Goal: Task Accomplishment & Management: Use online tool/utility

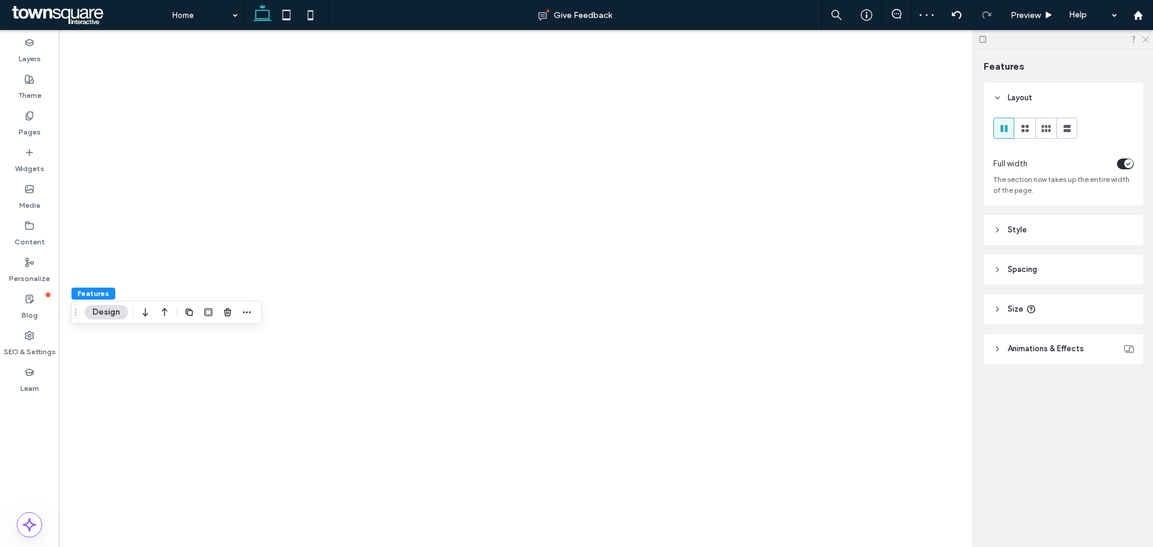
click at [1144, 42] on icon at bounding box center [1145, 39] width 8 height 8
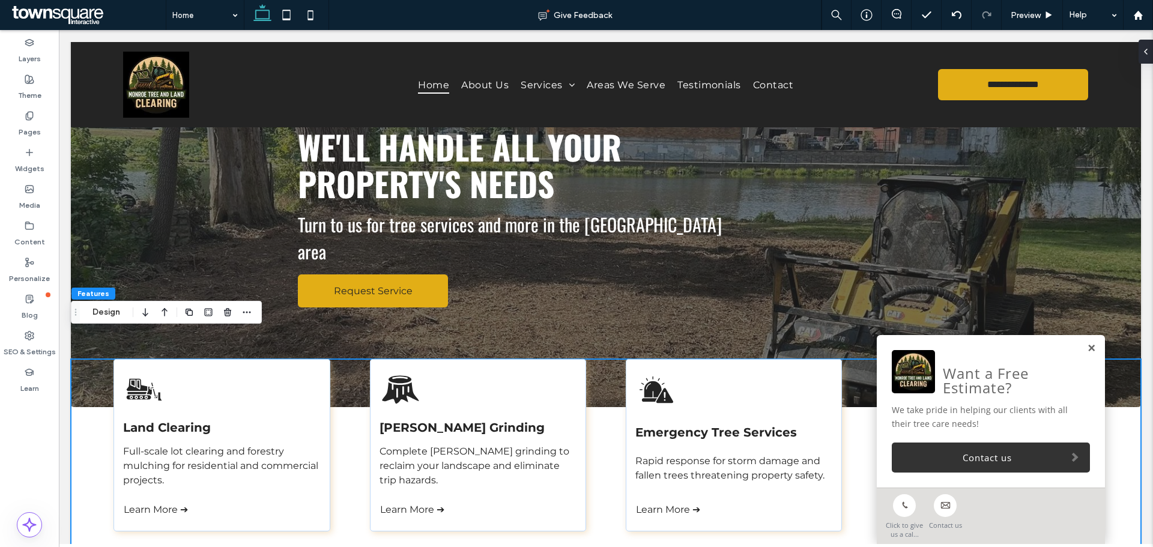
click at [1087, 346] on link at bounding box center [1091, 349] width 9 height 10
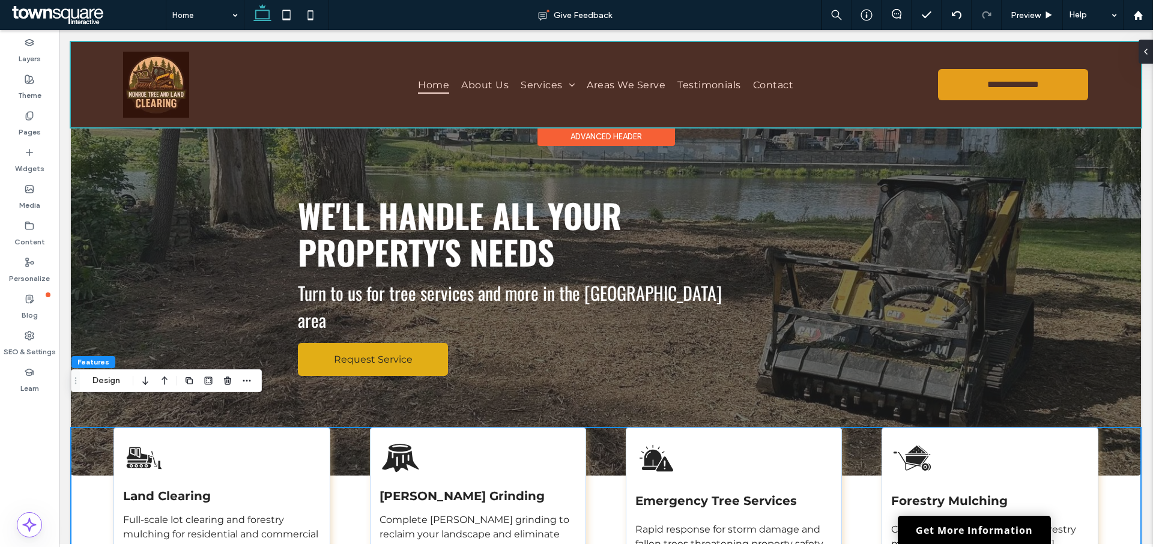
click at [83, 64] on div at bounding box center [606, 84] width 1071 height 85
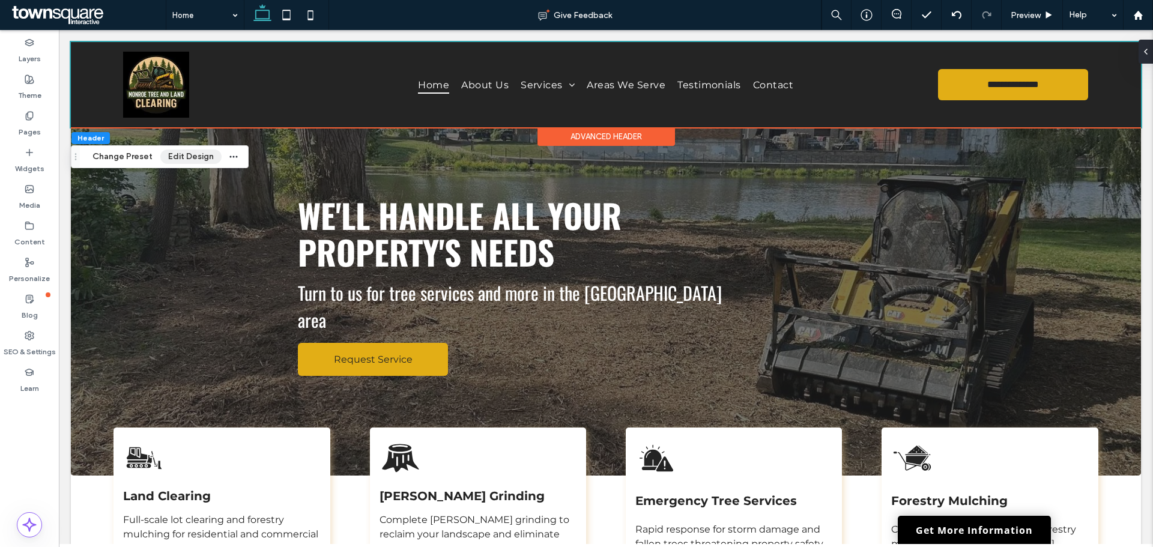
click at [180, 156] on button "Edit Design" at bounding box center [190, 157] width 61 height 14
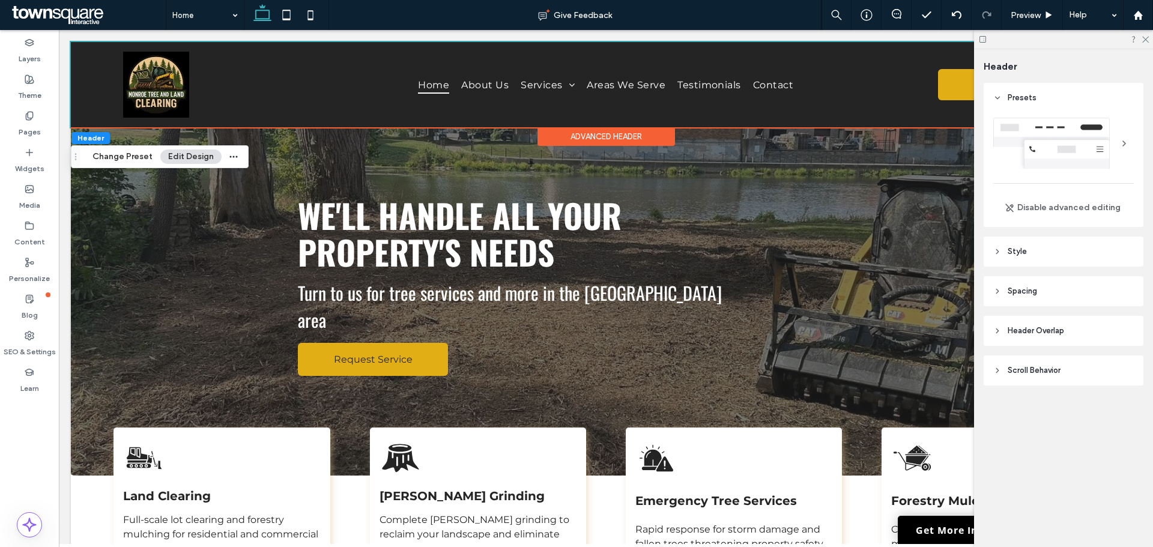
click at [1021, 255] on span "Style" at bounding box center [1017, 252] width 19 height 12
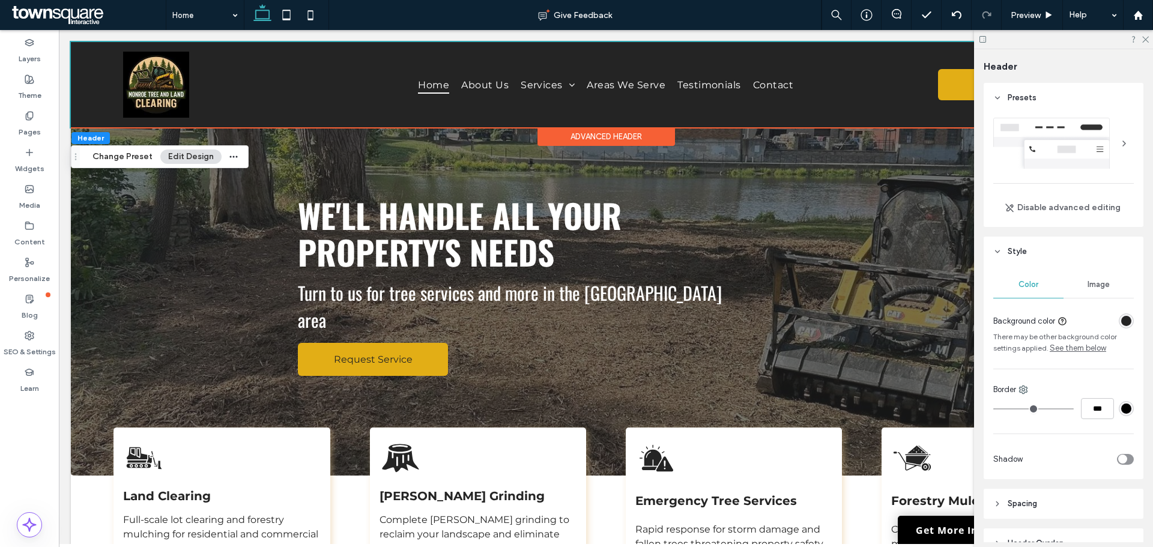
click at [1124, 322] on div "rgba(36, 36, 36, 1)" at bounding box center [1127, 321] width 10 height 10
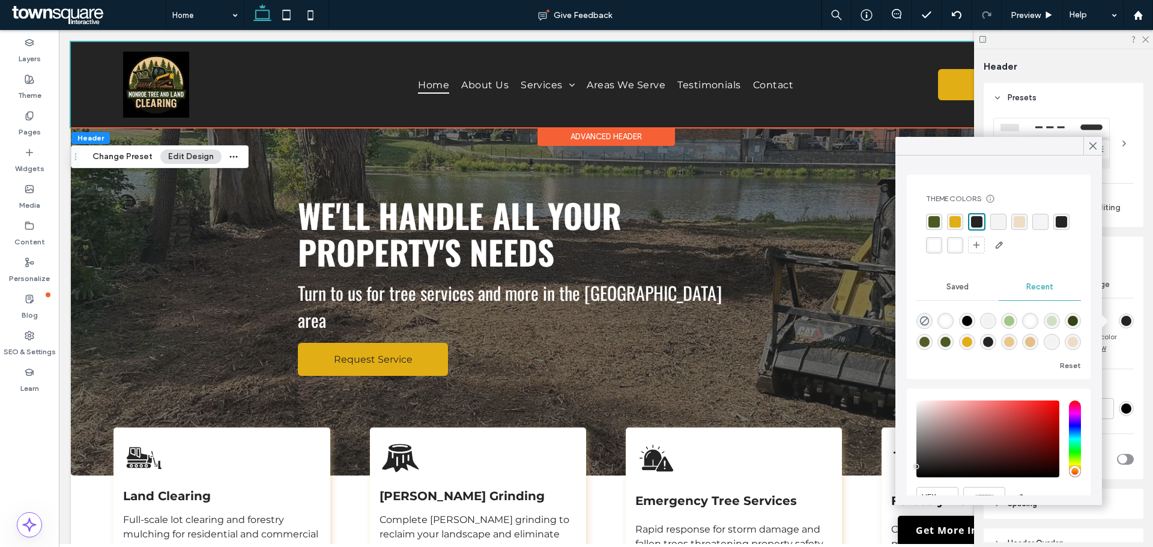
click at [1056, 228] on div "rgba(36, 36, 36, 1)" at bounding box center [1061, 221] width 11 height 11
click at [970, 316] on div "rgba(0, 0, 0, 1)" at bounding box center [967, 321] width 10 height 10
type input "*******"
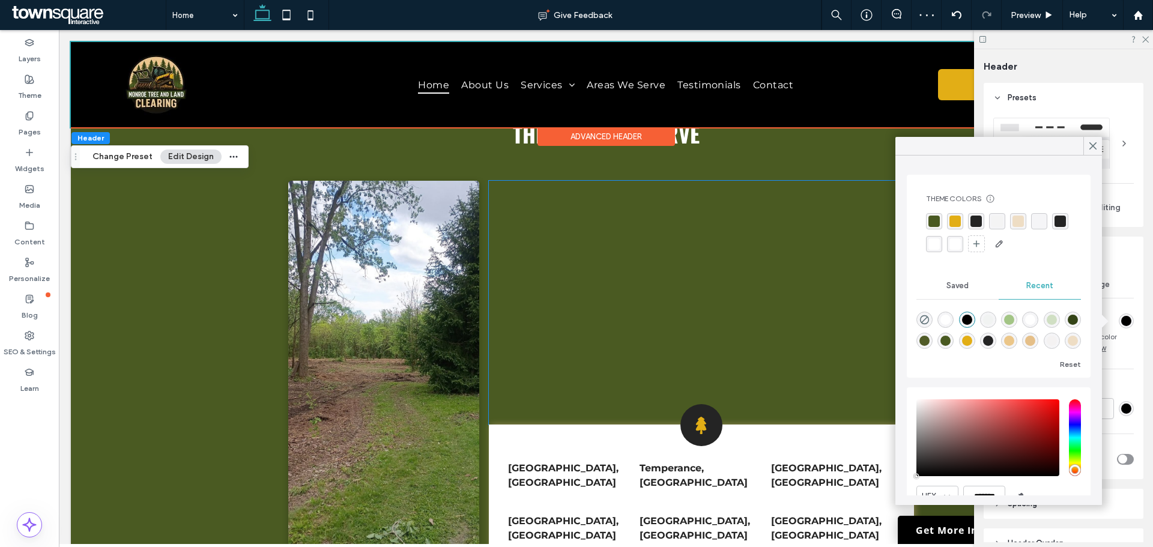
scroll to position [2589, 0]
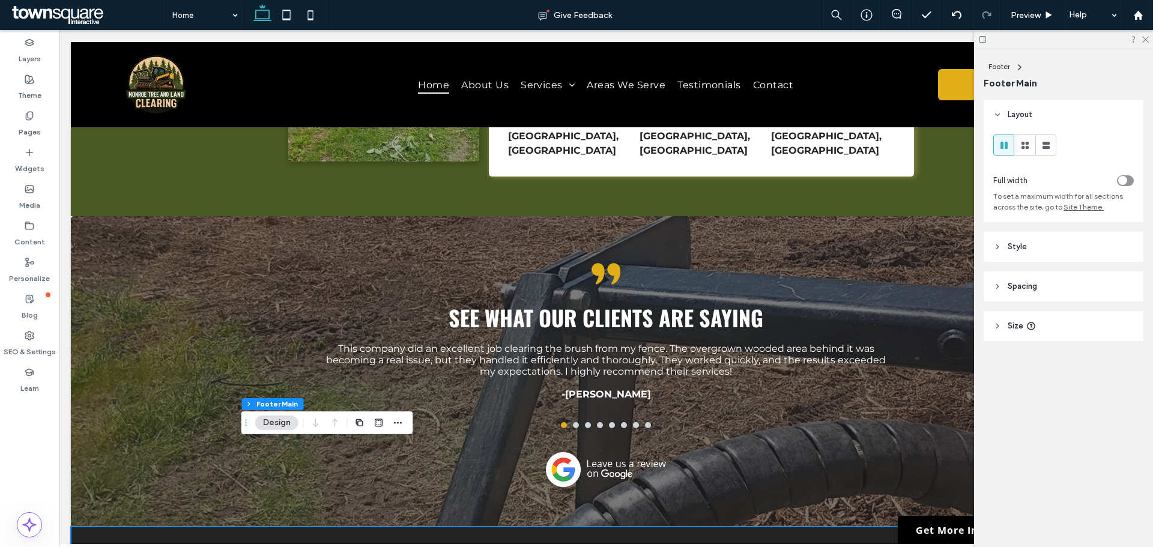
click at [1064, 245] on header "Style" at bounding box center [1064, 247] width 160 height 30
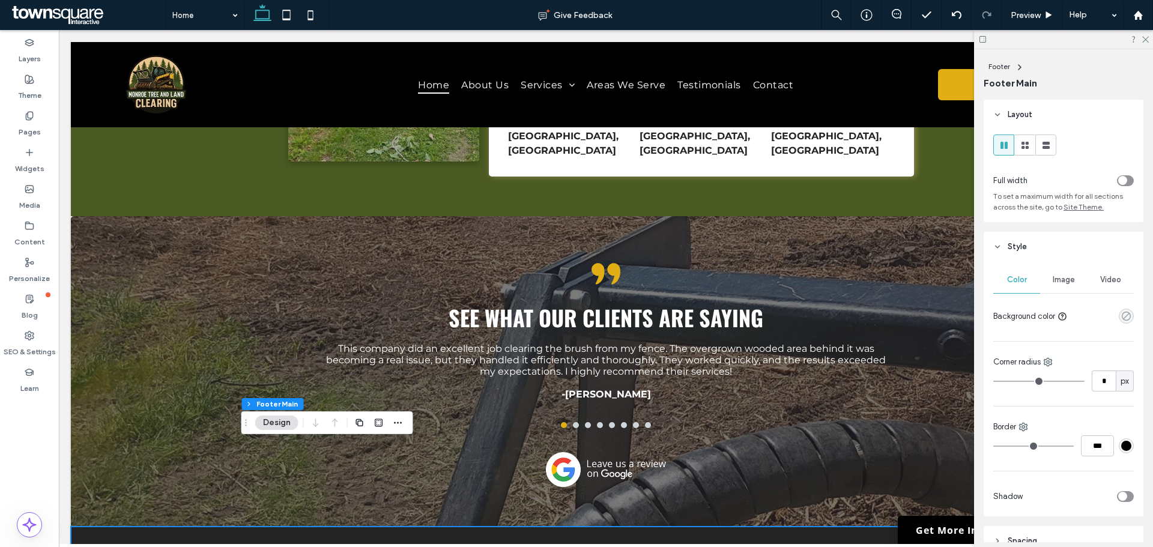
click at [1122, 316] on icon "rgba(0, 0, 0, 0)" at bounding box center [1127, 316] width 10 height 10
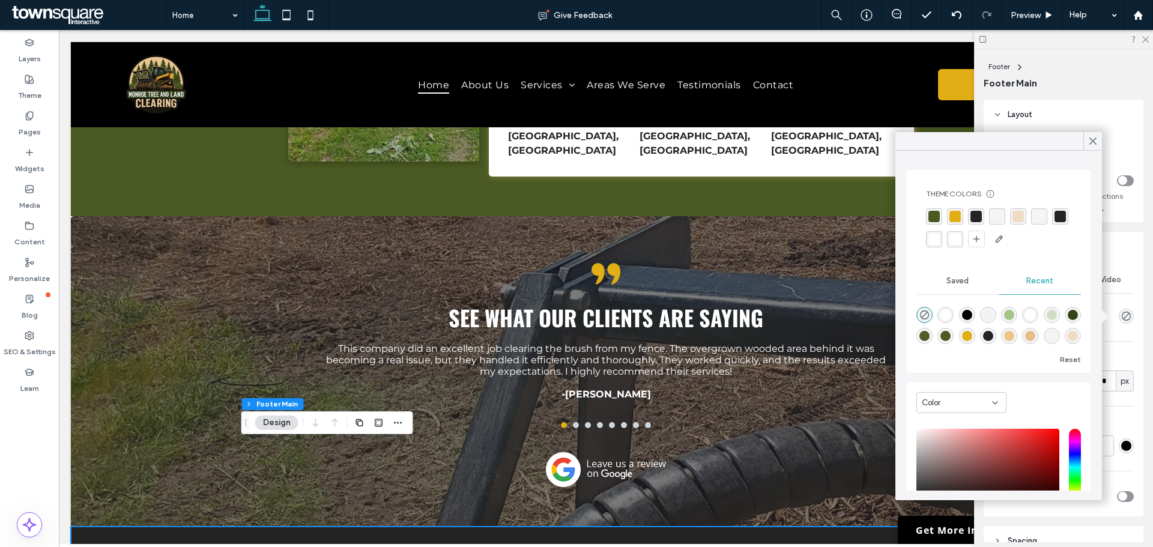
click at [972, 314] on div "rgba(0, 0, 0, 1)" at bounding box center [967, 315] width 10 height 10
type input "***"
type input "****"
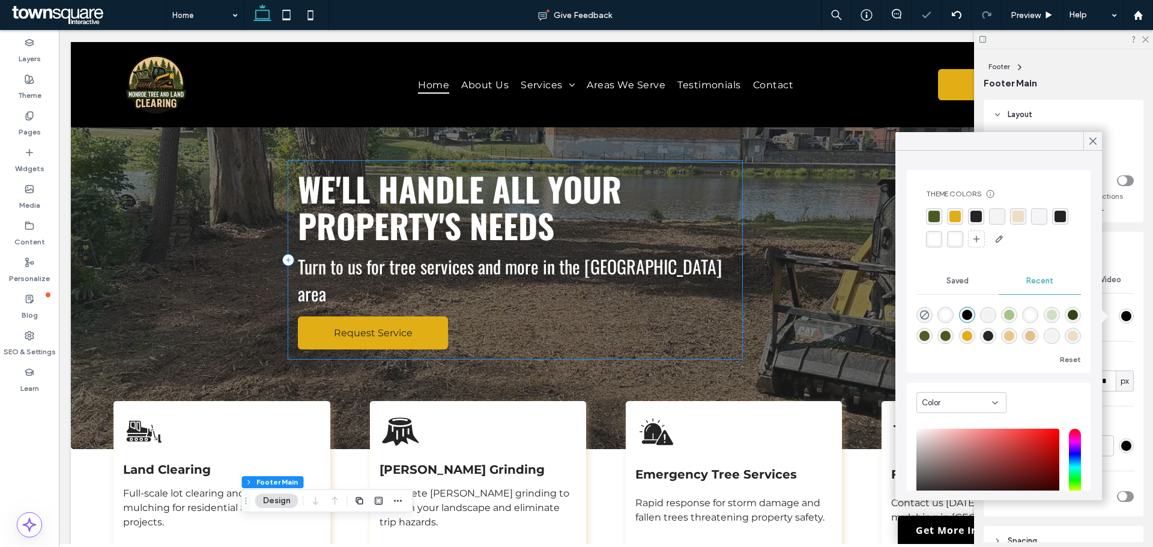
scroll to position [0, 0]
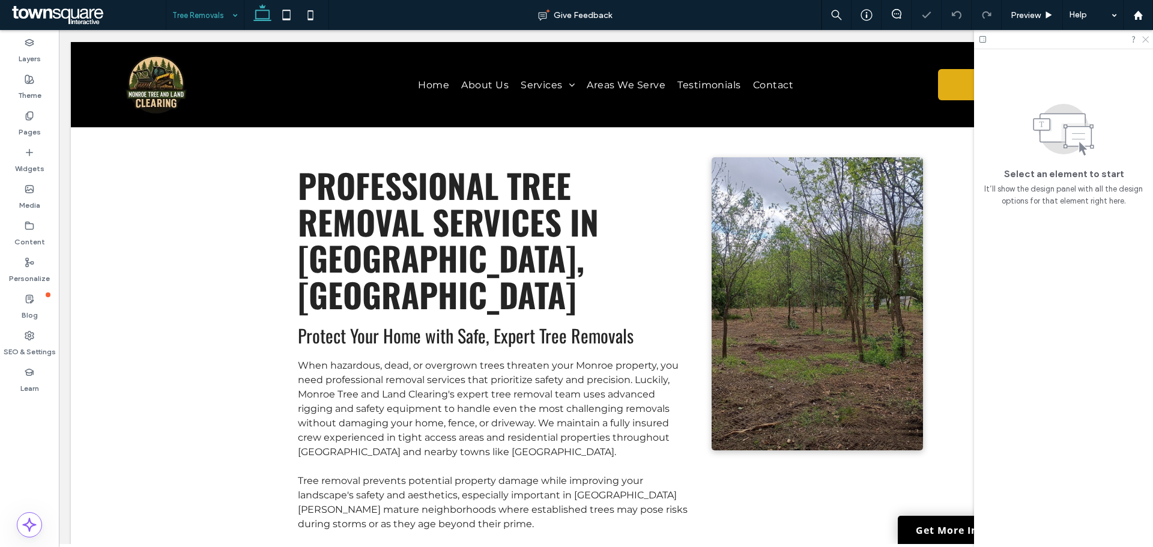
click at [1144, 40] on icon at bounding box center [1145, 39] width 8 height 8
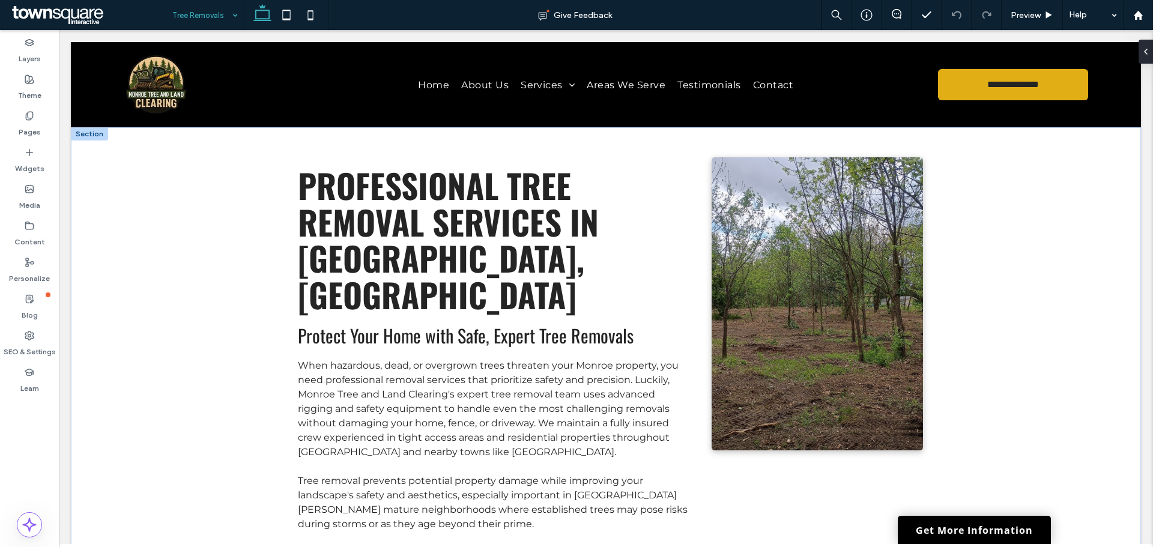
click at [98, 136] on div at bounding box center [89, 133] width 37 height 13
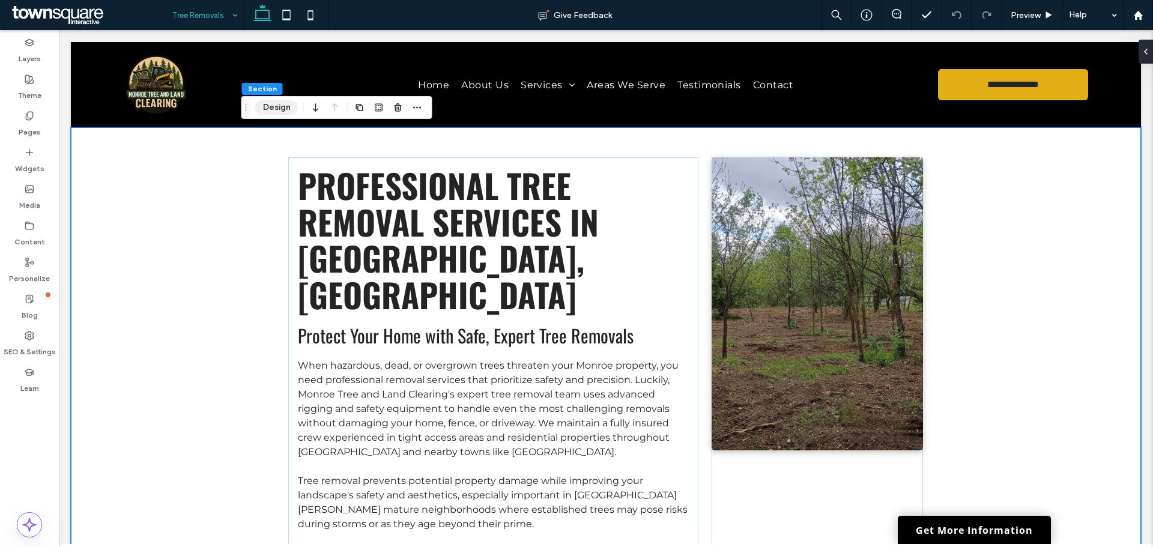
click at [285, 106] on button "Design" at bounding box center [276, 107] width 43 height 14
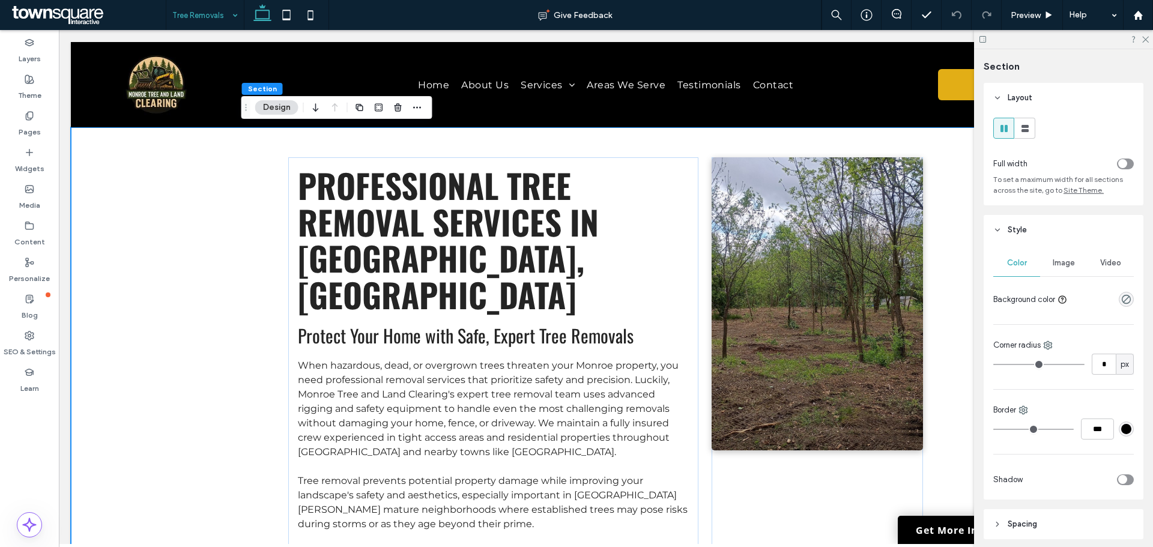
click at [1119, 165] on div "toggle" at bounding box center [1123, 163] width 9 height 9
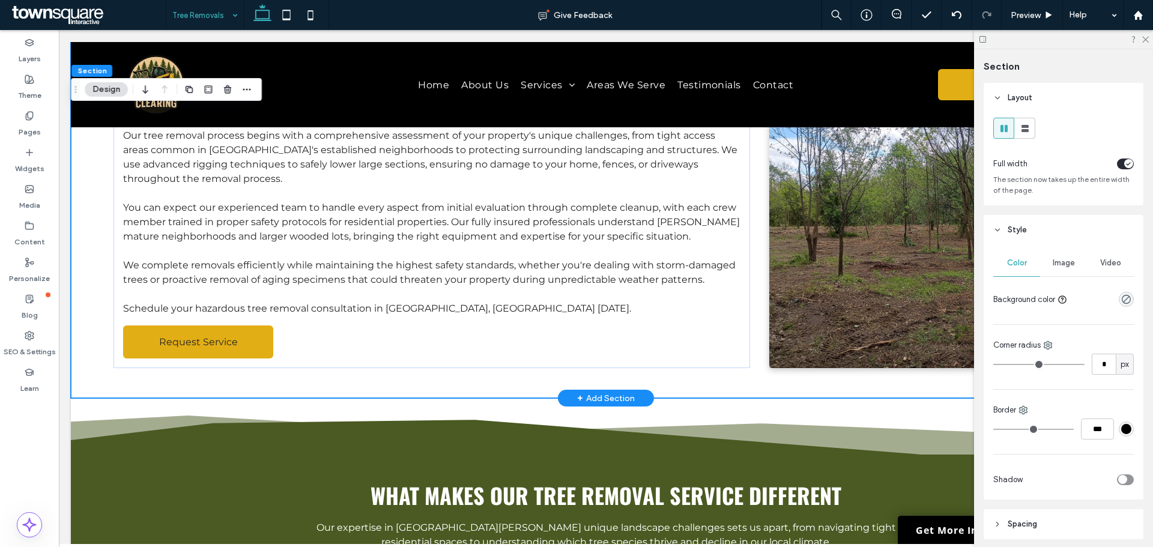
scroll to position [118, 0]
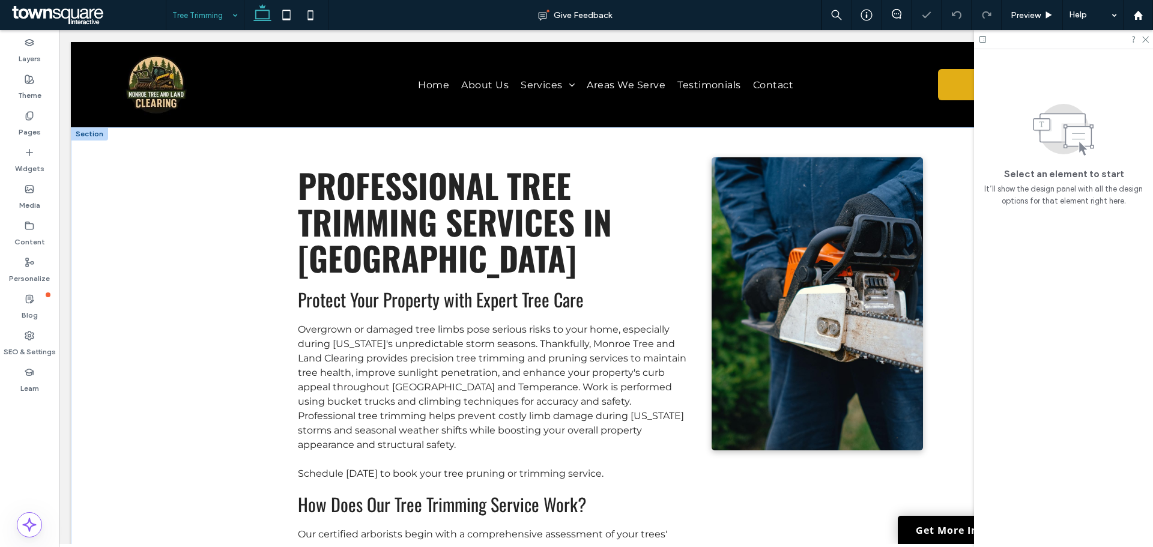
click at [91, 133] on div at bounding box center [89, 133] width 37 height 13
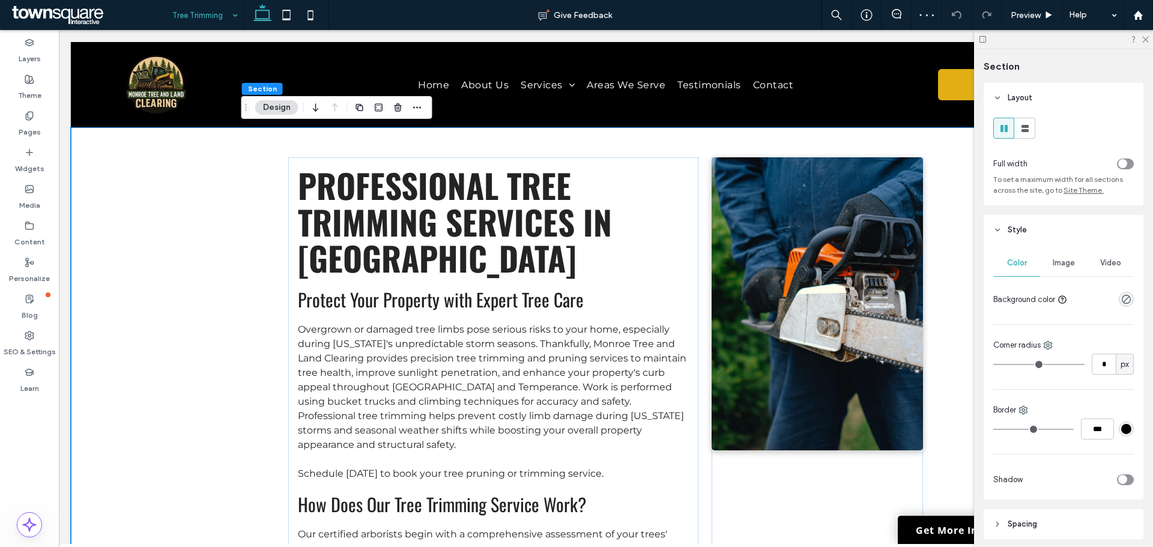
click at [1120, 163] on icon "toggle" at bounding box center [1122, 164] width 5 height 4
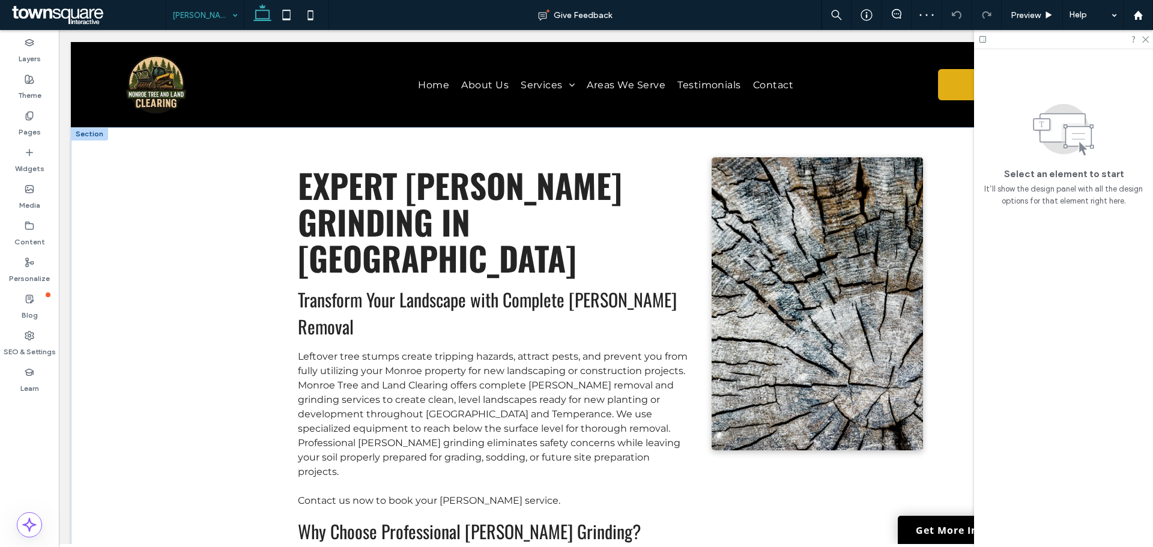
click at [90, 132] on div at bounding box center [89, 133] width 37 height 13
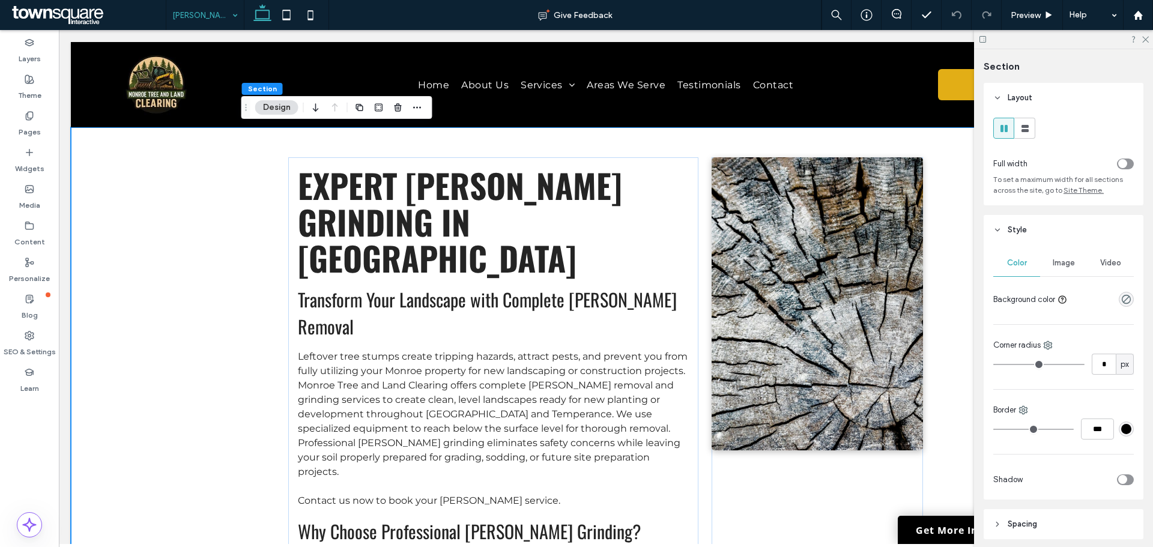
click at [1122, 168] on div "toggle" at bounding box center [1125, 164] width 17 height 11
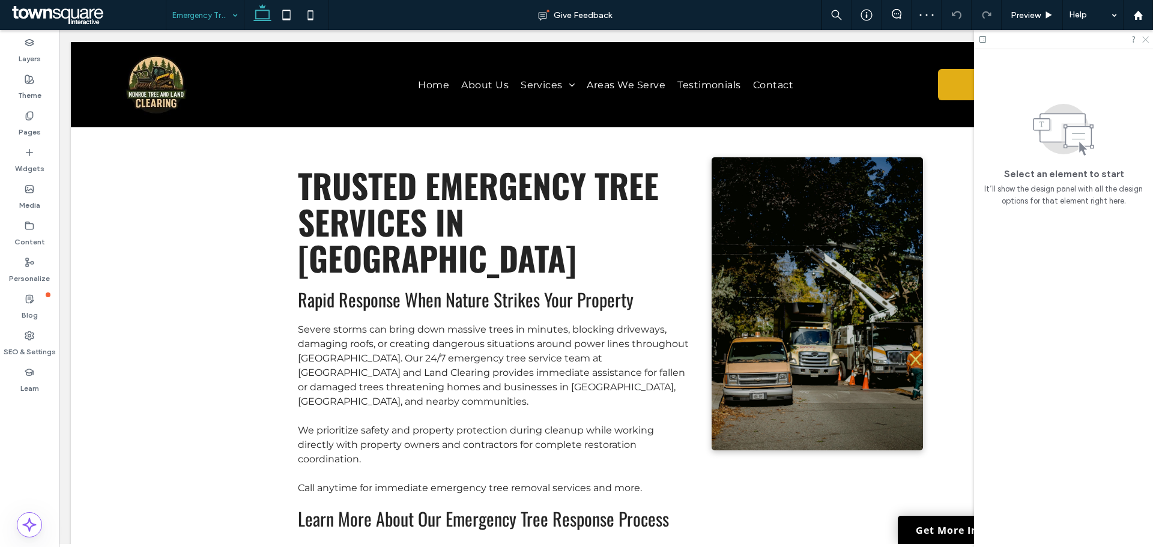
click at [1145, 41] on icon at bounding box center [1145, 39] width 8 height 8
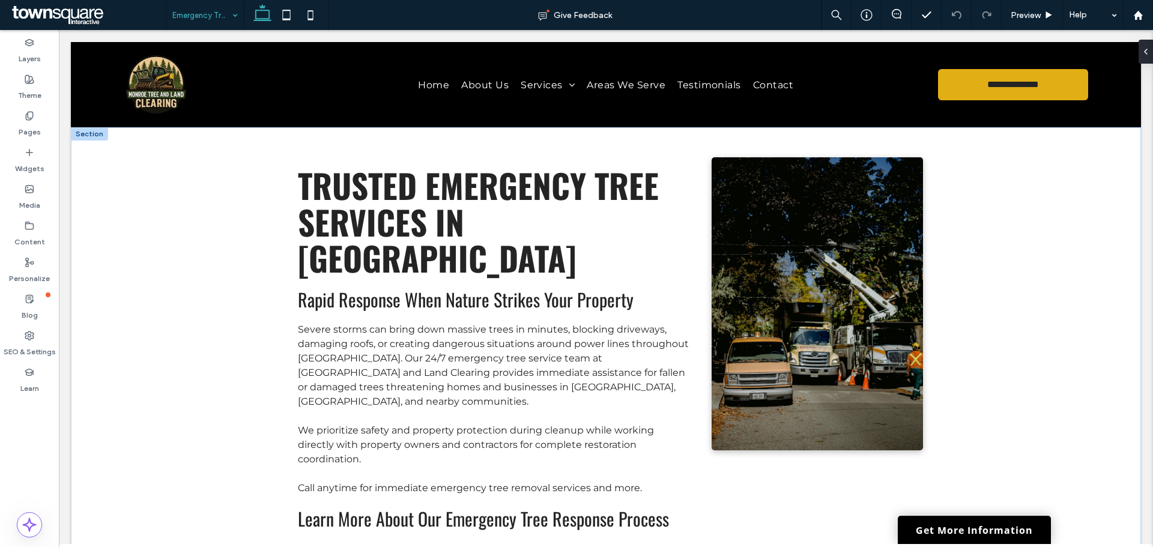
click at [90, 133] on div at bounding box center [89, 133] width 37 height 13
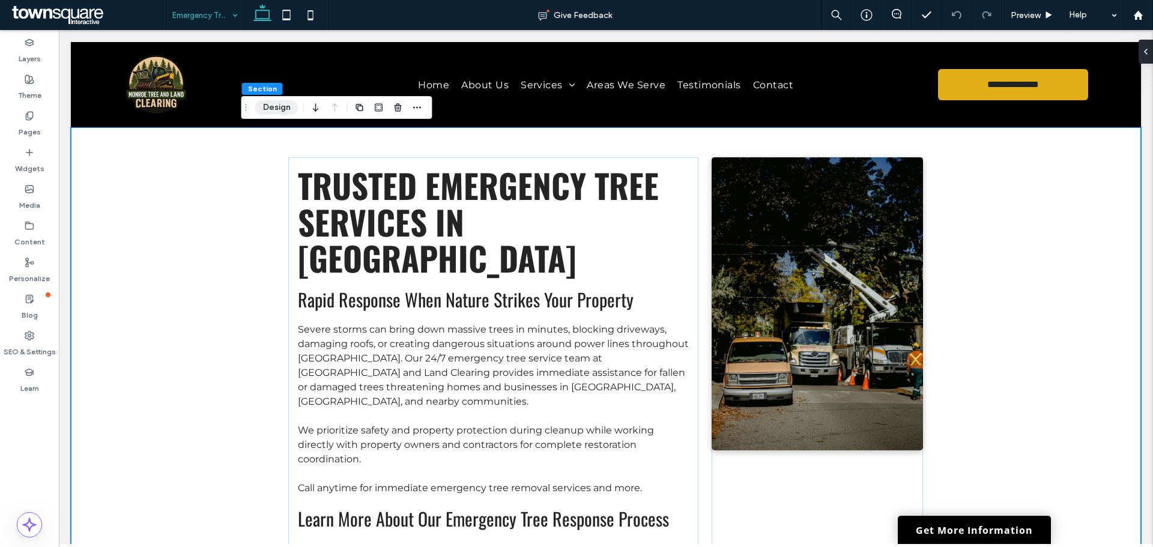
click at [282, 109] on button "Design" at bounding box center [276, 107] width 43 height 14
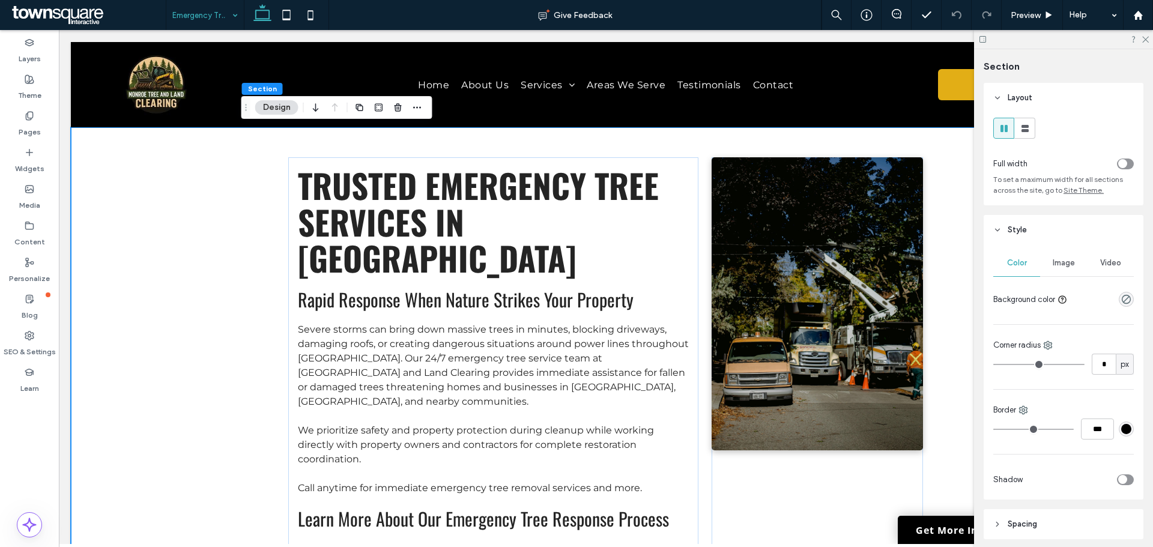
click at [1119, 164] on div "toggle" at bounding box center [1123, 163] width 9 height 9
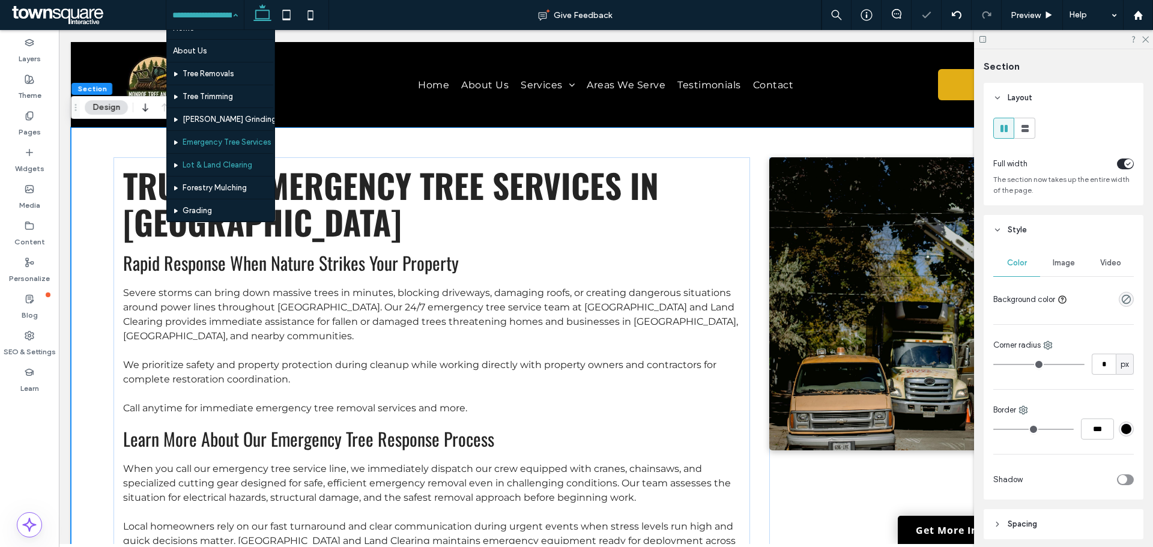
scroll to position [19, 0]
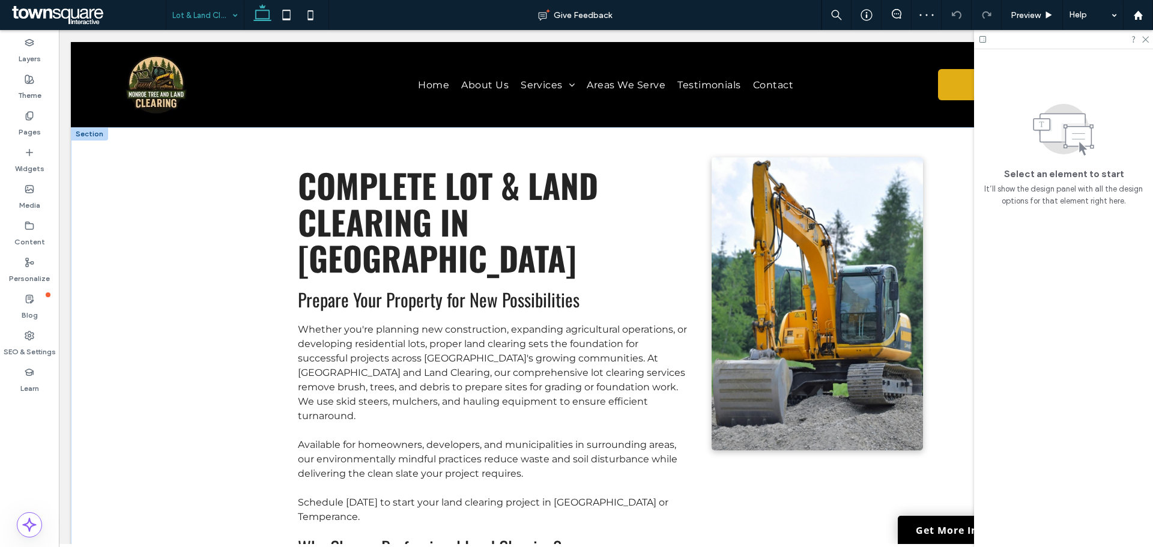
click at [96, 135] on div at bounding box center [89, 133] width 37 height 13
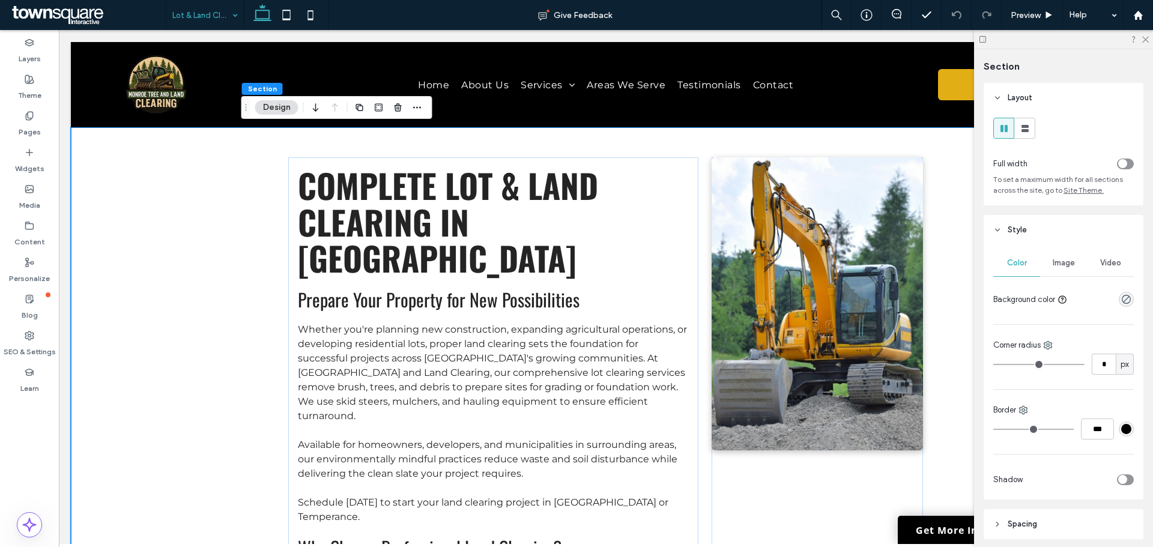
click at [1121, 164] on icon "toggle" at bounding box center [1123, 164] width 4 height 2
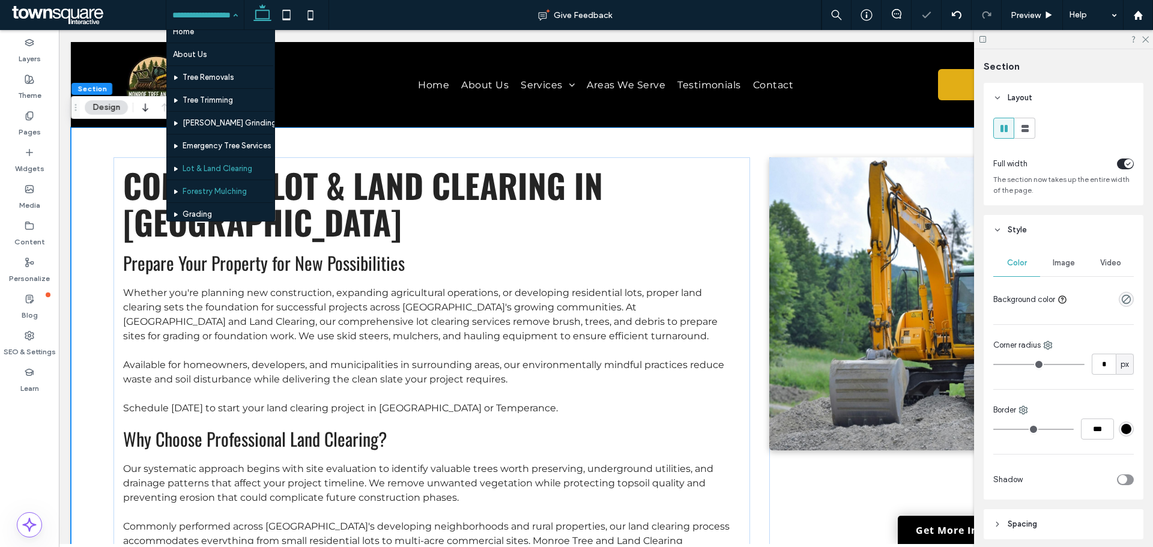
scroll to position [8, 0]
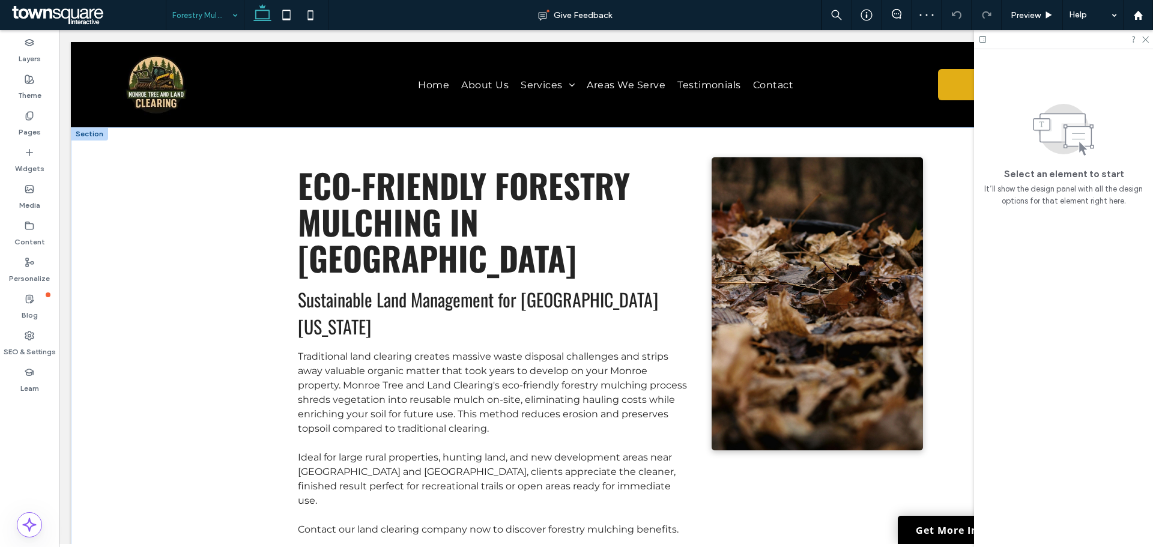
click at [94, 133] on div at bounding box center [89, 133] width 37 height 13
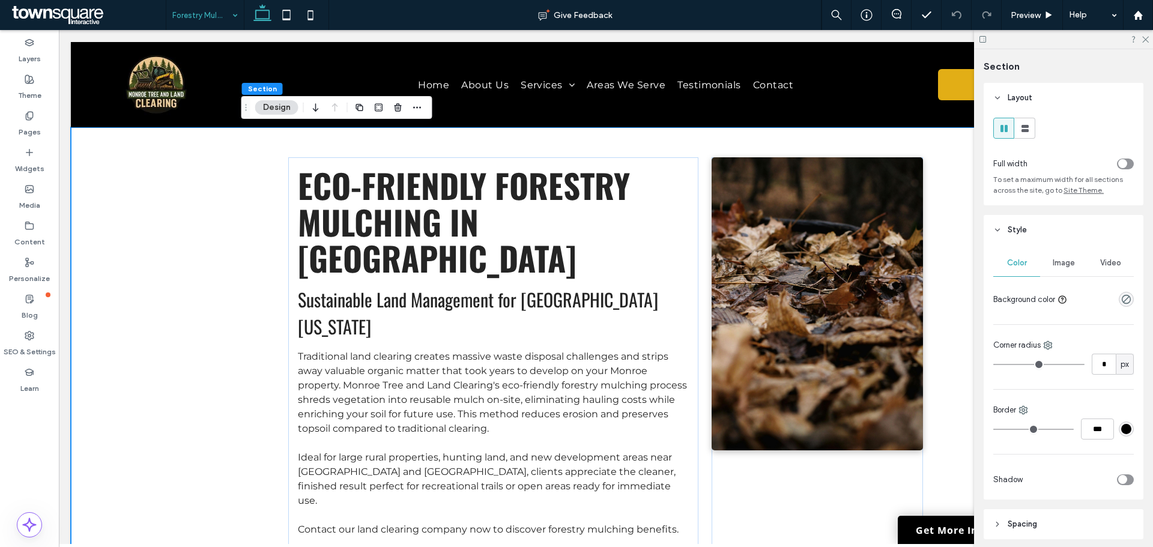
click at [1122, 167] on div "toggle" at bounding box center [1125, 164] width 17 height 11
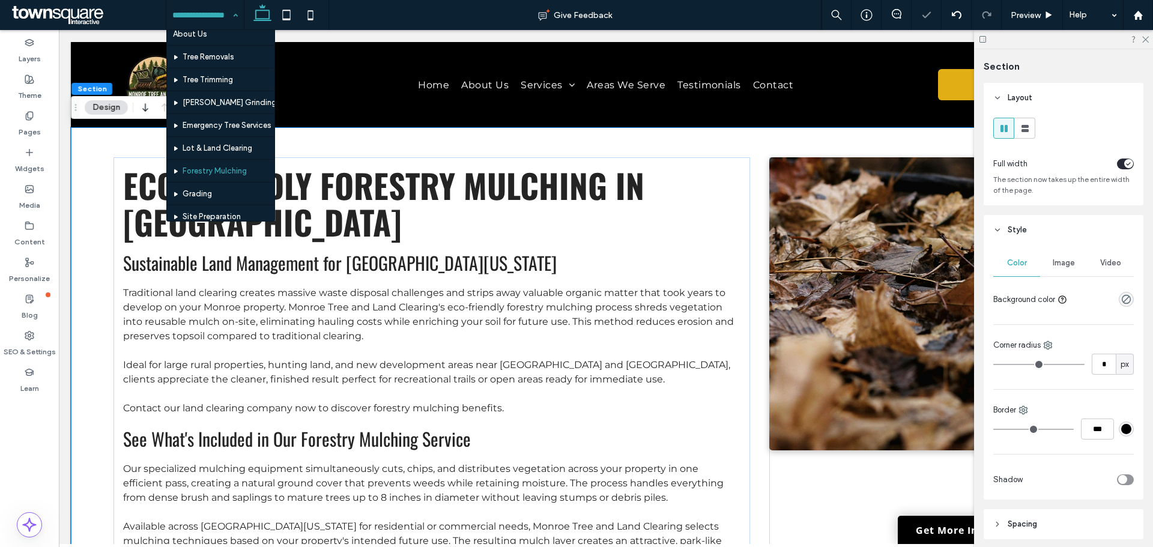
scroll to position [33, 0]
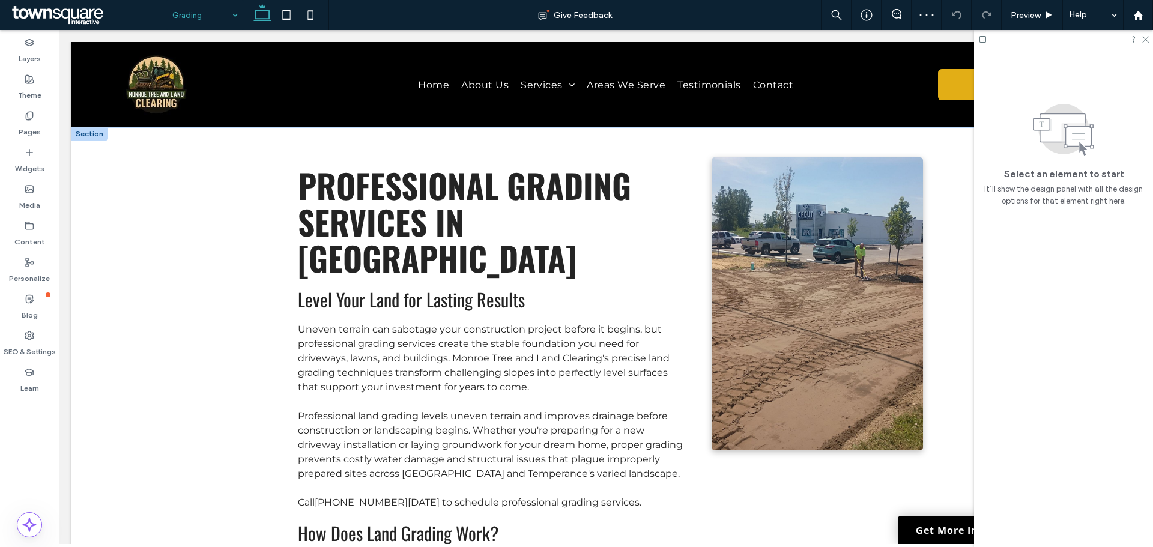
click at [93, 132] on div at bounding box center [89, 133] width 37 height 13
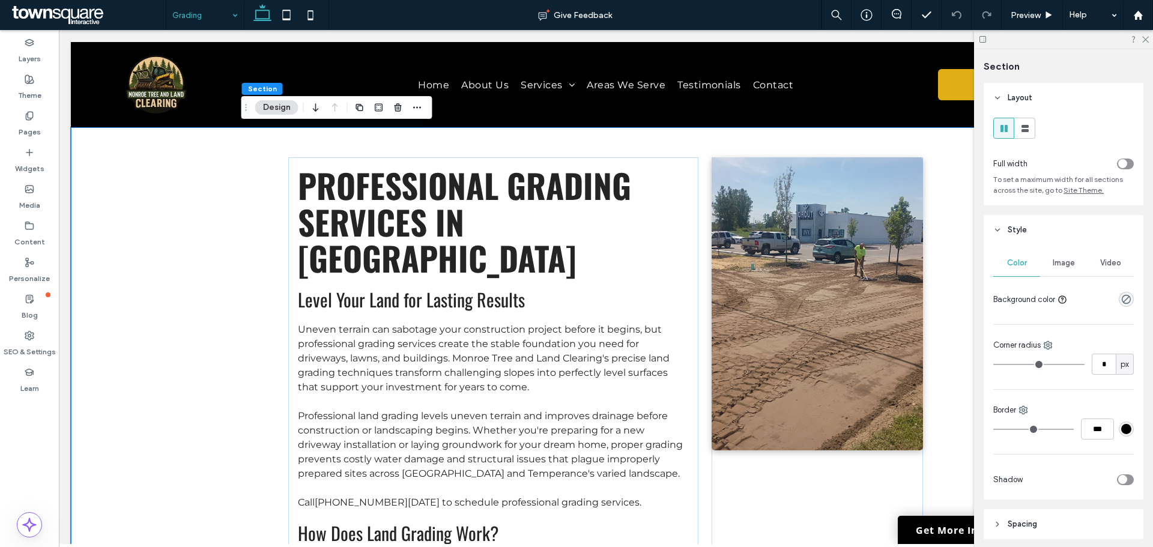
click at [1119, 160] on div "toggle" at bounding box center [1123, 163] width 9 height 9
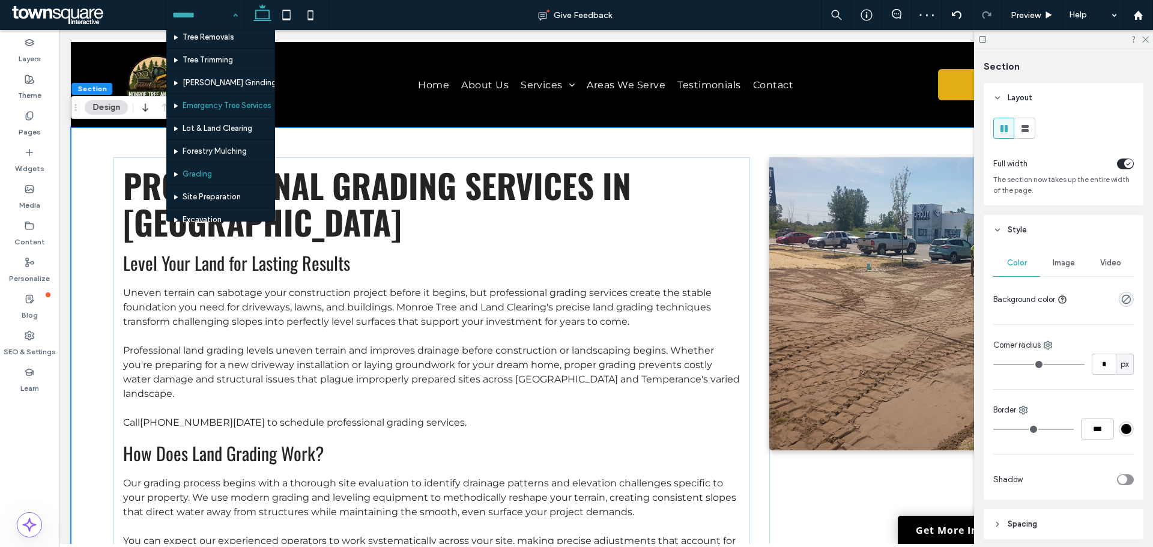
scroll to position [62, 0]
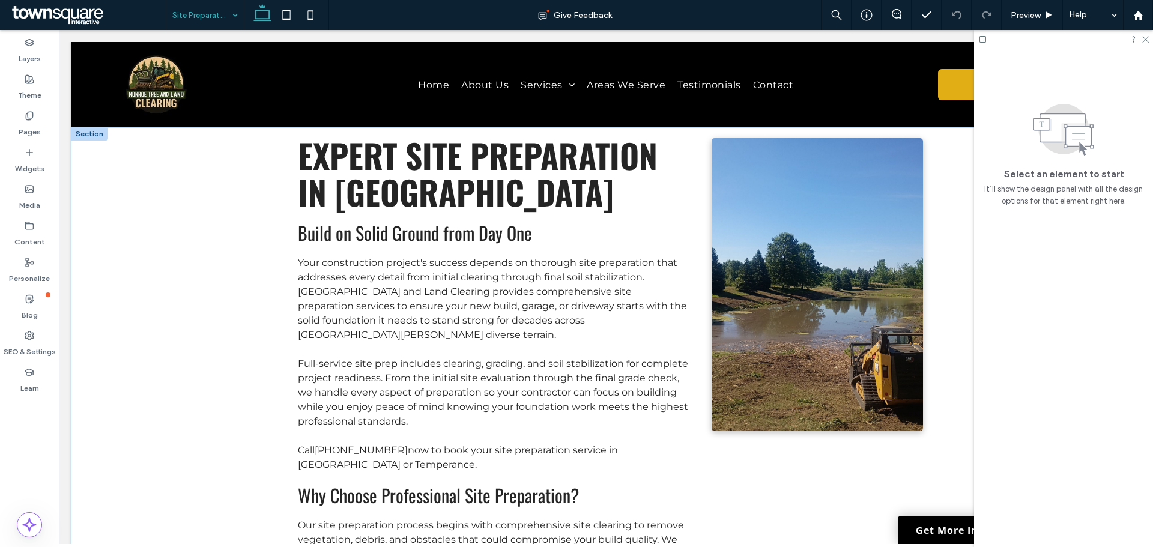
click at [92, 135] on div at bounding box center [89, 133] width 37 height 13
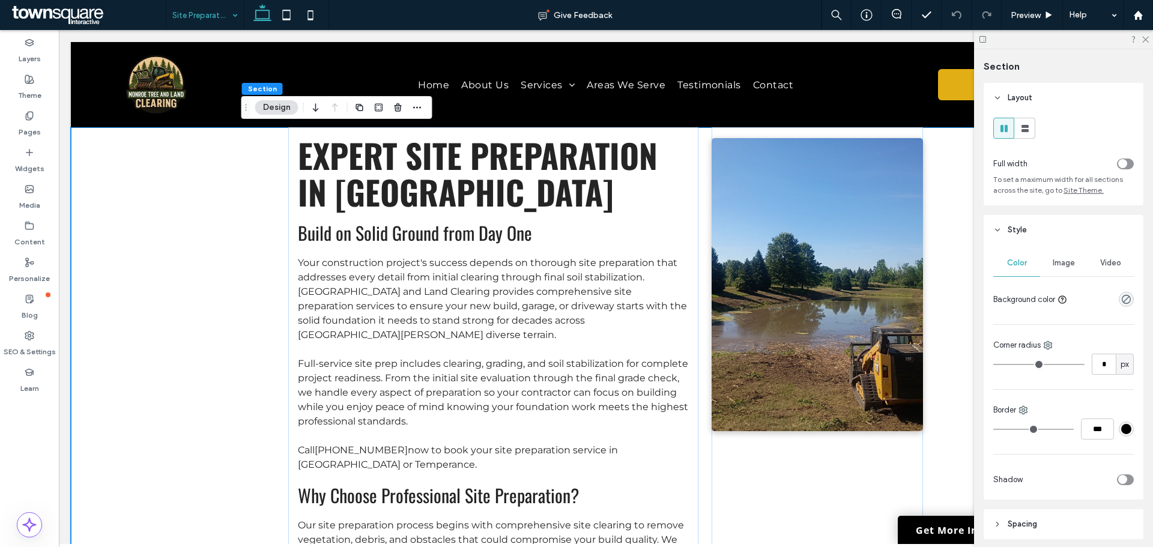
click at [1121, 166] on div "toggle" at bounding box center [1123, 163] width 9 height 9
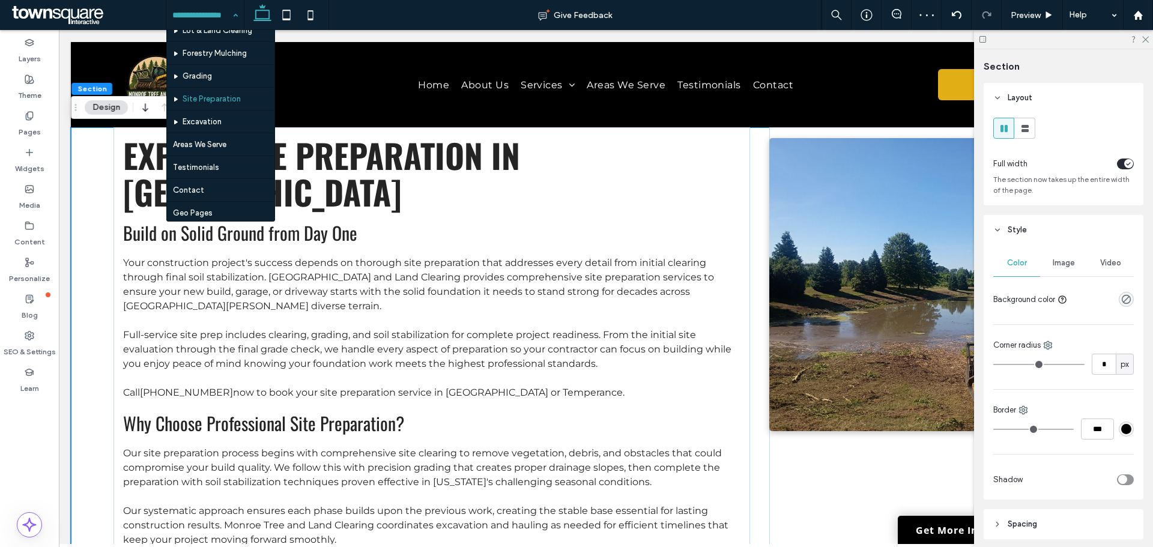
scroll to position [148, 0]
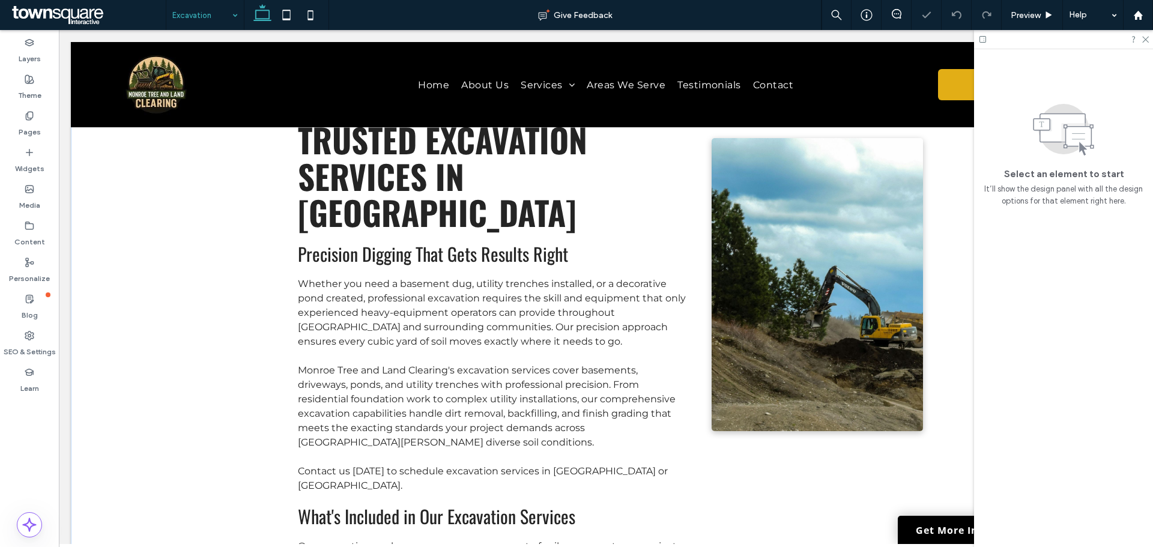
scroll to position [16, 0]
click at [120, 160] on div "Trusted Excavation Services in Monroe Precision Digging That Gets Results Right…" at bounding box center [606, 482] width 1071 height 740
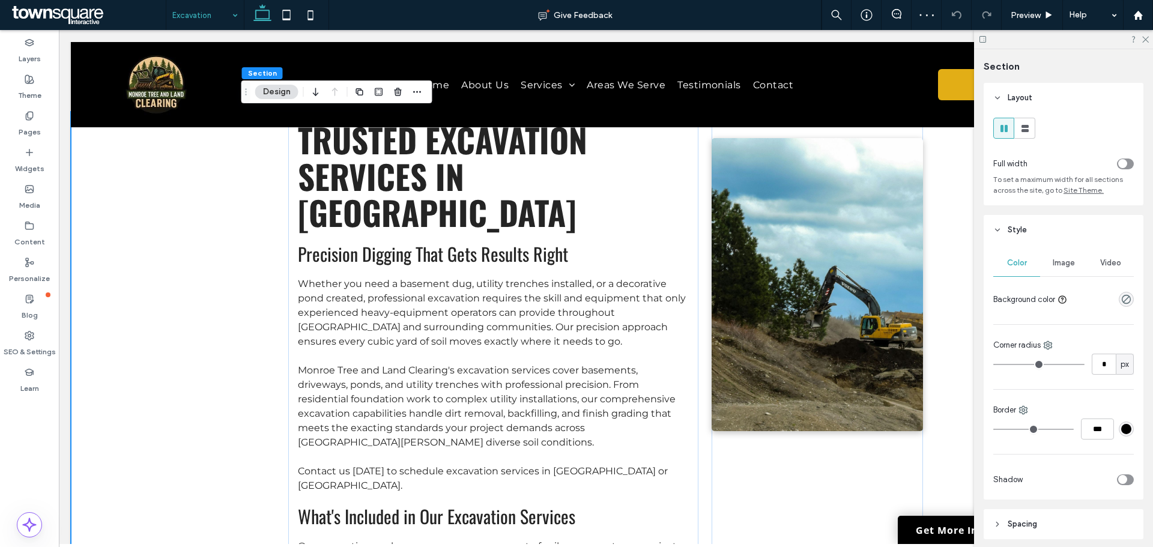
scroll to position [0, 0]
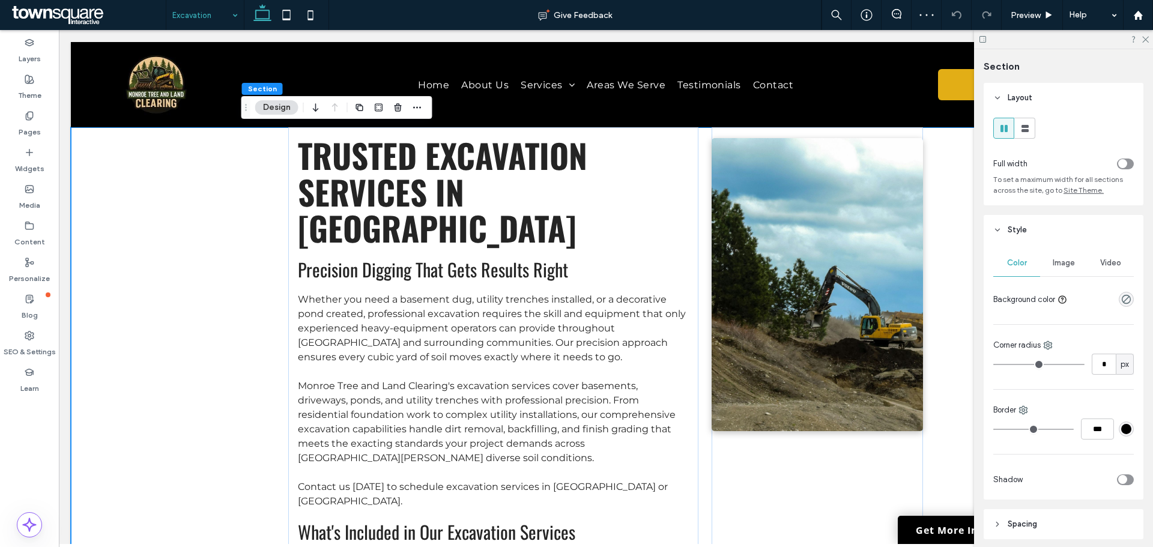
click at [1113, 169] on div at bounding box center [1084, 163] width 102 height 21
click at [1120, 162] on icon "toggle" at bounding box center [1122, 164] width 5 height 4
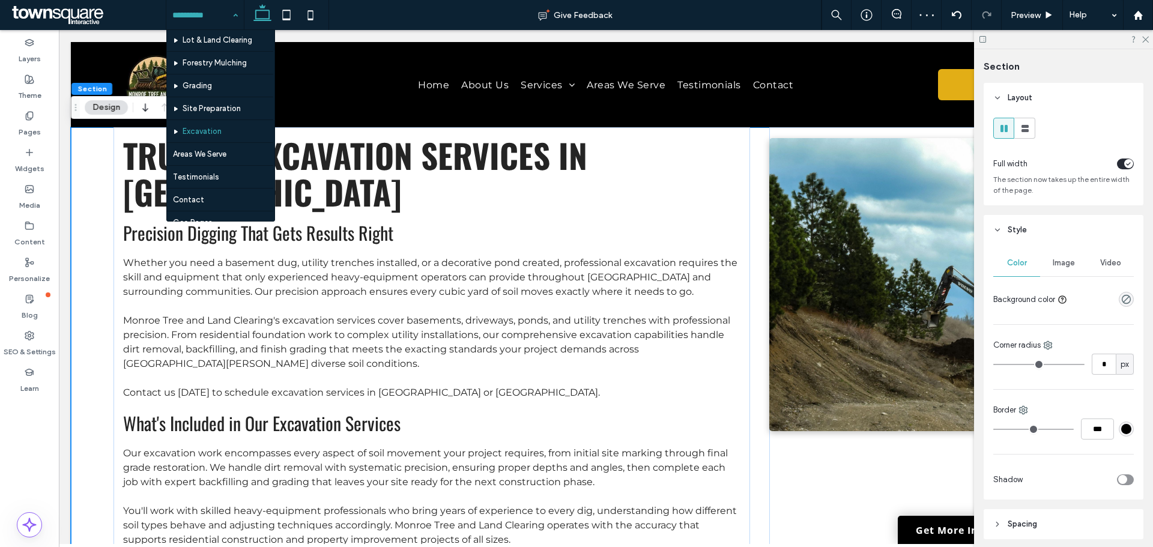
scroll to position [150, 0]
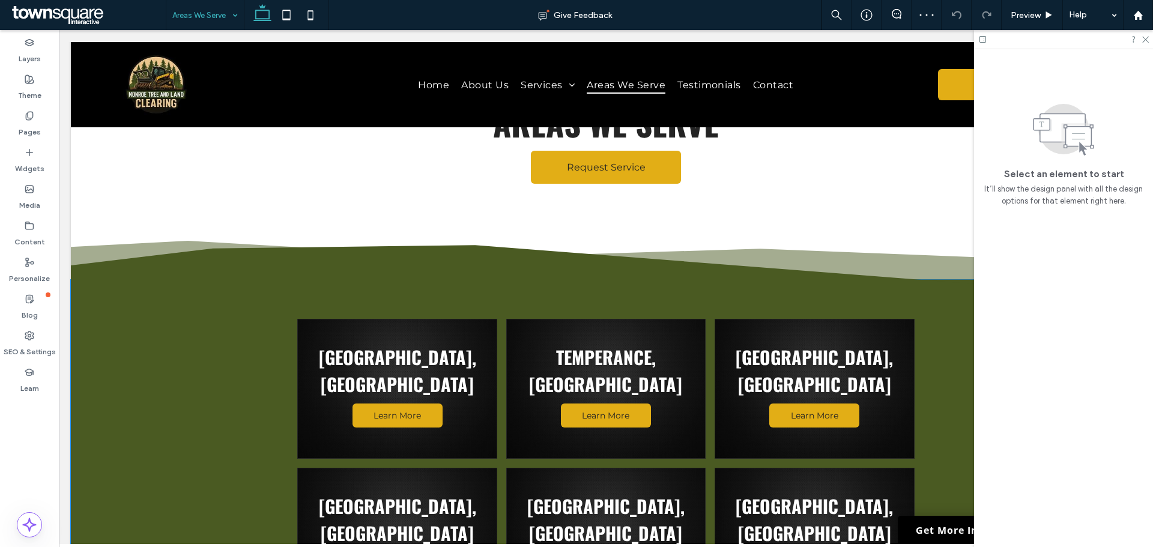
scroll to position [54, 0]
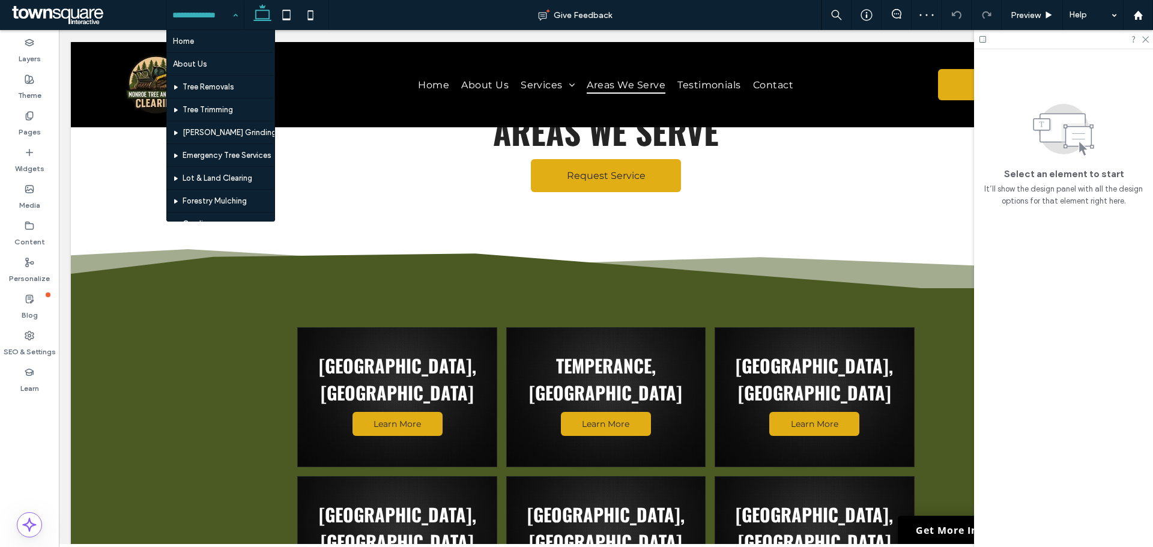
click at [196, 21] on input at bounding box center [201, 15] width 59 height 30
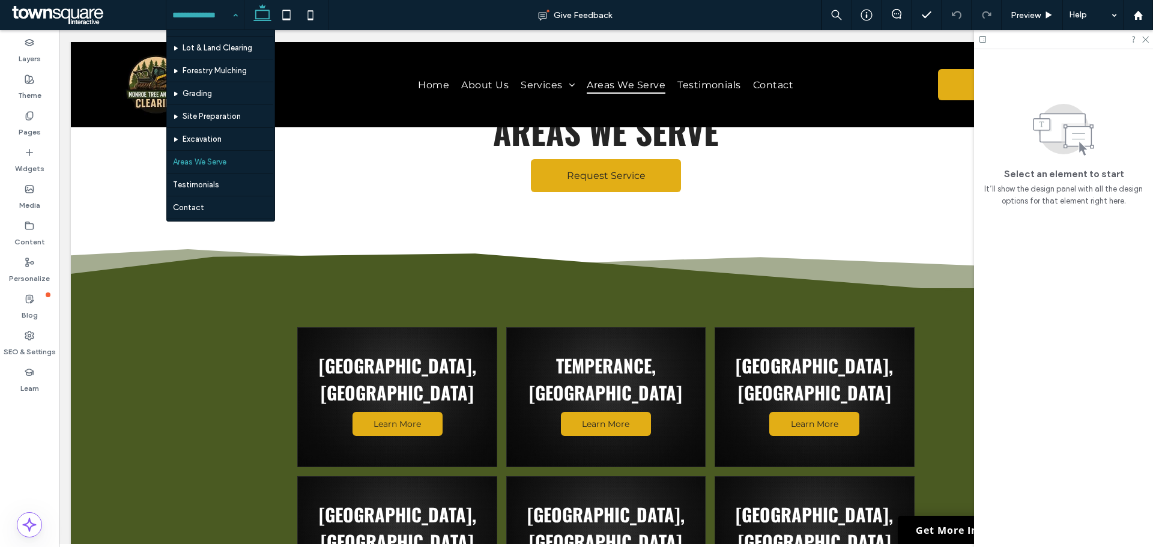
scroll to position [150, 0]
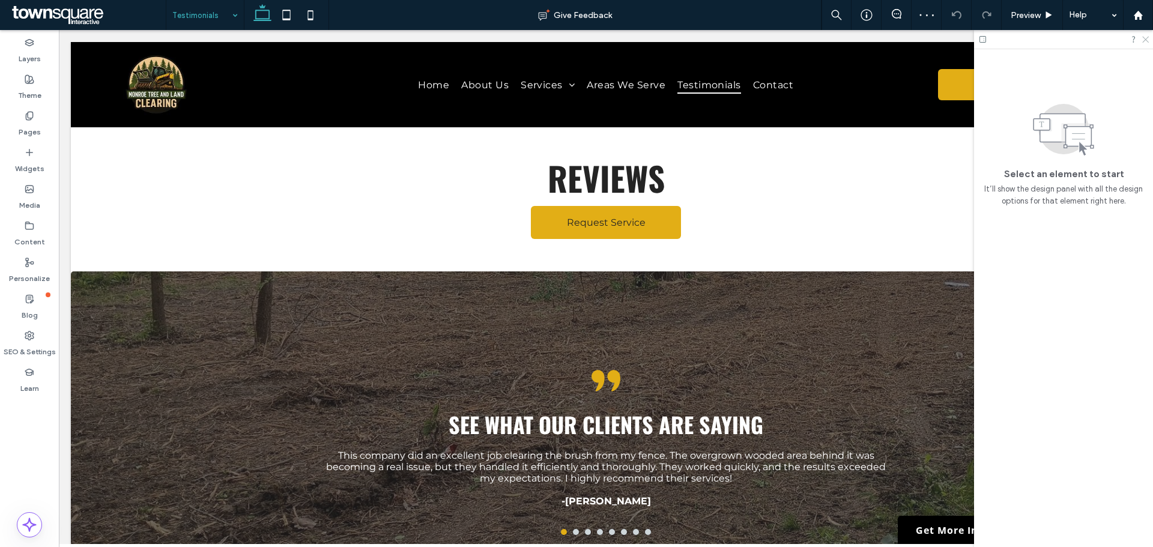
drag, startPoint x: 1143, startPoint y: 40, endPoint x: 1034, endPoint y: 47, distance: 109.6
click at [1143, 40] on icon at bounding box center [1145, 39] width 8 height 8
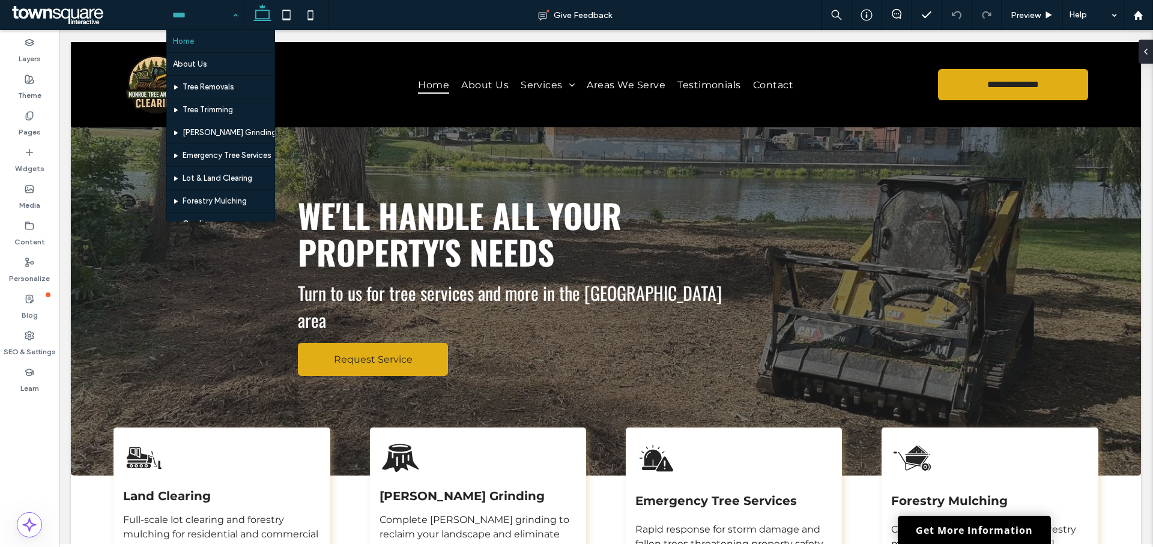
click at [201, 19] on input at bounding box center [201, 15] width 59 height 30
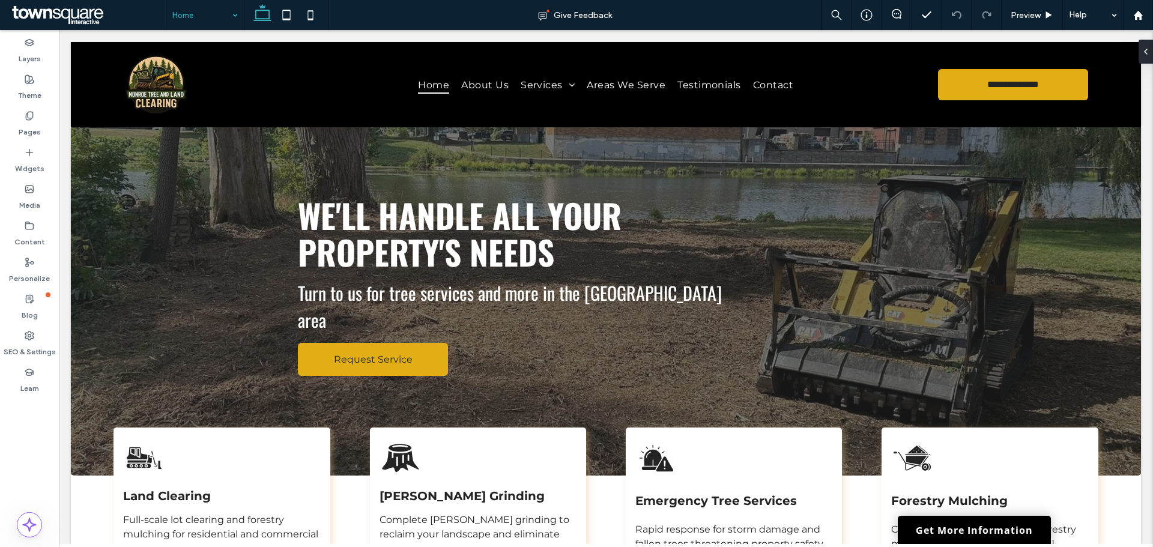
click at [234, 13] on div "Home" at bounding box center [204, 15] width 77 height 30
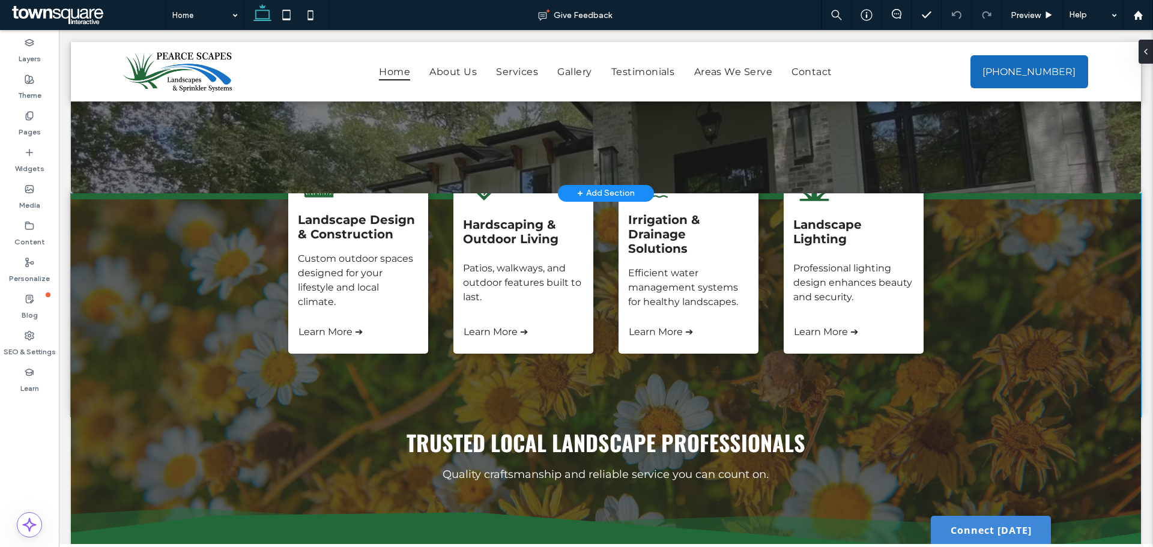
scroll to position [186, 0]
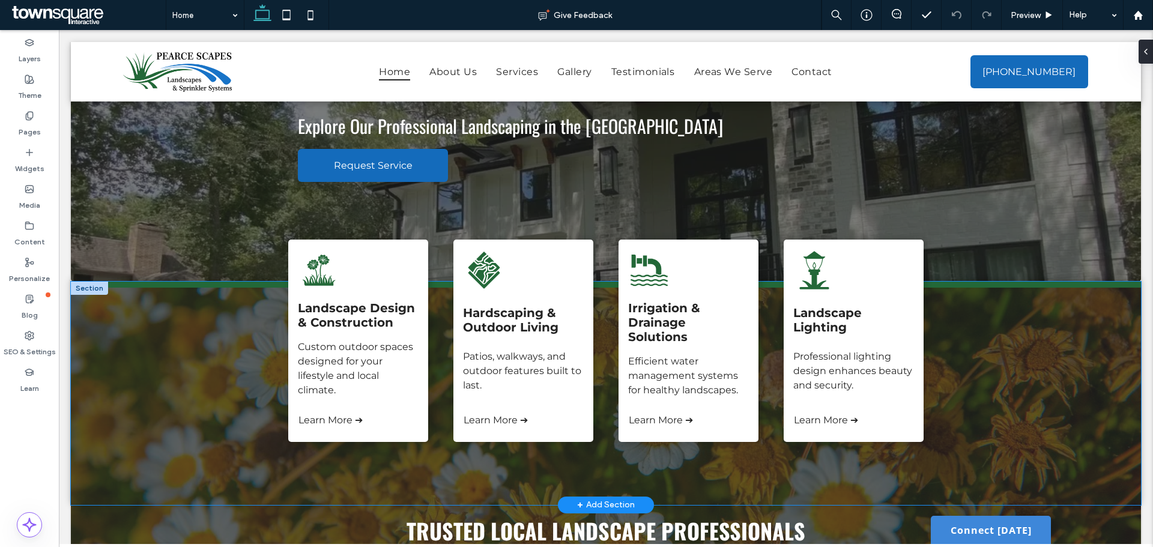
click at [174, 347] on div "Landscape Design & Construction Custom outdoor spaces designed for your lifesty…" at bounding box center [606, 393] width 1071 height 223
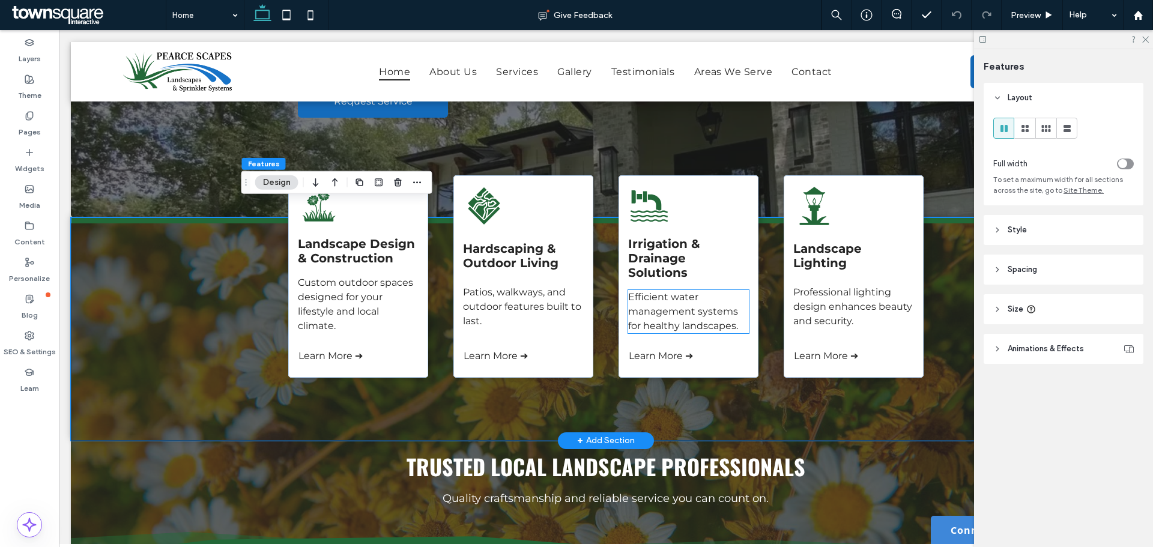
scroll to position [246, 0]
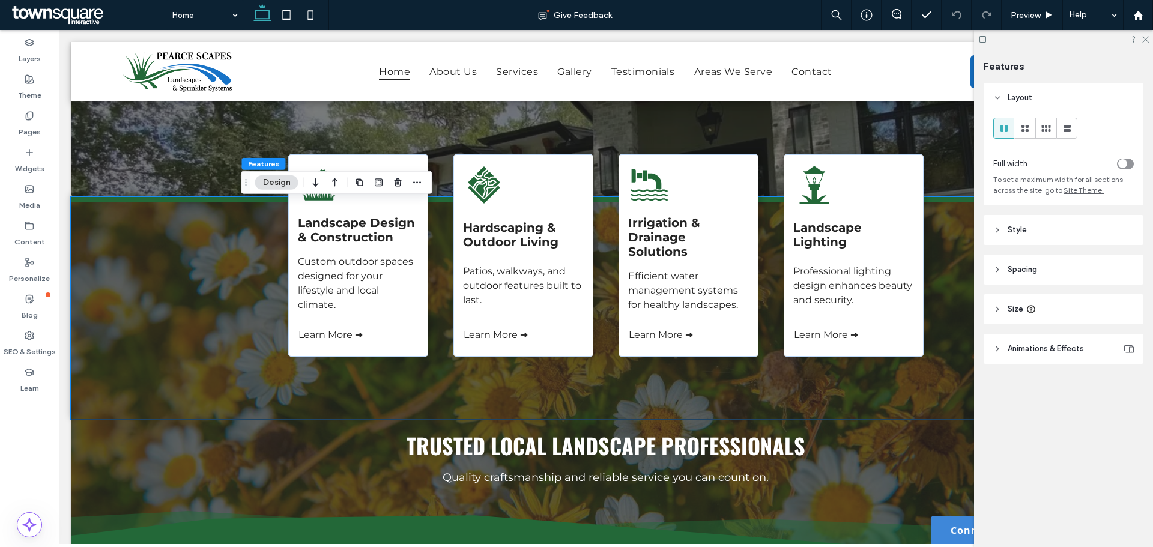
click at [1010, 237] on header "Style" at bounding box center [1064, 230] width 160 height 30
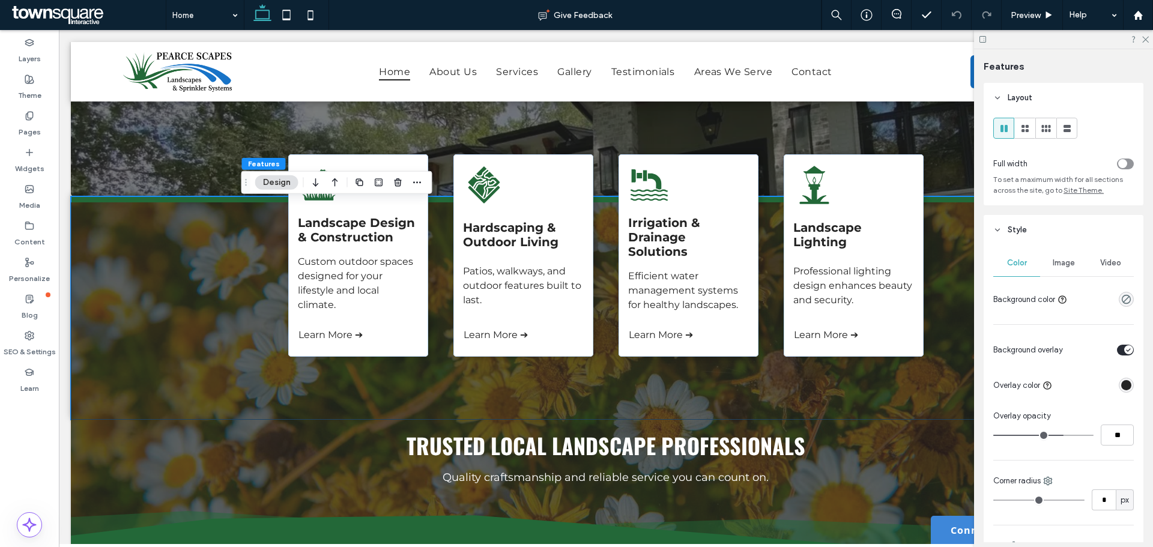
click at [1119, 300] on div "rgba(0, 0, 0, 0)" at bounding box center [1126, 299] width 15 height 15
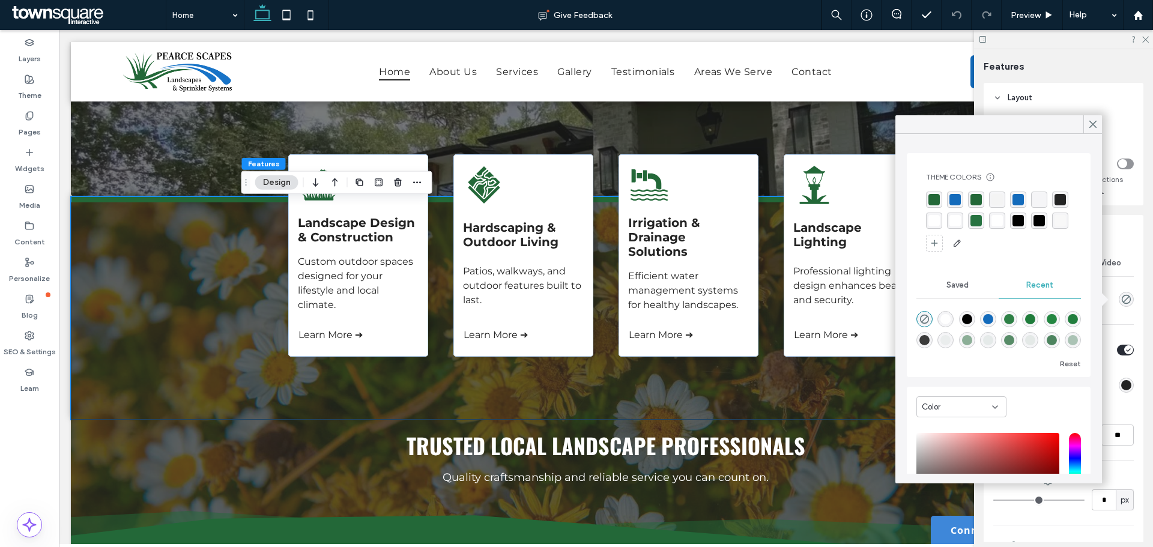
click at [938, 196] on div "rgba(35, 104, 56, 1)" at bounding box center [934, 199] width 11 height 11
click at [974, 199] on div "rgba(35, 104, 56, 1)" at bounding box center [977, 200] width 11 height 11
click at [1090, 130] on span at bounding box center [1093, 124] width 11 height 18
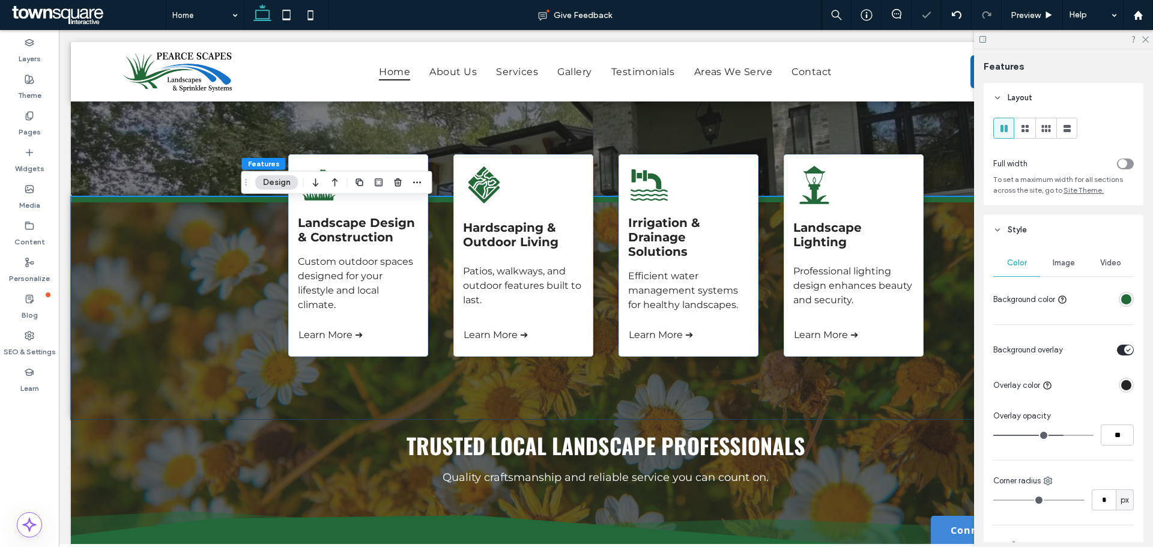
click at [1061, 258] on div "Image" at bounding box center [1063, 263] width 47 height 26
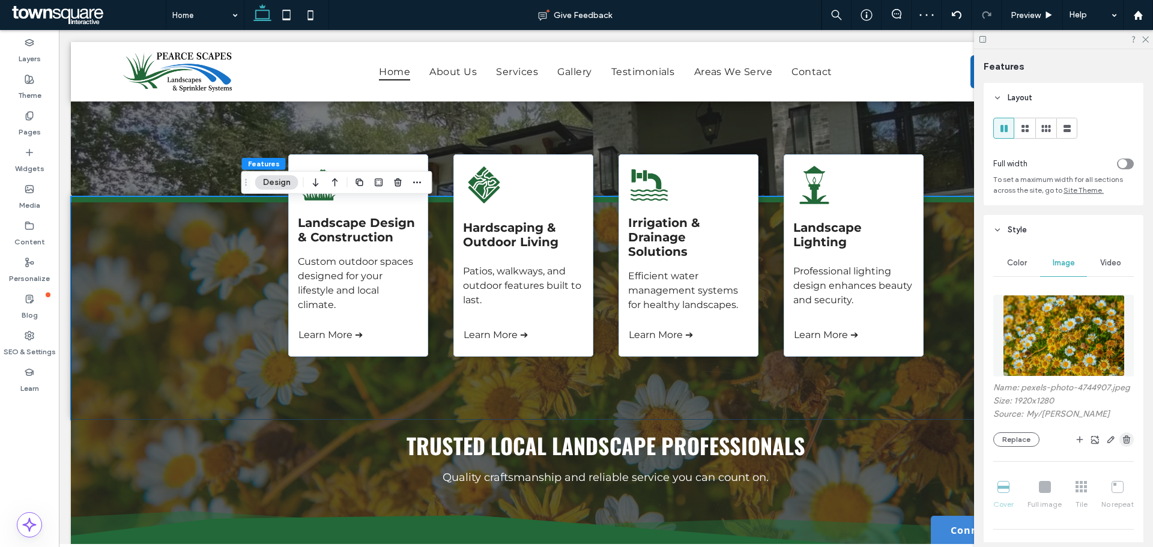
click at [1123, 443] on use "button" at bounding box center [1126, 440] width 7 height 8
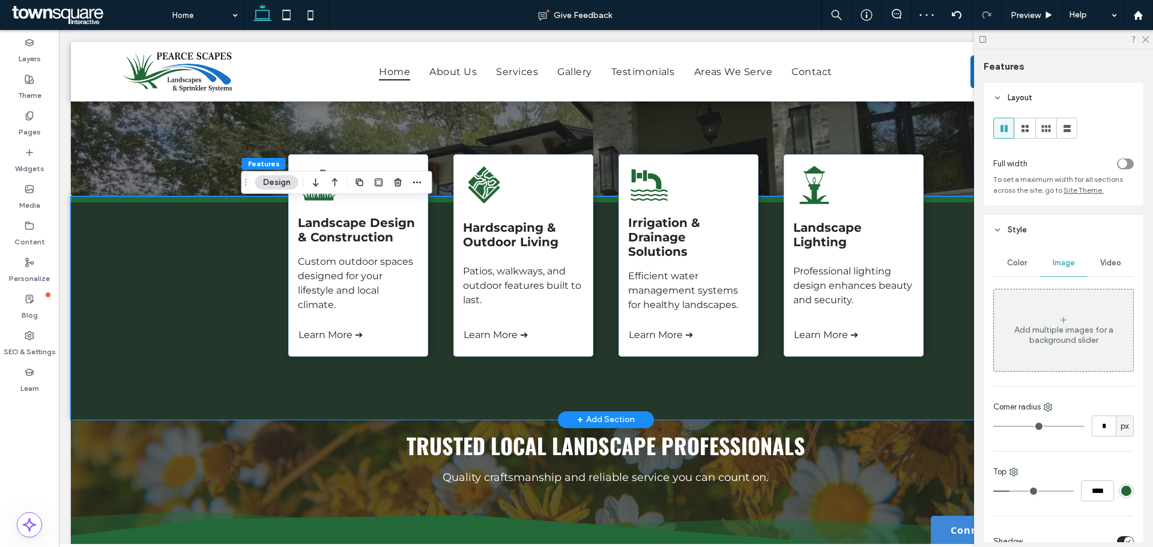
click at [198, 253] on div "Landscape Design & Construction Custom outdoor spaces designed for your lifesty…" at bounding box center [606, 307] width 1071 height 223
click at [1027, 263] on div "Color" at bounding box center [1017, 263] width 47 height 26
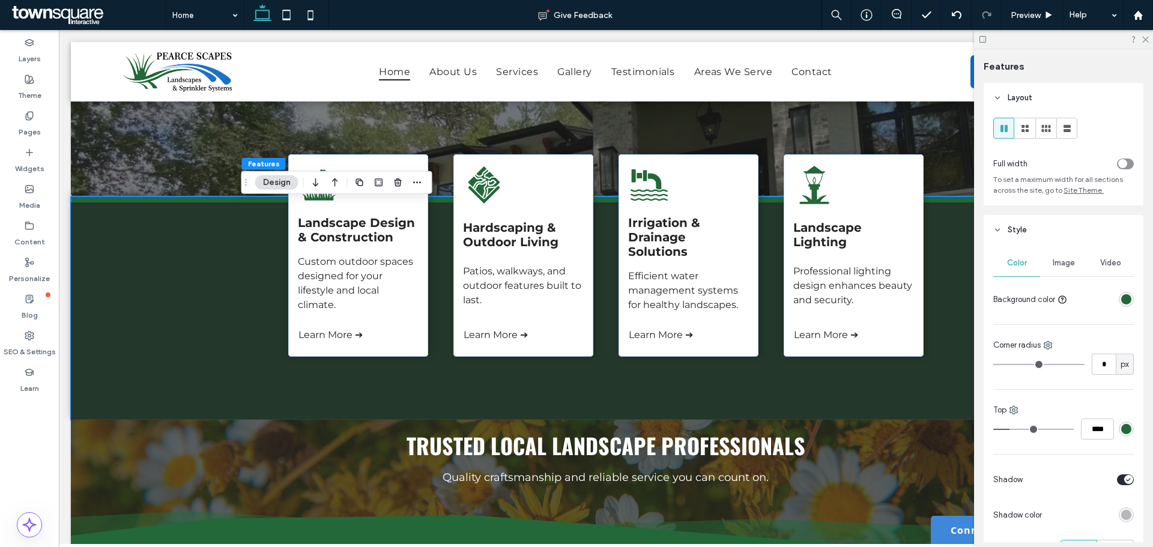
click at [1123, 299] on div "rgba(35, 104, 56, 1)" at bounding box center [1127, 299] width 10 height 10
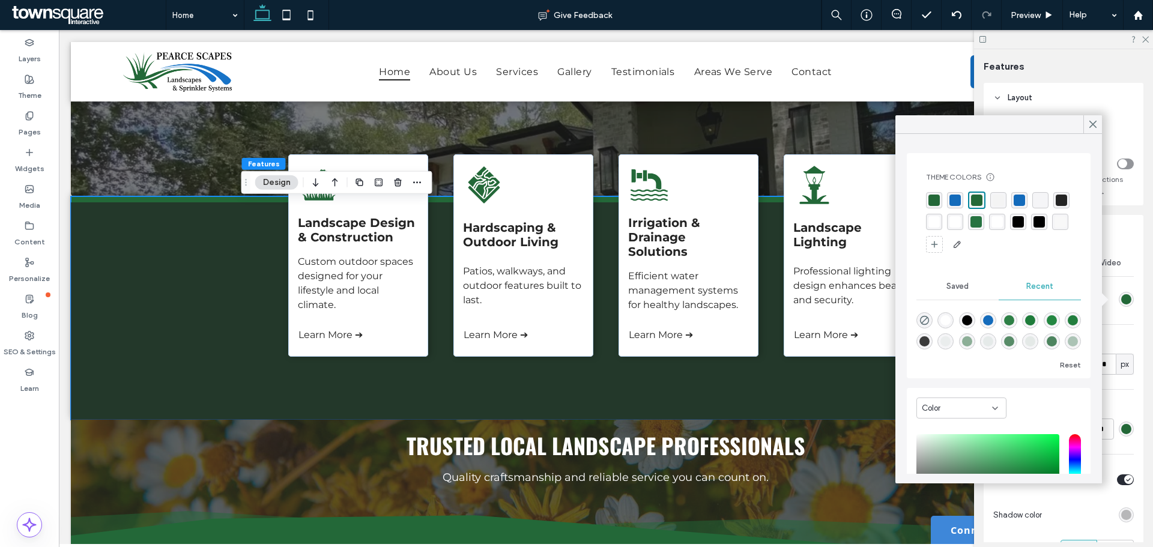
click at [931, 199] on div "rgba(35, 104, 56, 1)" at bounding box center [934, 200] width 11 height 11
click at [982, 223] on div "rgba(39,115,65,1)" at bounding box center [976, 221] width 11 height 11
click at [1060, 312] on div "rgba(36, 135, 66, 1)" at bounding box center [1052, 320] width 16 height 16
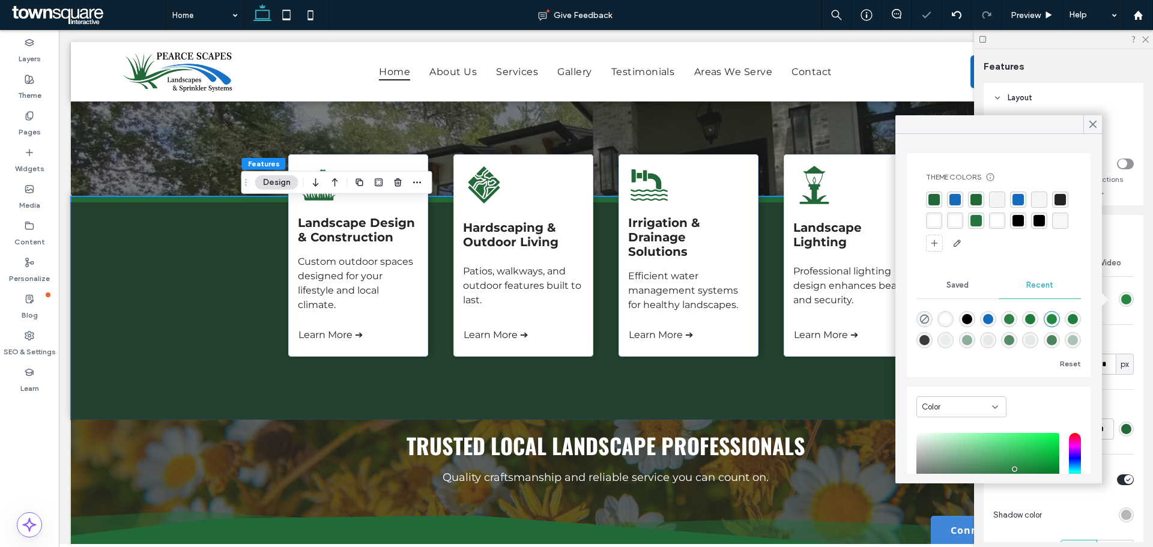
click at [1036, 318] on div "rgba(31, 124, 59, 1)" at bounding box center [1030, 319] width 10 height 10
click at [1015, 314] on div "rgba(46, 128, 70, 1)" at bounding box center [1009, 319] width 10 height 10
click at [1068, 324] on div "rgba(34, 126, 62, 1)" at bounding box center [1073, 319] width 10 height 10
type input "*******"
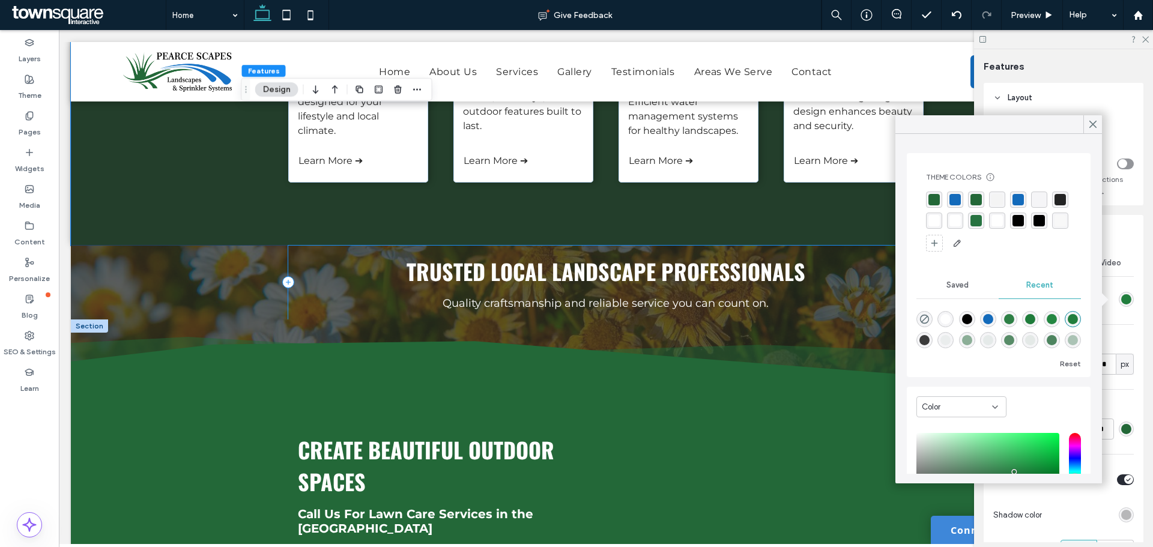
scroll to position [427, 0]
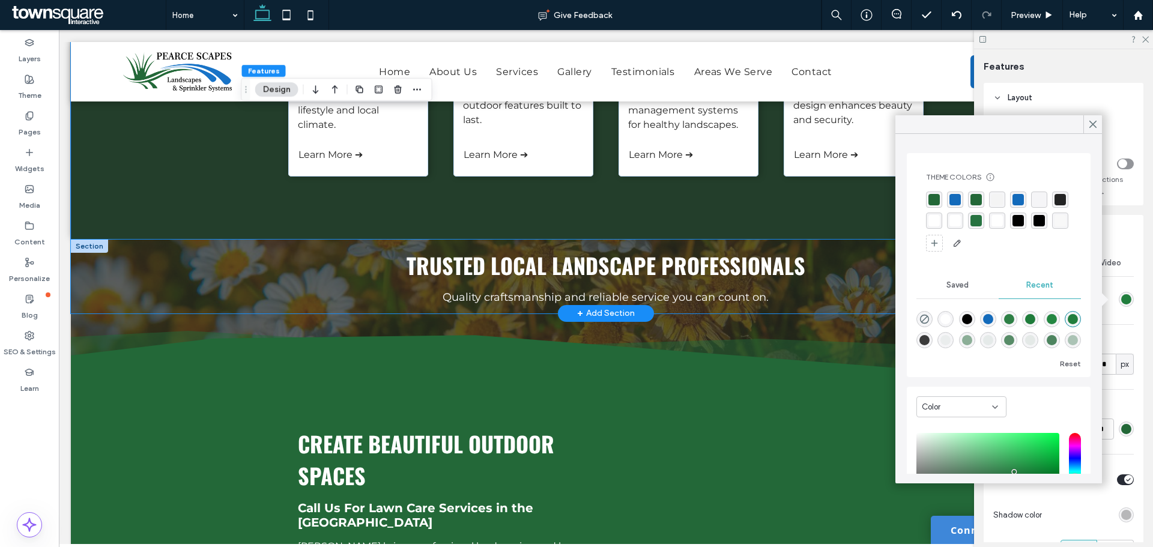
click at [141, 271] on div "Trusted Local Landscape Professionals Quality craftsmanship and reliable servic…" at bounding box center [606, 277] width 1071 height 74
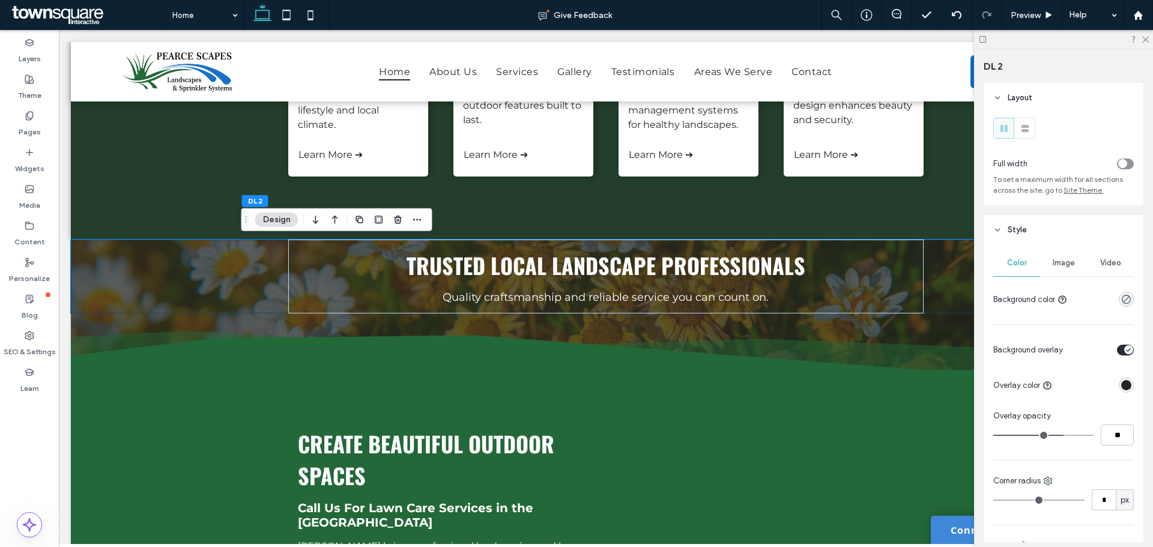
click at [1056, 266] on span "Image" at bounding box center [1064, 263] width 22 height 10
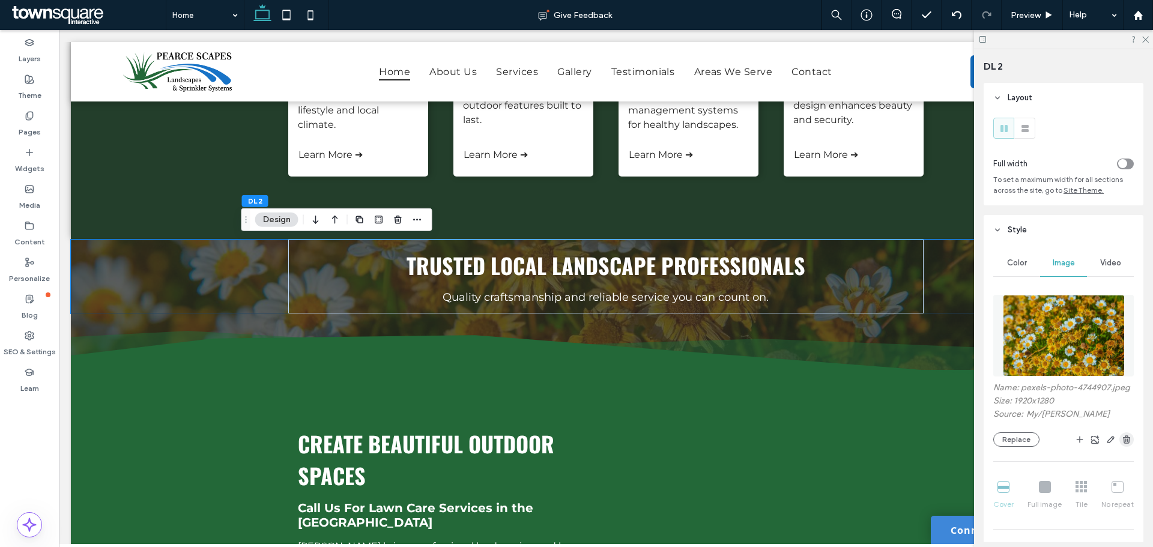
click at [1122, 445] on icon "button" at bounding box center [1127, 440] width 10 height 10
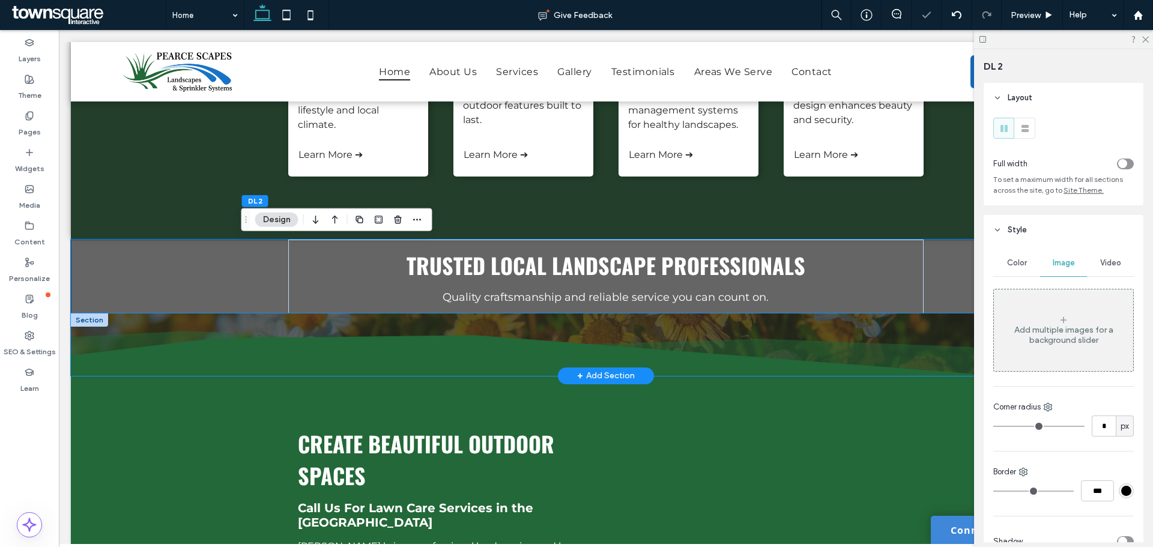
click at [327, 318] on icon at bounding box center [606, 346] width 1071 height 60
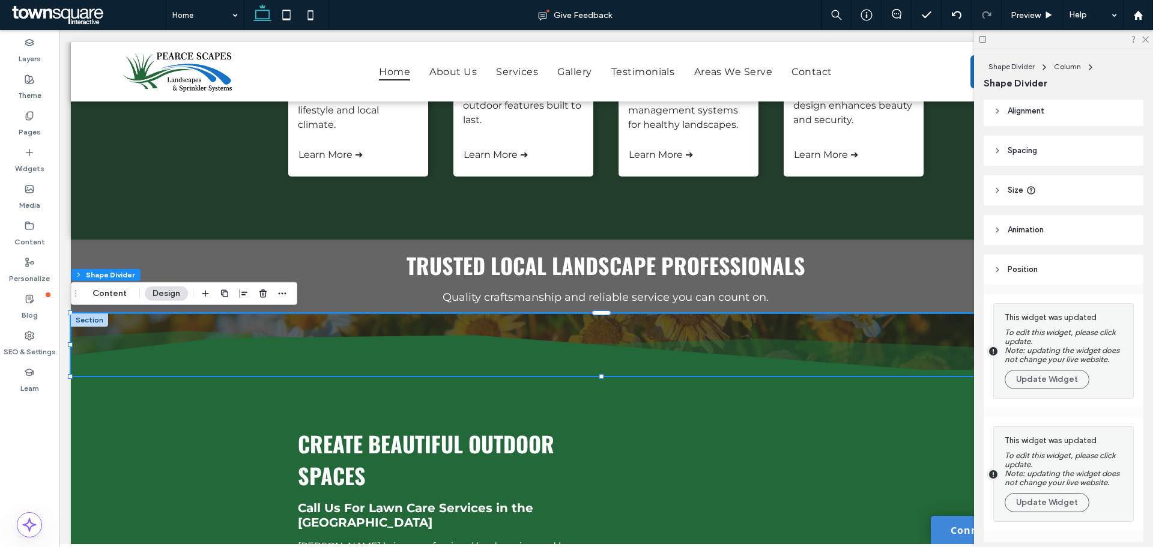
scroll to position [0, 0]
click at [1020, 160] on header "Spacing" at bounding box center [1064, 154] width 160 height 30
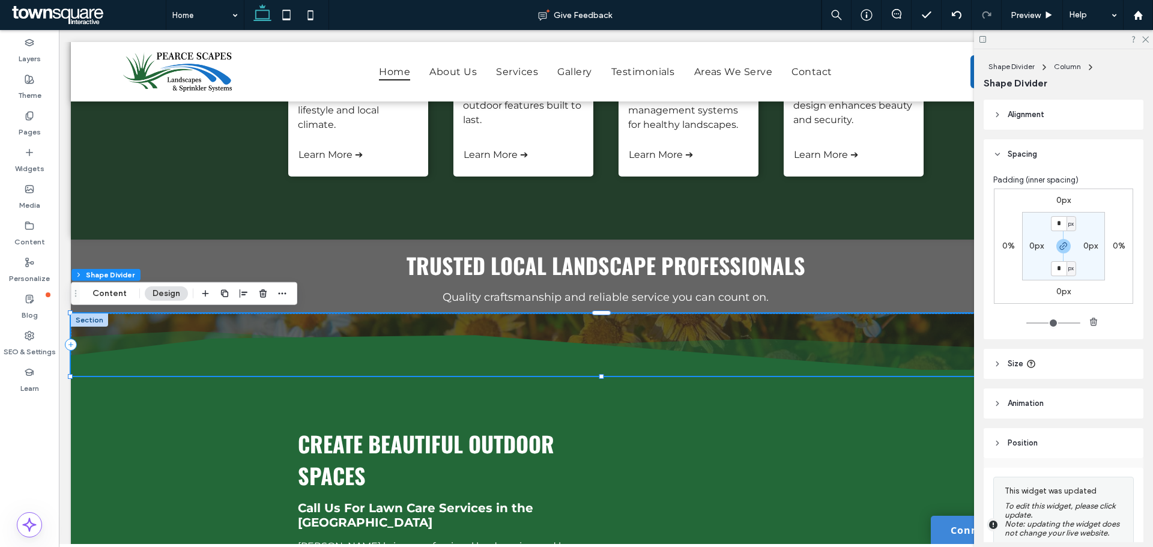
click at [1039, 372] on header "Size" at bounding box center [1064, 364] width 160 height 30
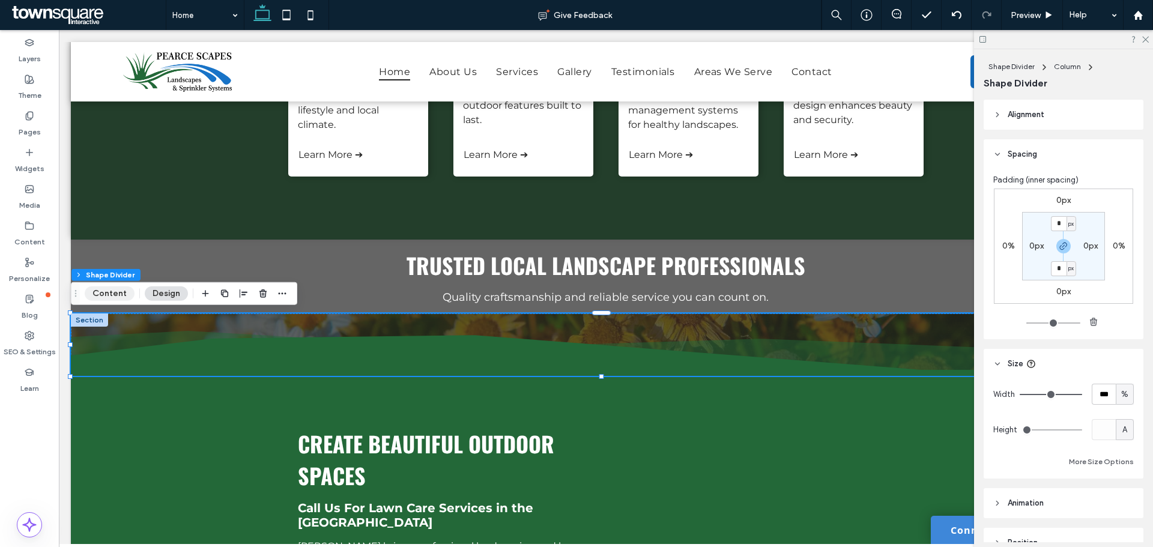
click at [109, 296] on button "Content" at bounding box center [110, 294] width 50 height 14
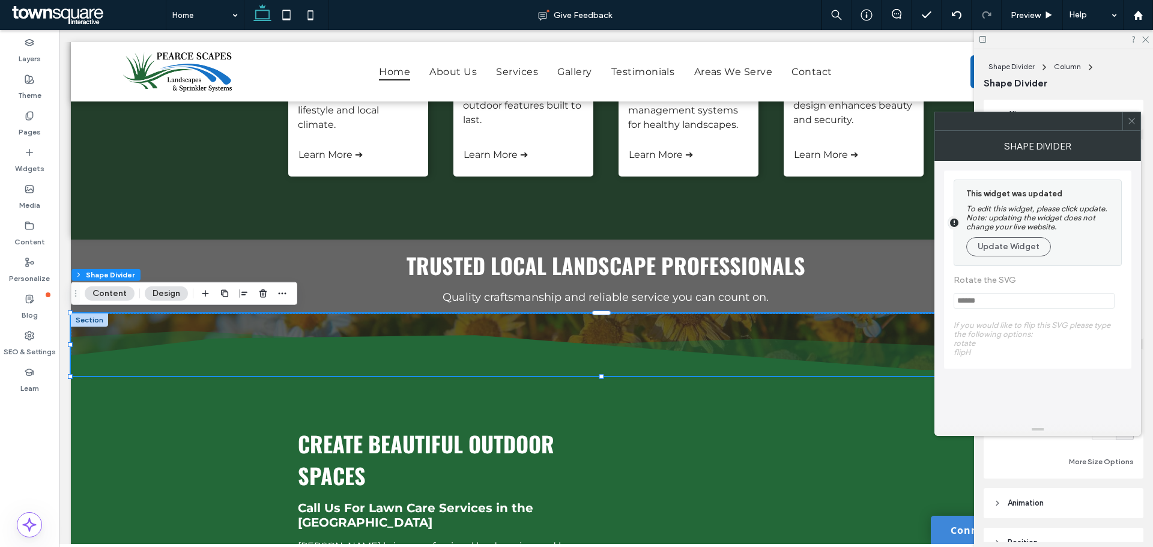
click at [156, 293] on button "Design" at bounding box center [166, 294] width 43 height 14
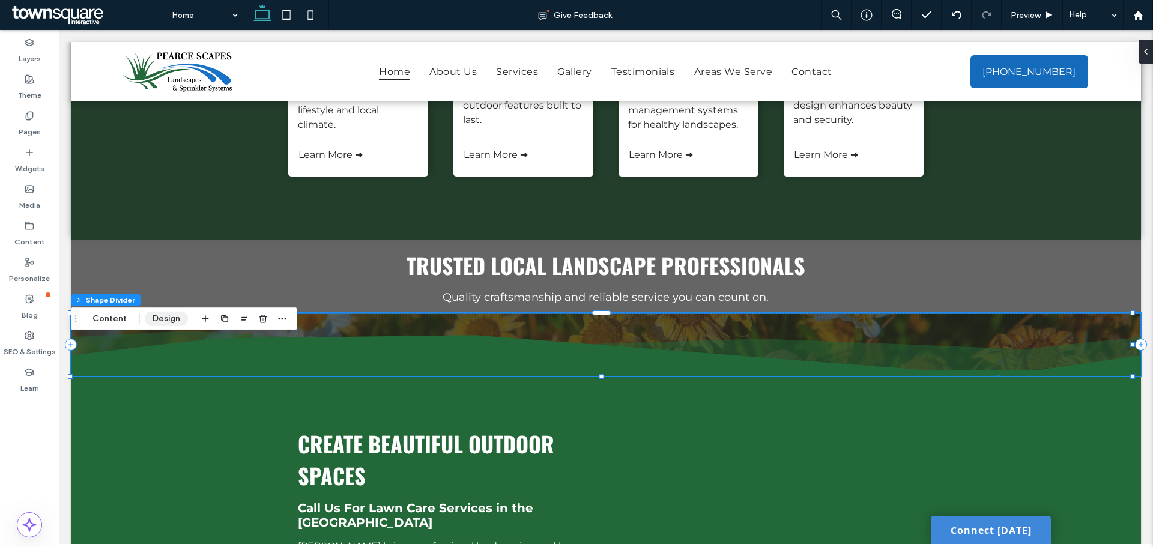
click at [181, 320] on button "Design" at bounding box center [166, 319] width 43 height 14
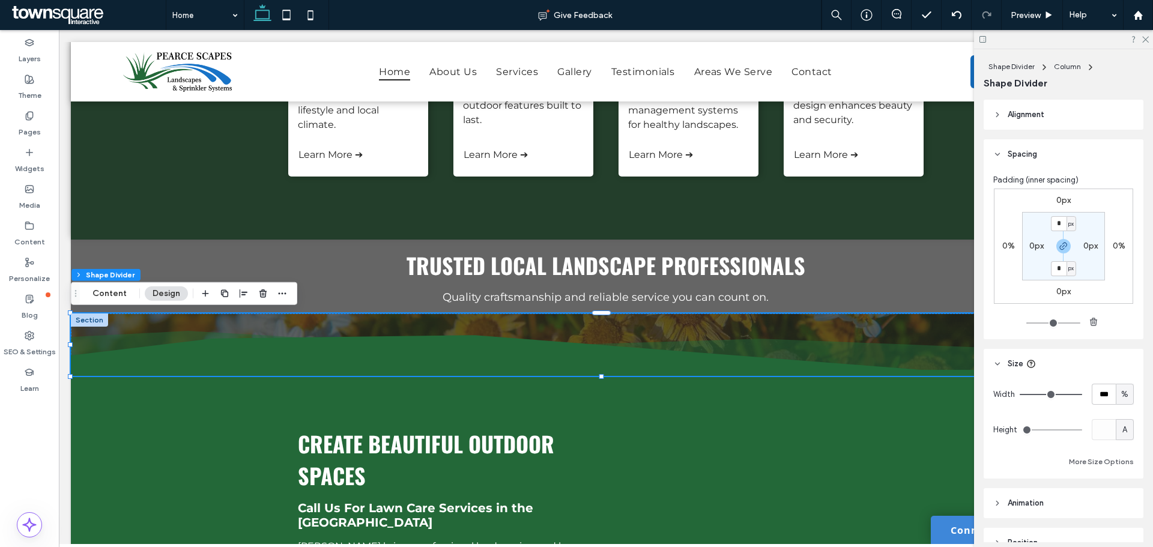
scroll to position [300, 0]
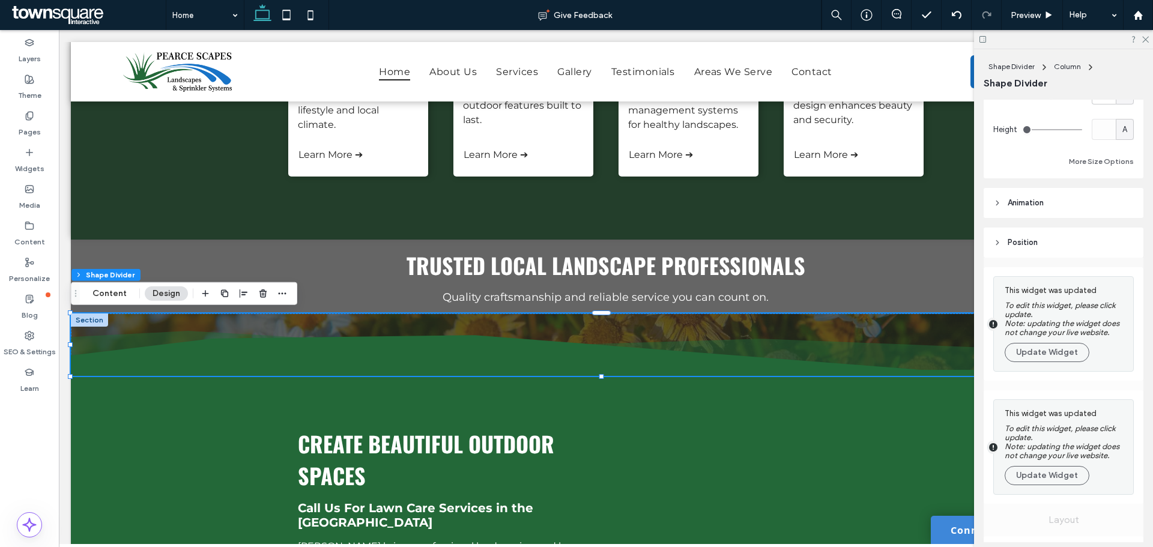
click at [1018, 236] on header "Position" at bounding box center [1064, 243] width 160 height 30
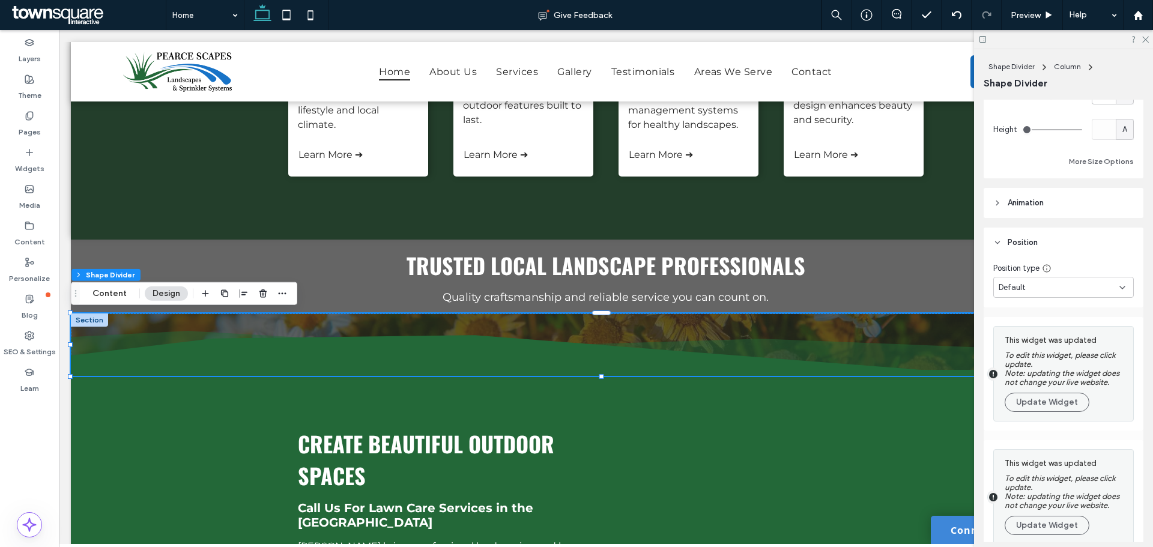
click at [1016, 208] on span "Animation" at bounding box center [1026, 203] width 36 height 12
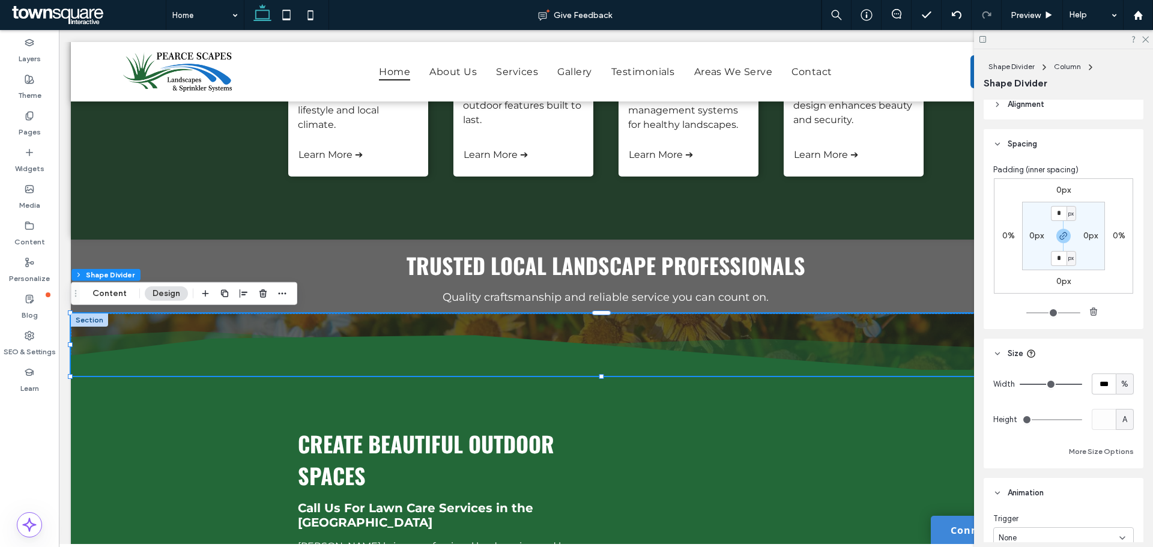
scroll to position [0, 0]
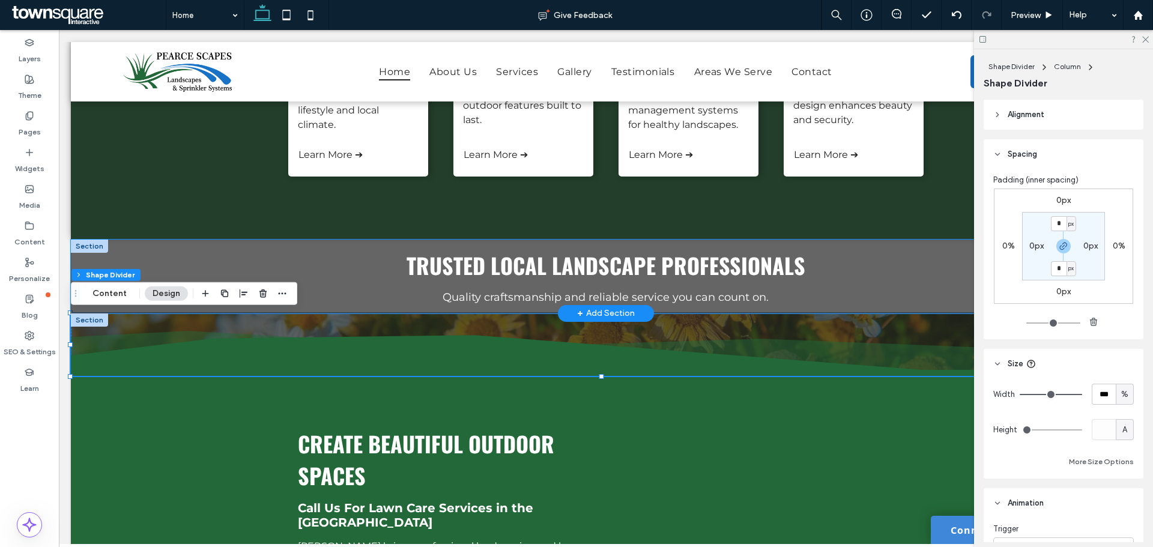
click at [142, 267] on div "Trusted Local Landscape Professionals Quality craftsmanship and reliable servic…" at bounding box center [606, 277] width 1071 height 74
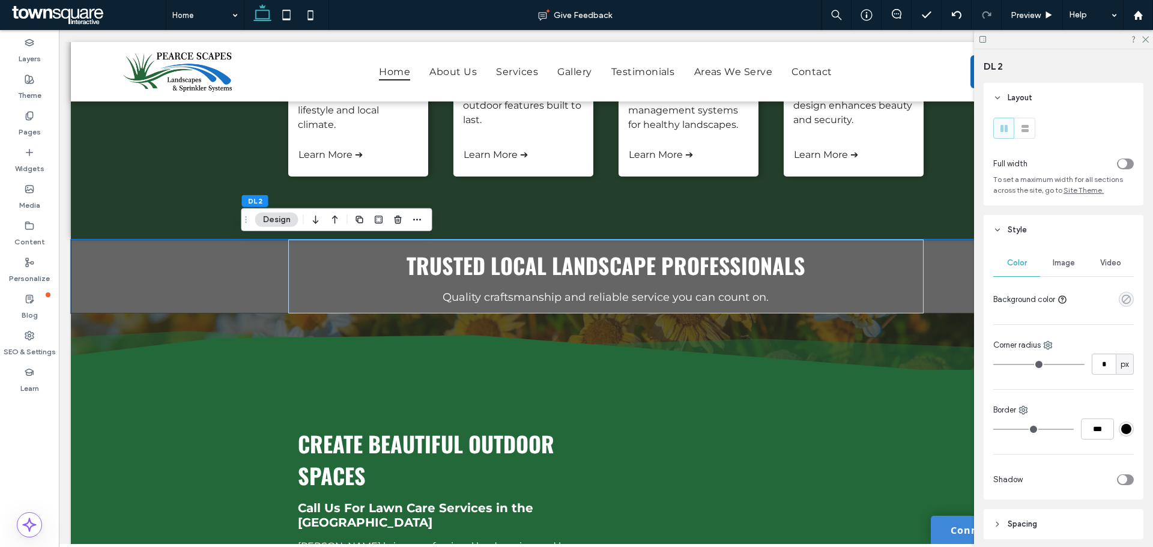
click at [1122, 297] on use "rgba(0, 0, 0, 0)" at bounding box center [1126, 299] width 9 height 9
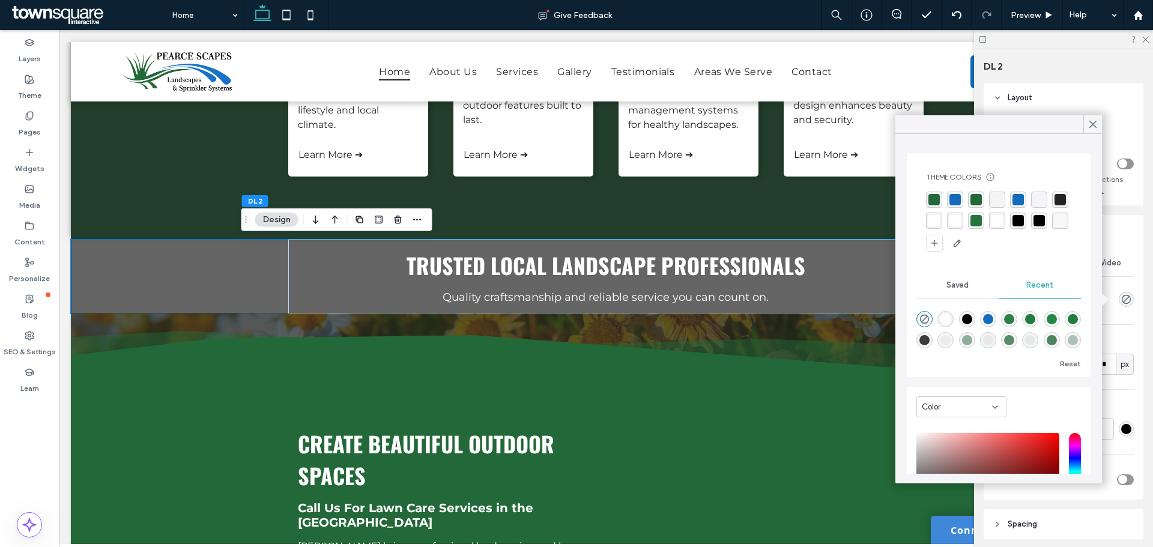
click at [940, 222] on div "rgba(255, 255, 255, 1)" at bounding box center [934, 220] width 11 height 11
click at [962, 225] on div "rgba(255, 255, 255, 0.97)" at bounding box center [956, 221] width 11 height 11
click at [1121, 292] on div "rgba(255, 255, 255, 0.97)" at bounding box center [1126, 299] width 15 height 15
click at [935, 202] on div "rgba(35, 104, 56, 1)" at bounding box center [934, 199] width 11 height 11
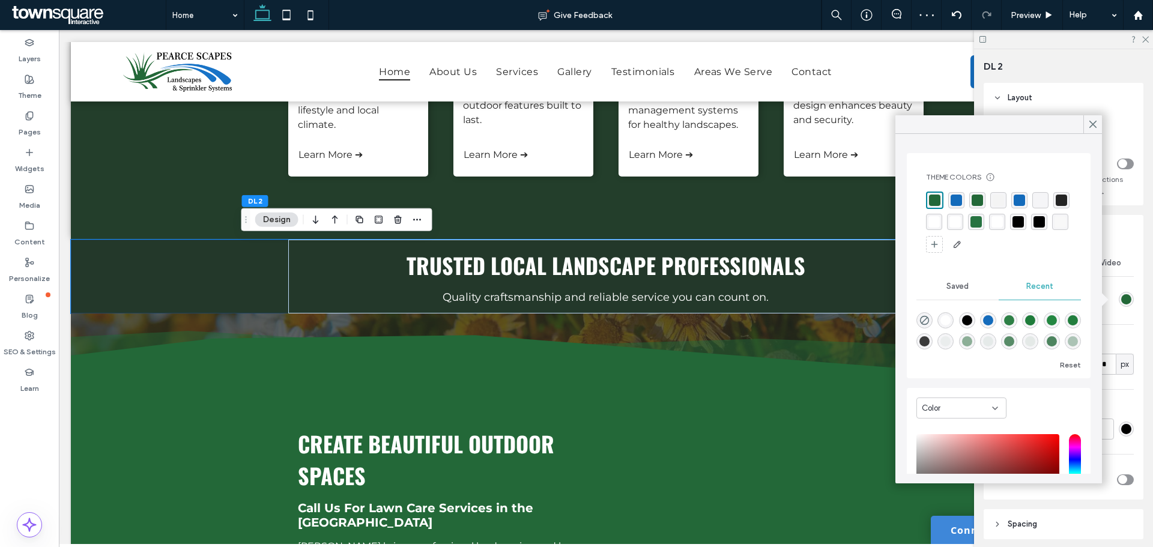
click at [1016, 198] on div "rgba(20, 107, 187, 1)" at bounding box center [1019, 200] width 11 height 11
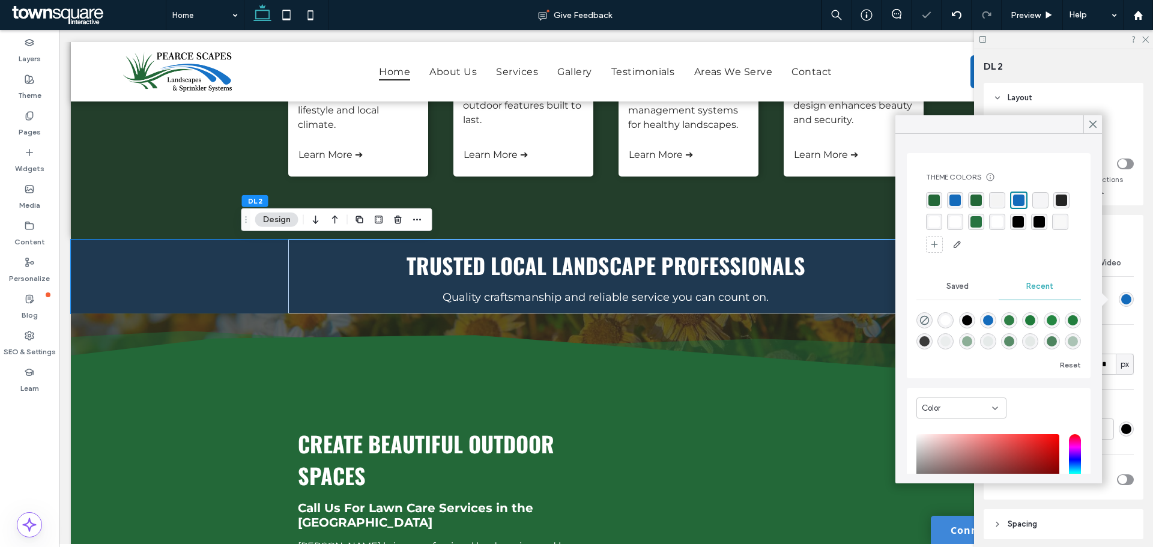
click at [934, 202] on div "rgba(35, 104, 56, 1)" at bounding box center [934, 200] width 11 height 11
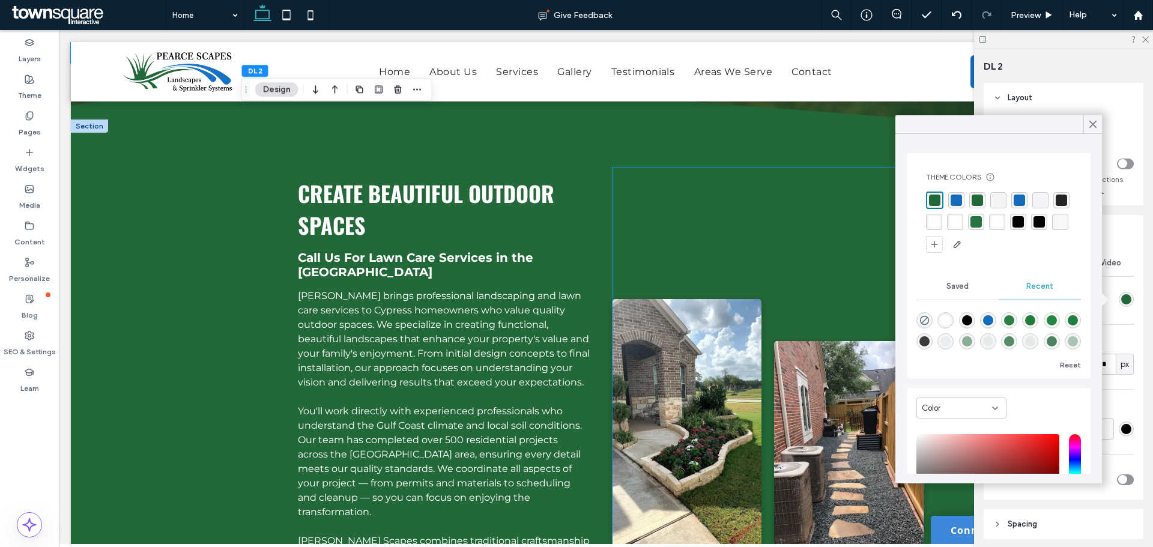
scroll to position [547, 0]
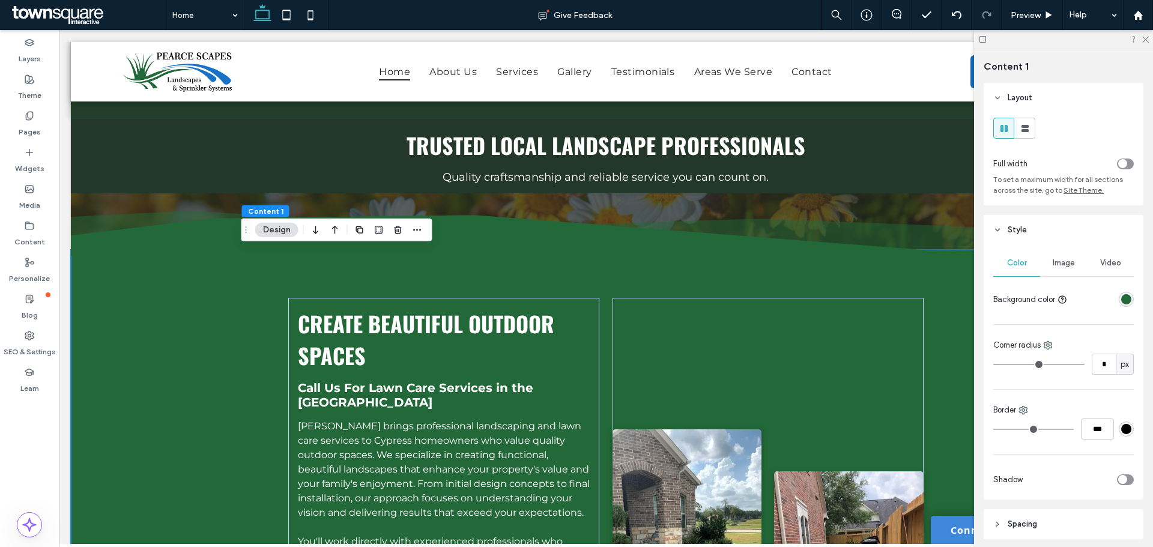
click at [1123, 295] on div "rgba(35, 104, 56, 1)" at bounding box center [1127, 299] width 10 height 10
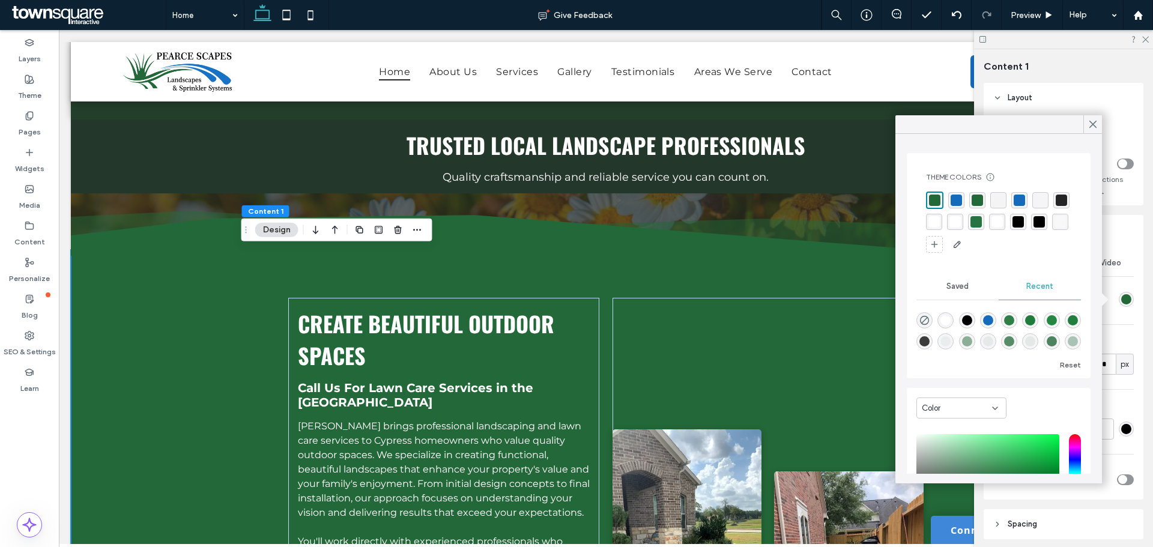
click at [1132, 244] on header "Style" at bounding box center [1064, 230] width 160 height 30
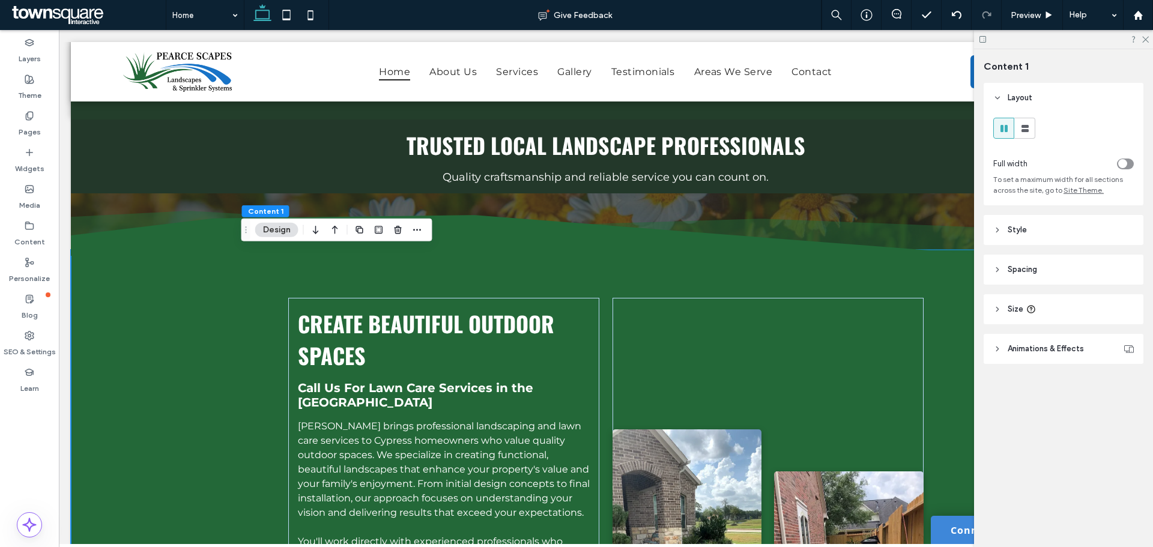
click at [1059, 232] on header "Style" at bounding box center [1064, 230] width 160 height 30
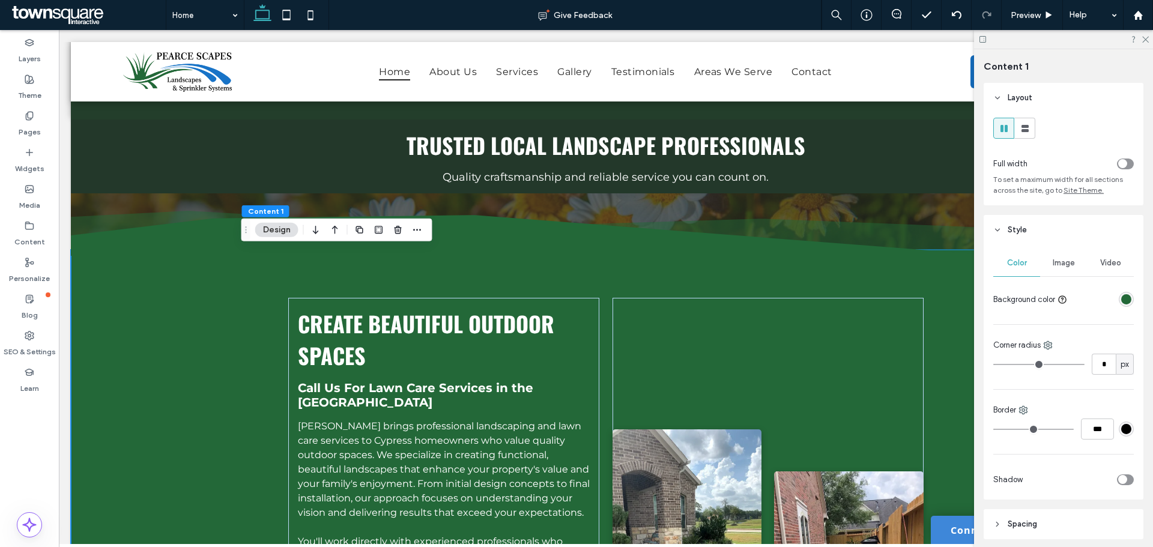
click at [1057, 267] on span "Image" at bounding box center [1064, 263] width 22 height 10
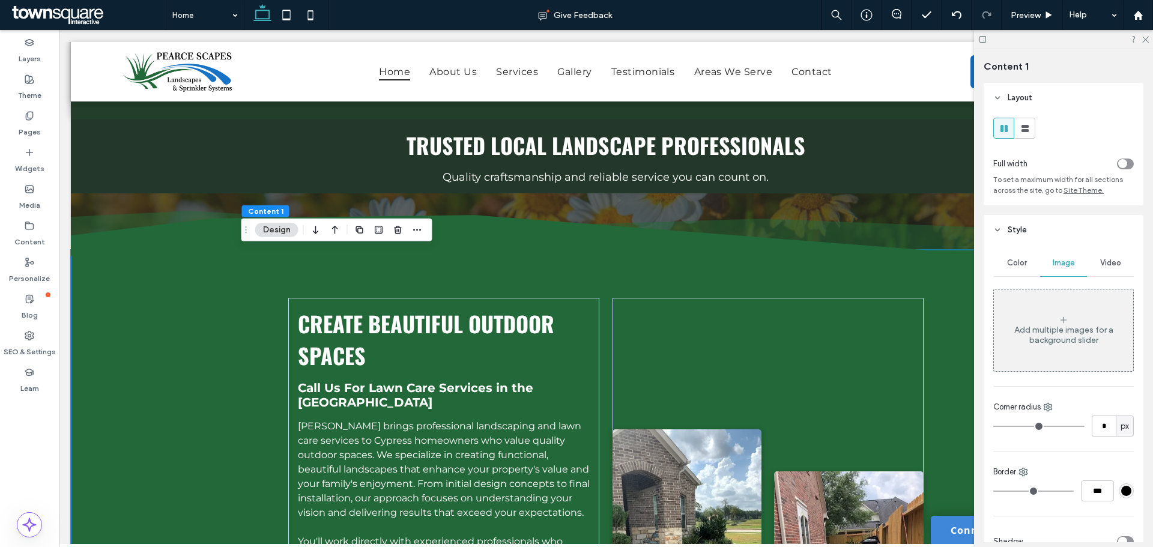
click at [1034, 336] on div "Add multiple images for a background slider" at bounding box center [1063, 335] width 139 height 20
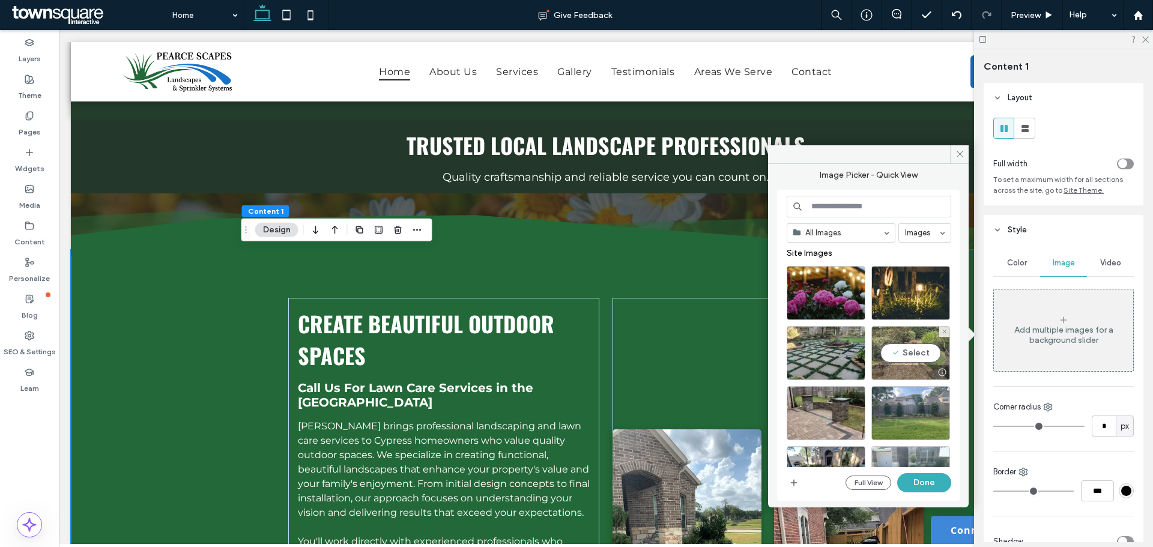
scroll to position [0, 0]
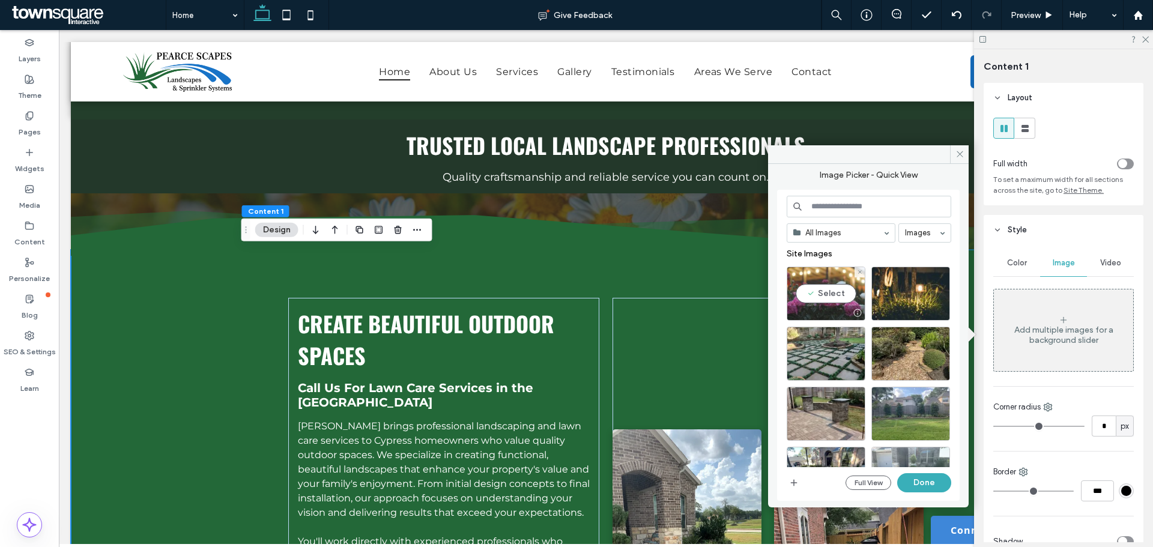
click at [836, 300] on div "Select" at bounding box center [826, 294] width 79 height 54
click at [917, 481] on button "Done" at bounding box center [925, 482] width 54 height 19
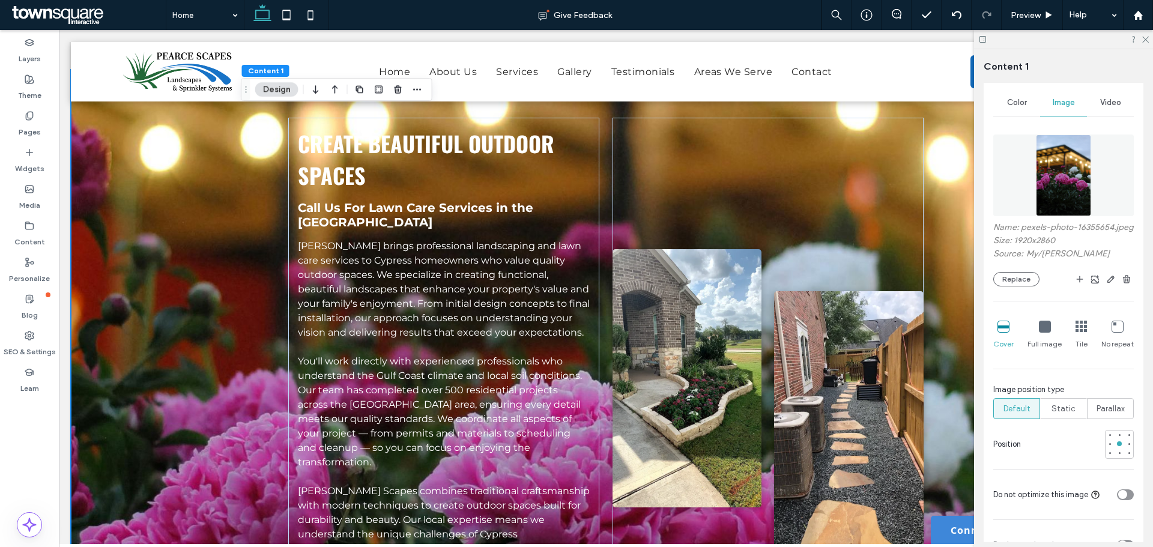
scroll to position [180, 0]
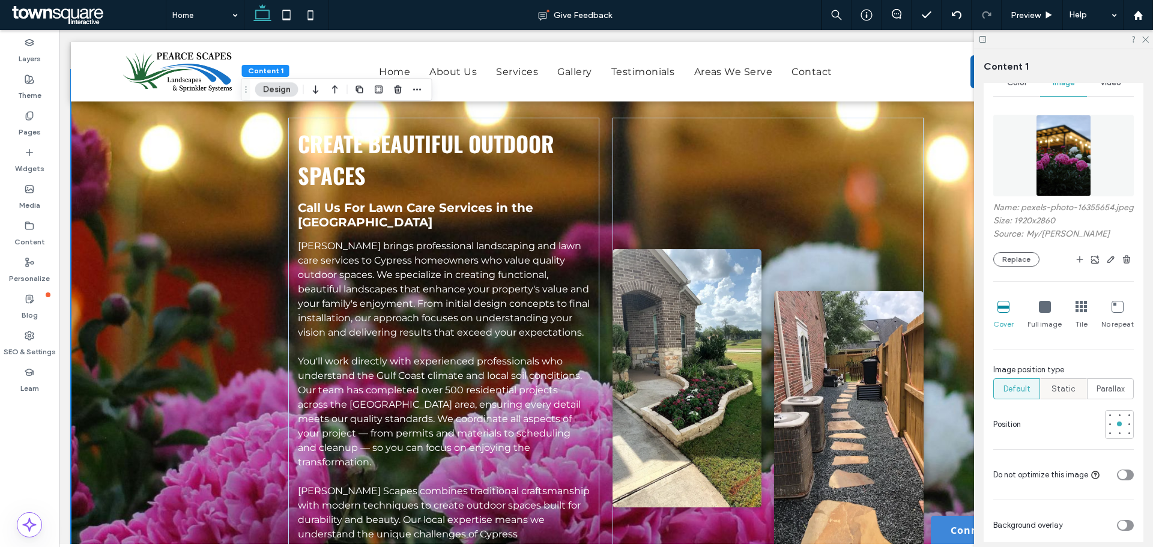
click at [1064, 395] on span "Static" at bounding box center [1064, 389] width 24 height 12
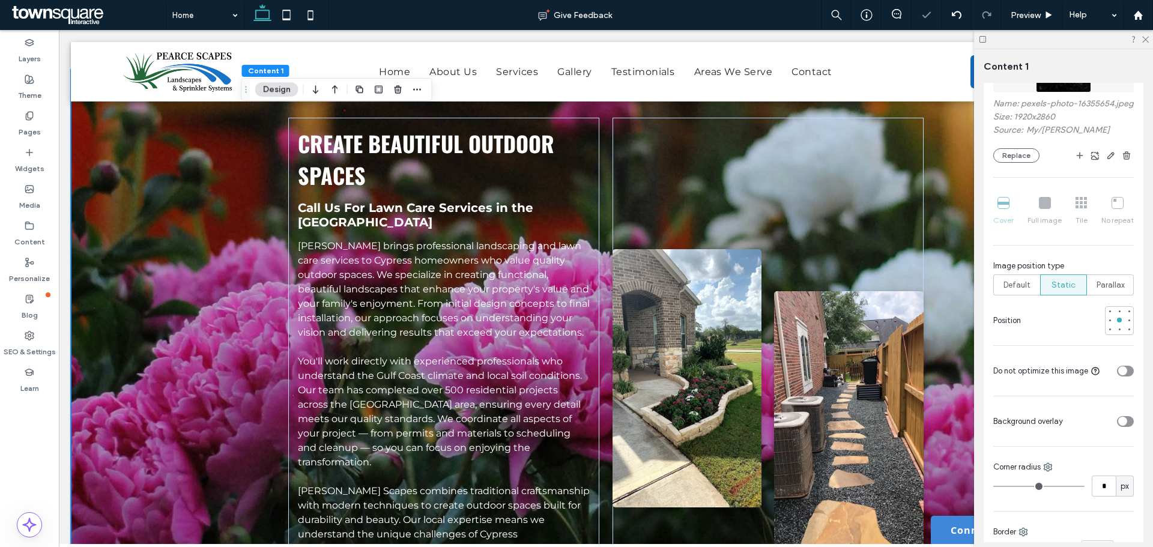
scroll to position [300, 0]
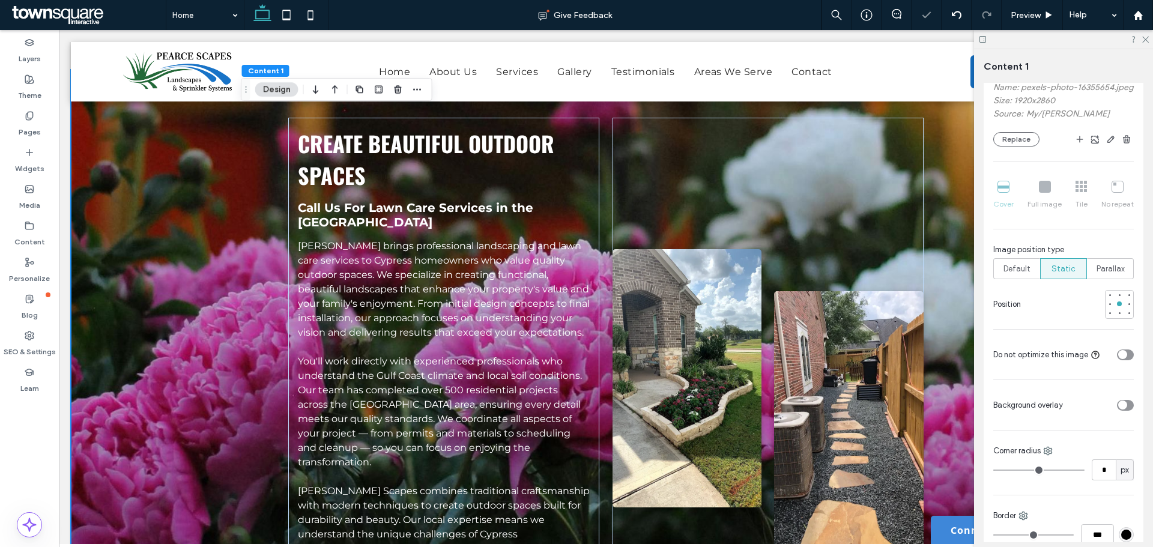
click at [1117, 411] on div "toggle" at bounding box center [1125, 405] width 17 height 11
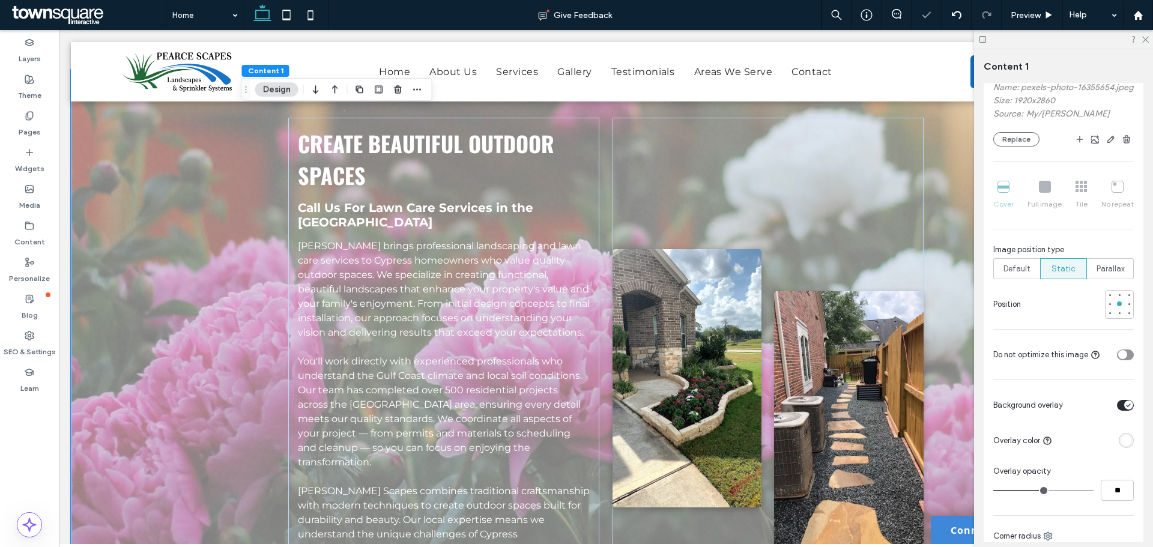
click at [1119, 448] on div "rgba(255, 255, 255, 1)" at bounding box center [1126, 440] width 15 height 15
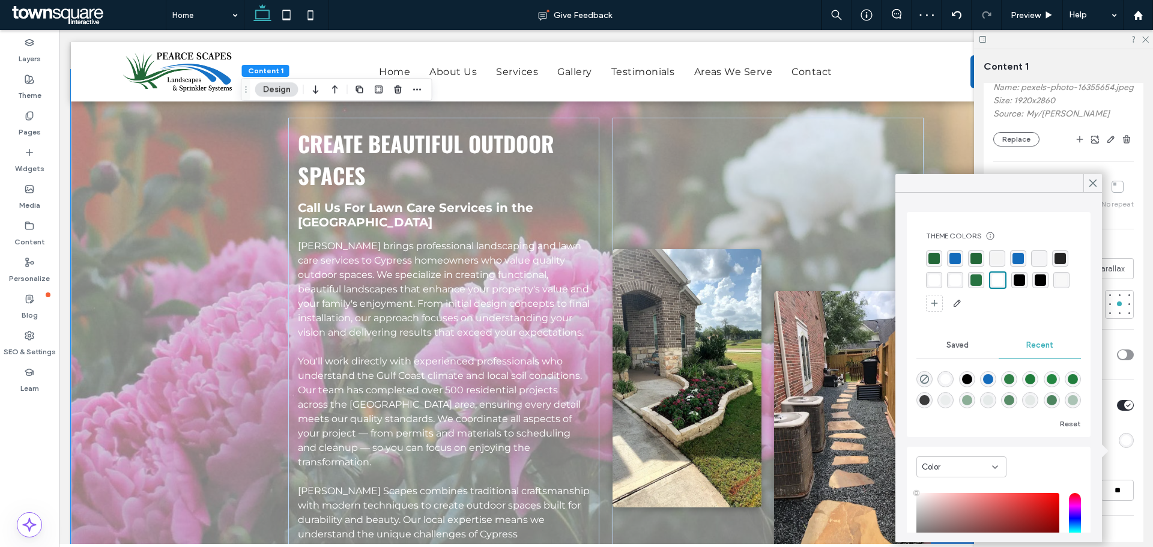
click at [1055, 264] on div "rgba(36, 36, 36, 1)" at bounding box center [1060, 258] width 11 height 11
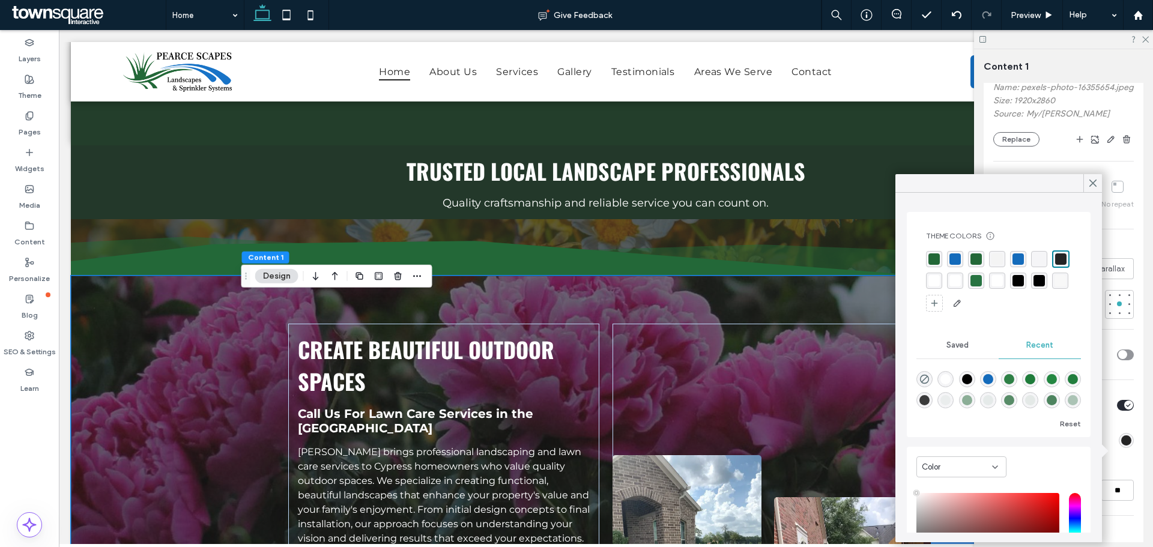
scroll to position [541, 0]
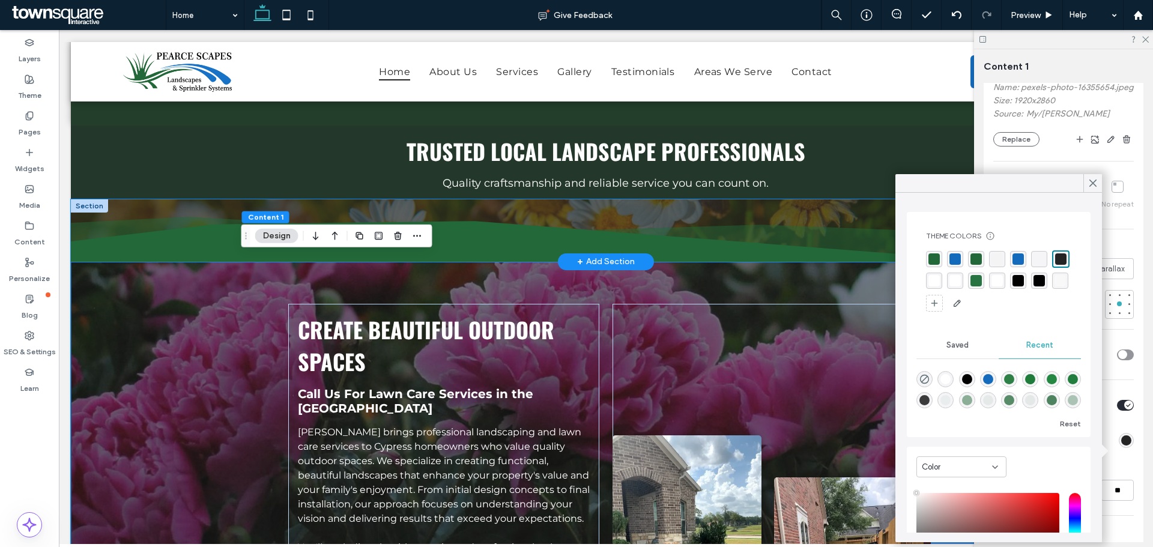
click at [124, 221] on icon at bounding box center [606, 239] width 1071 height 45
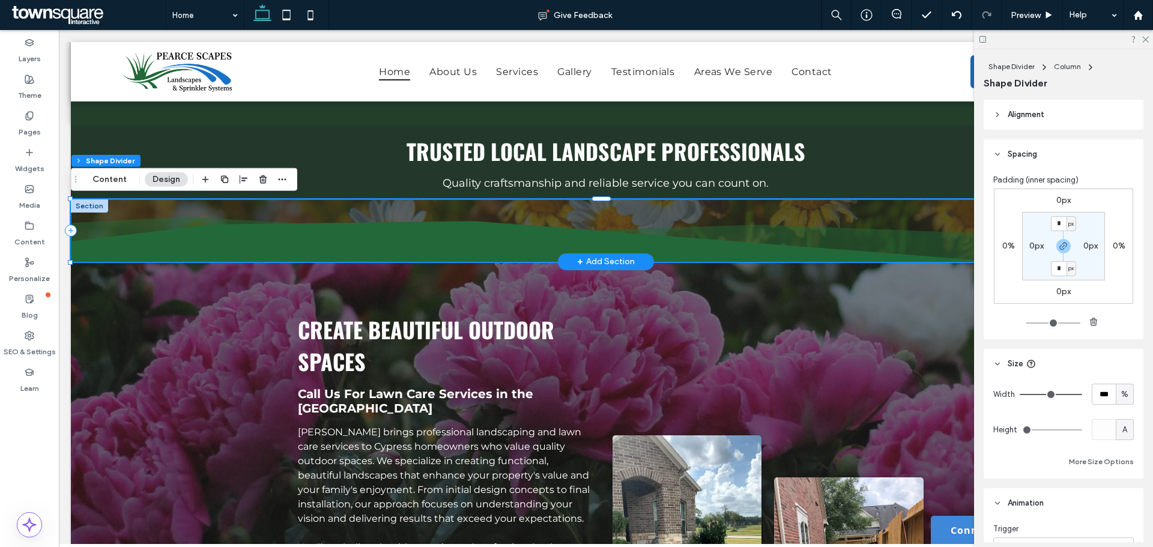
click at [82, 211] on div at bounding box center [89, 205] width 37 height 13
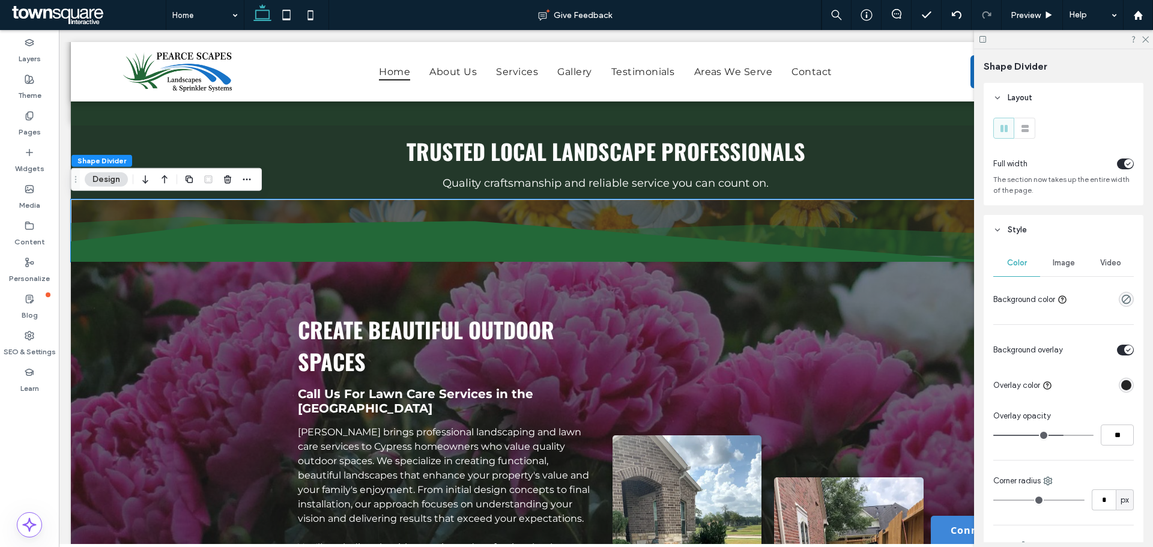
click at [1055, 260] on span "Image" at bounding box center [1064, 263] width 22 height 10
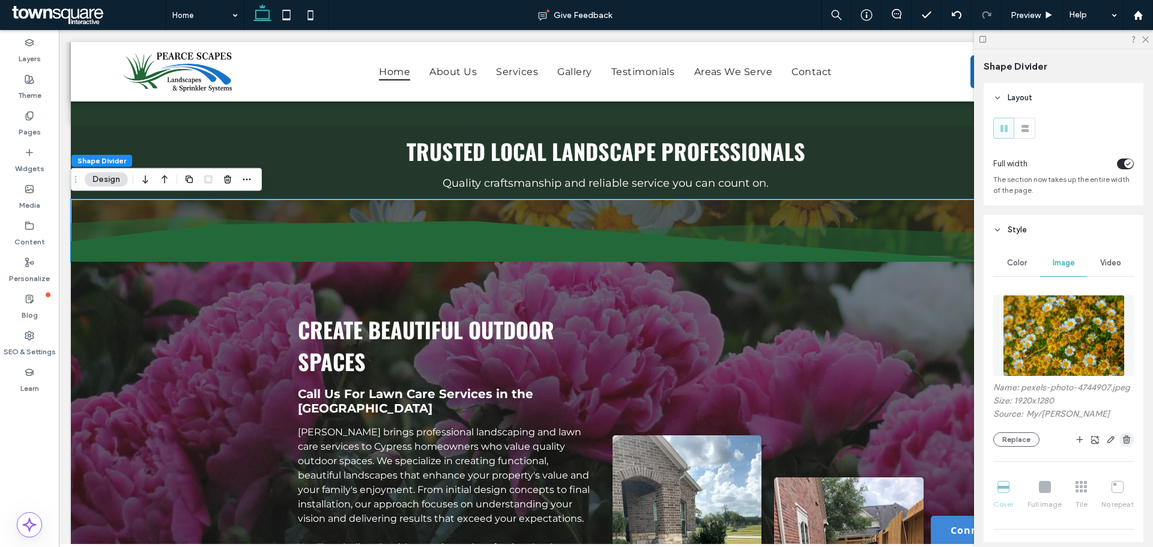
click at [1122, 445] on icon "button" at bounding box center [1127, 440] width 10 height 10
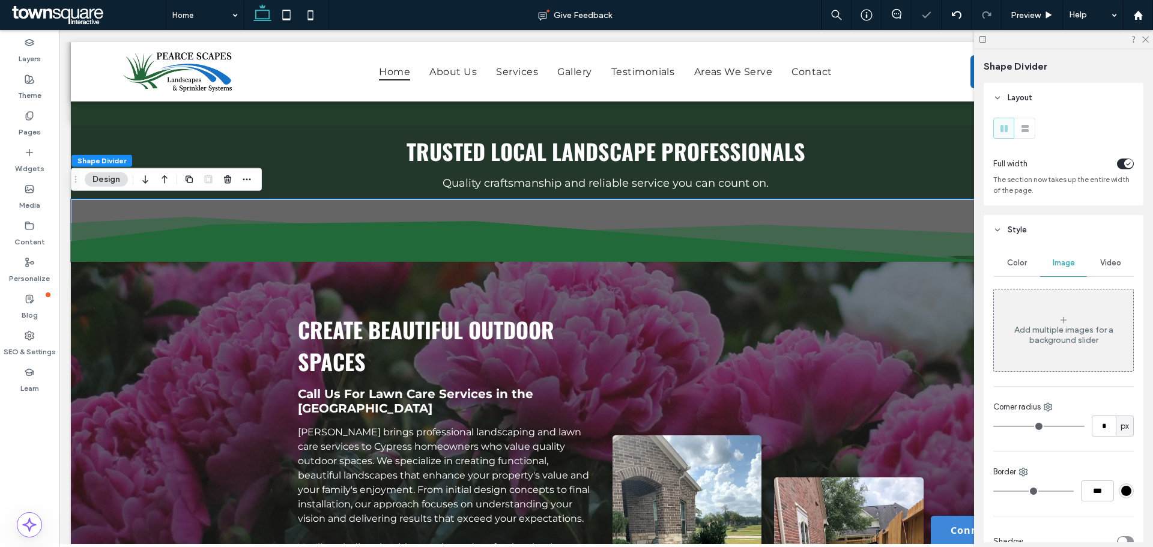
click at [1062, 329] on div "Add multiple images for a background slider" at bounding box center [1063, 335] width 139 height 20
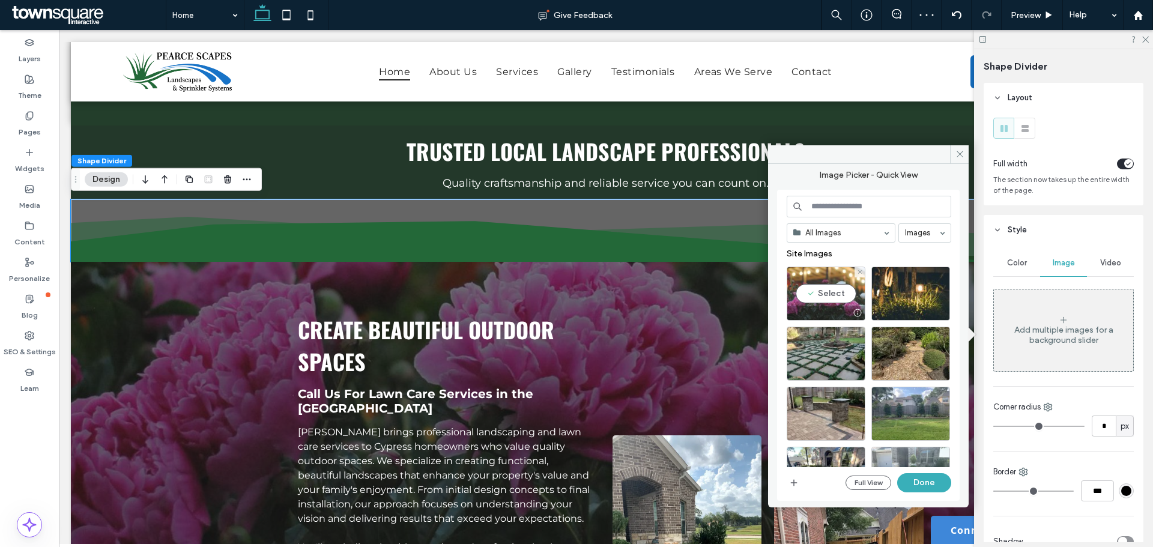
click at [799, 293] on div "Select" at bounding box center [826, 294] width 79 height 54
click at [924, 489] on button "Done" at bounding box center [925, 482] width 54 height 19
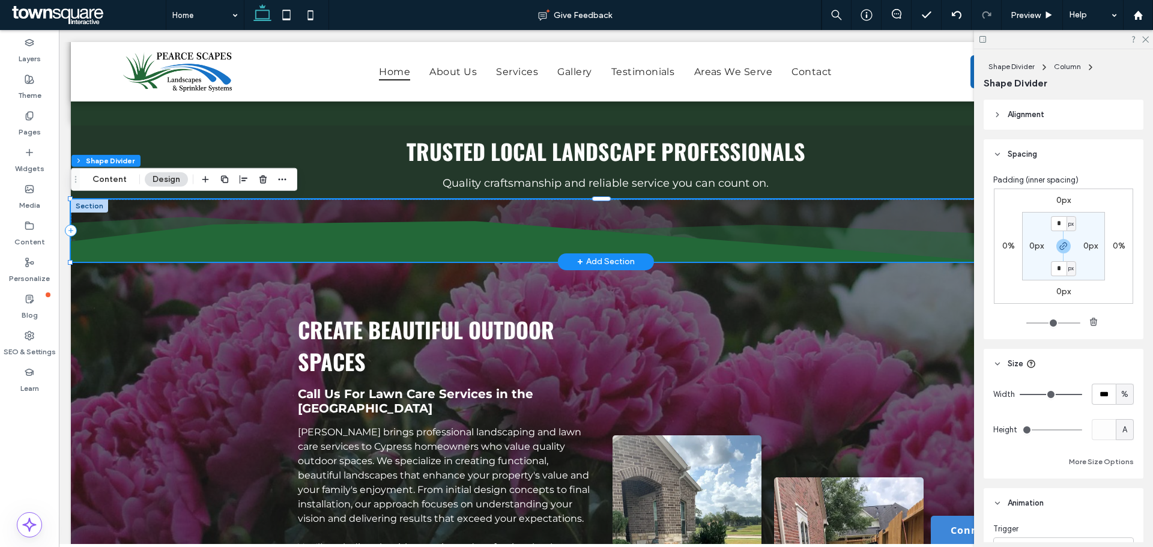
click at [194, 255] on icon at bounding box center [606, 241] width 1071 height 41
drag, startPoint x: 261, startPoint y: 177, endPoint x: 202, endPoint y: 148, distance: 65.8
click at [261, 177] on use "button" at bounding box center [263, 179] width 7 height 8
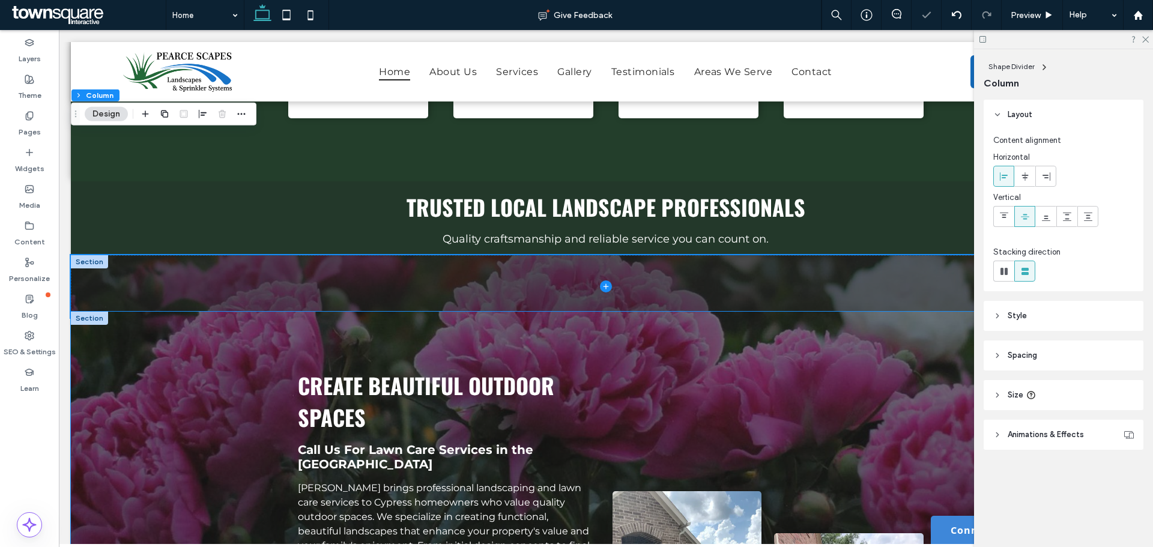
scroll to position [481, 0]
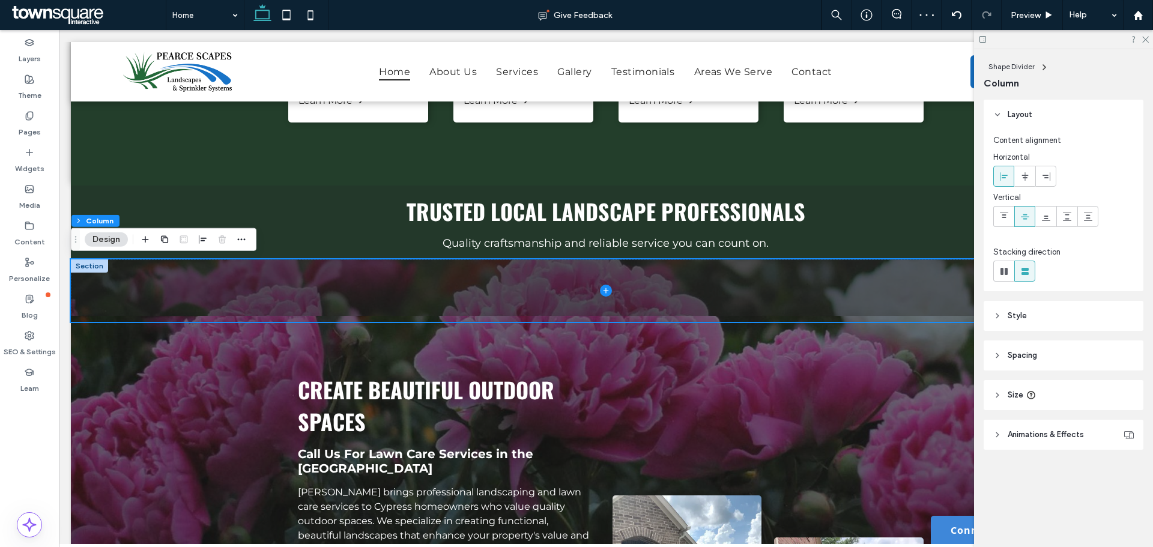
click at [1018, 320] on span "Style" at bounding box center [1017, 316] width 19 height 12
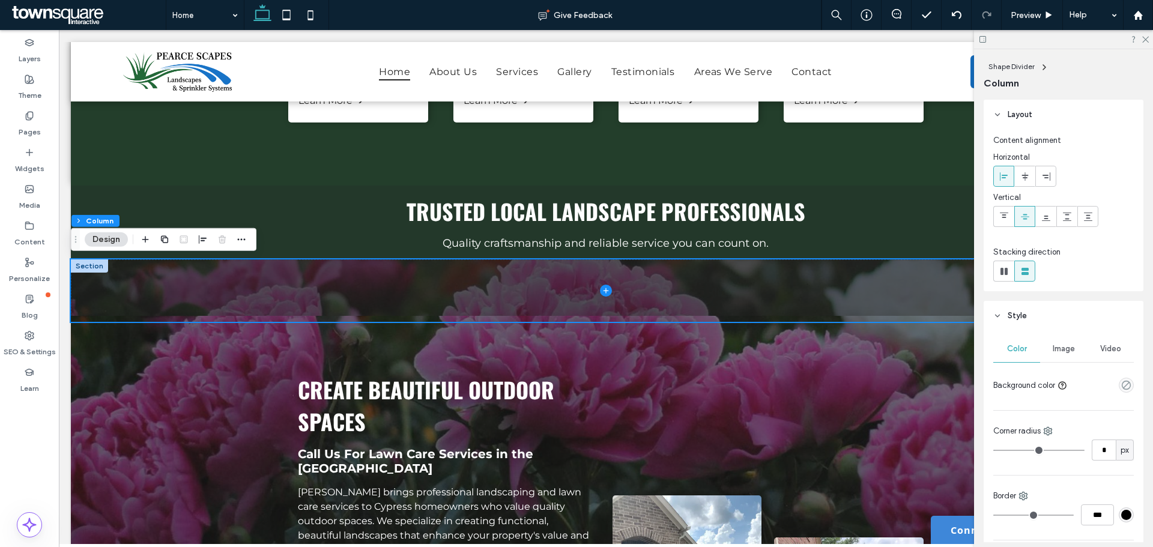
click at [1053, 347] on span "Image" at bounding box center [1064, 349] width 22 height 10
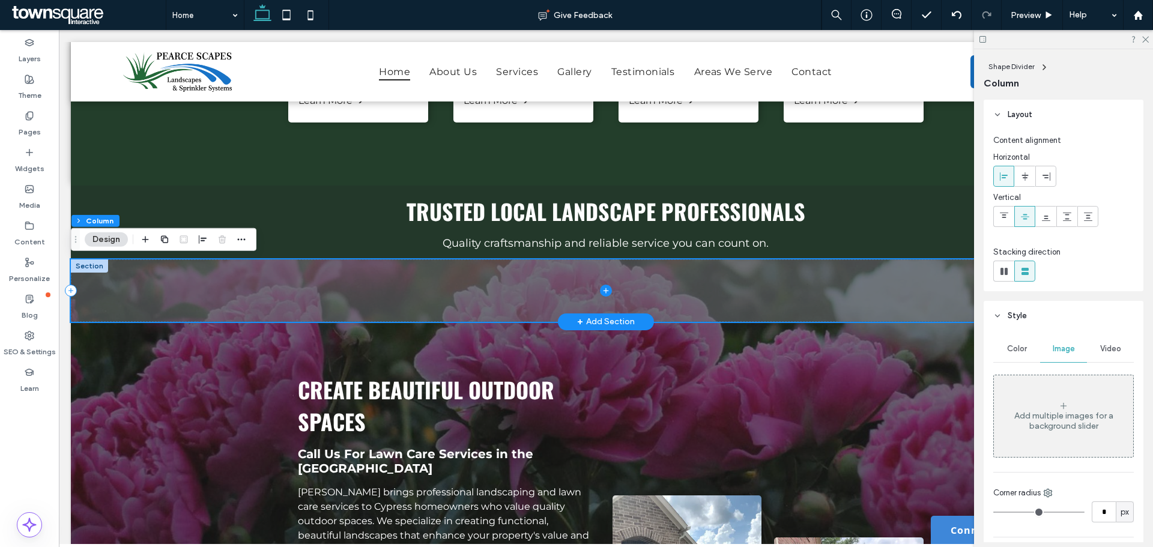
click at [781, 285] on span at bounding box center [606, 291] width 1071 height 62
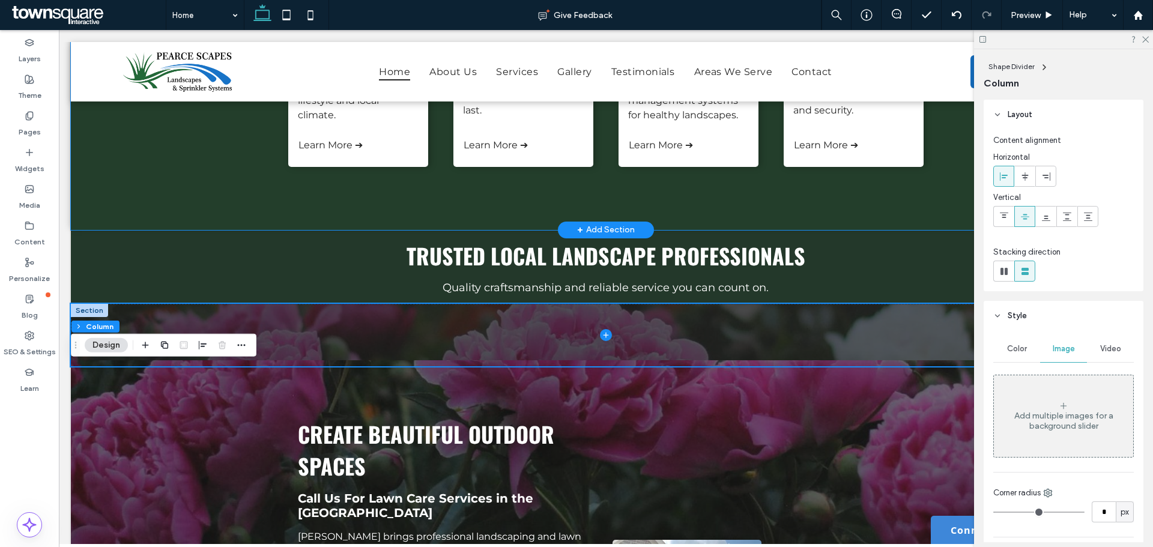
scroll to position [360, 0]
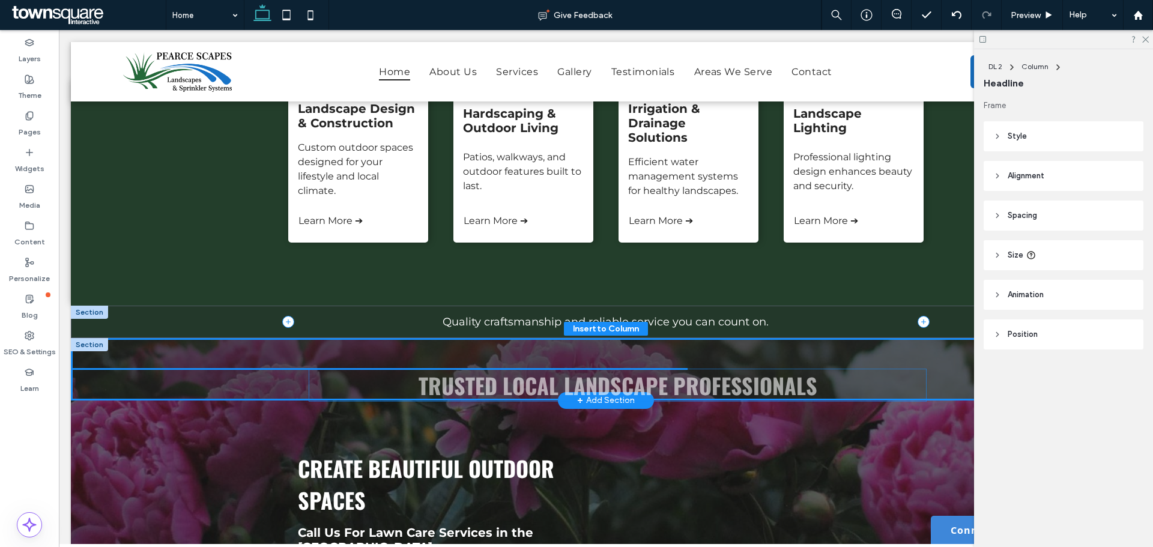
drag, startPoint x: 475, startPoint y: 338, endPoint x: 557, endPoint y: 415, distance: 112.2
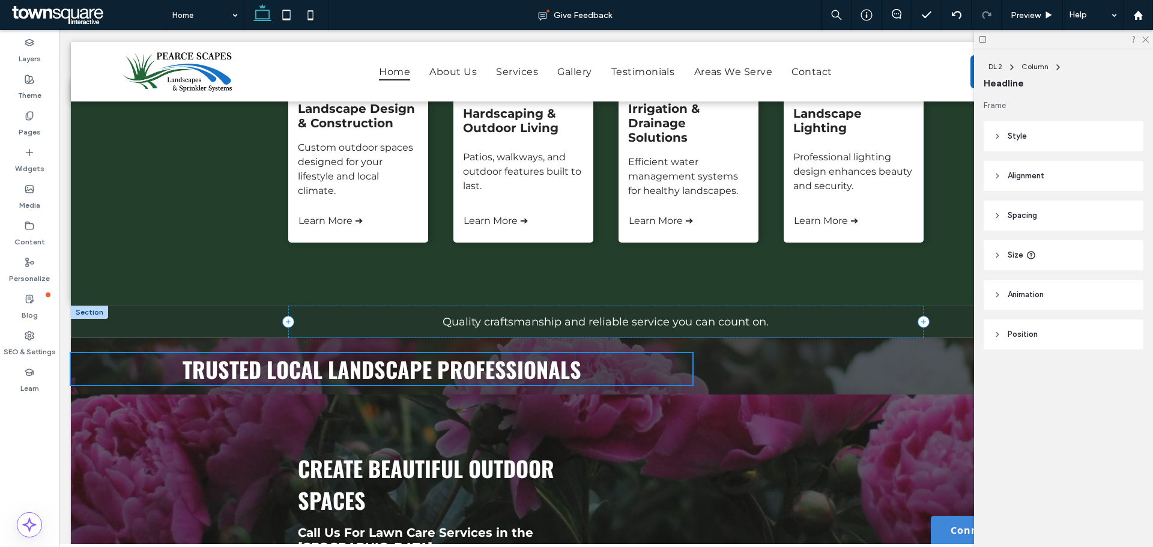
type input "**"
type input "****"
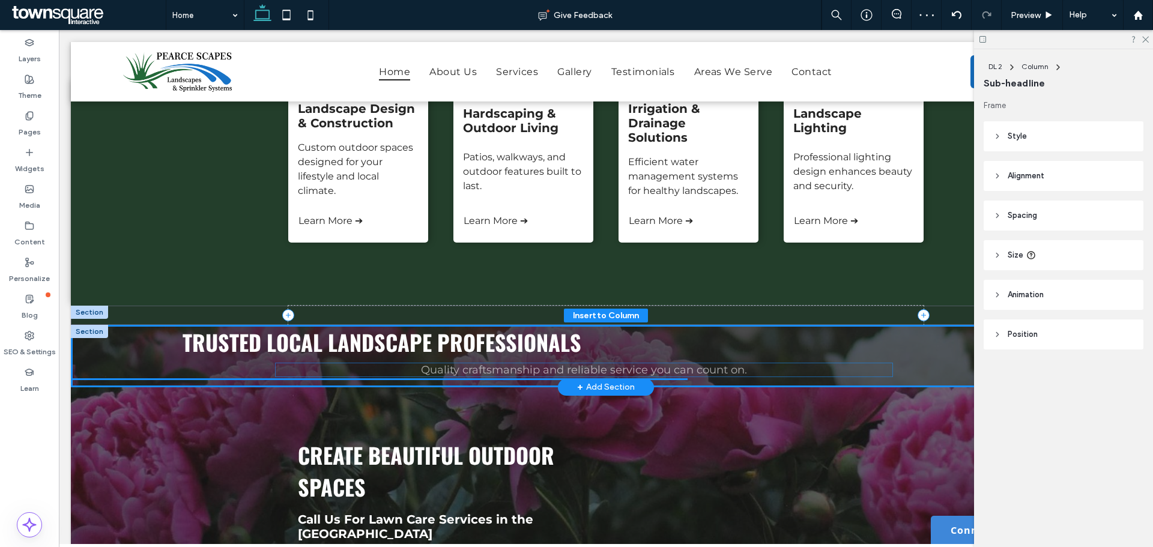
drag, startPoint x: 522, startPoint y: 316, endPoint x: 563, endPoint y: 394, distance: 88.4
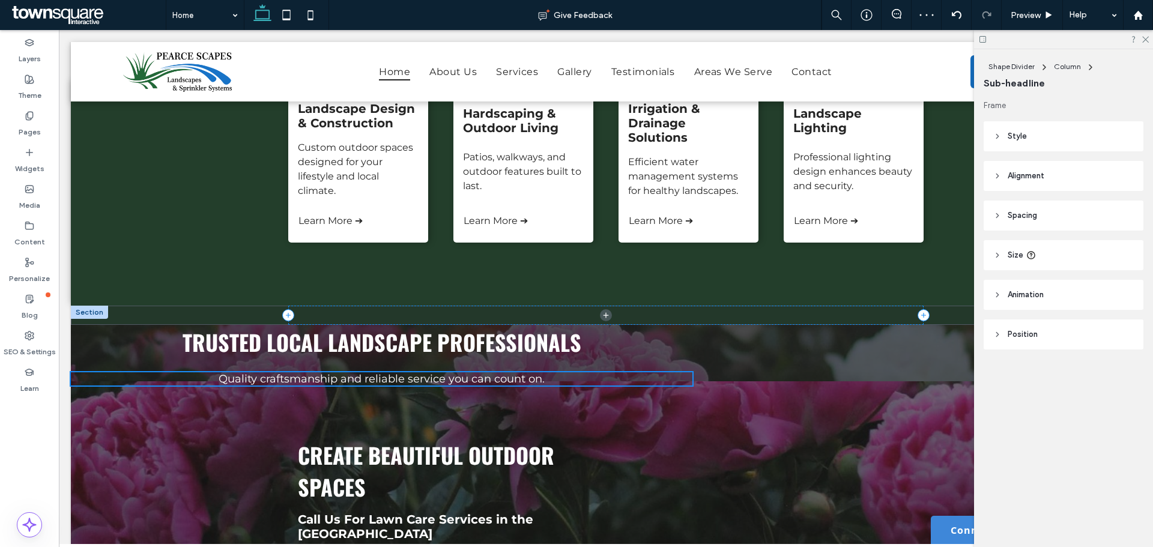
type input "**"
type input "****"
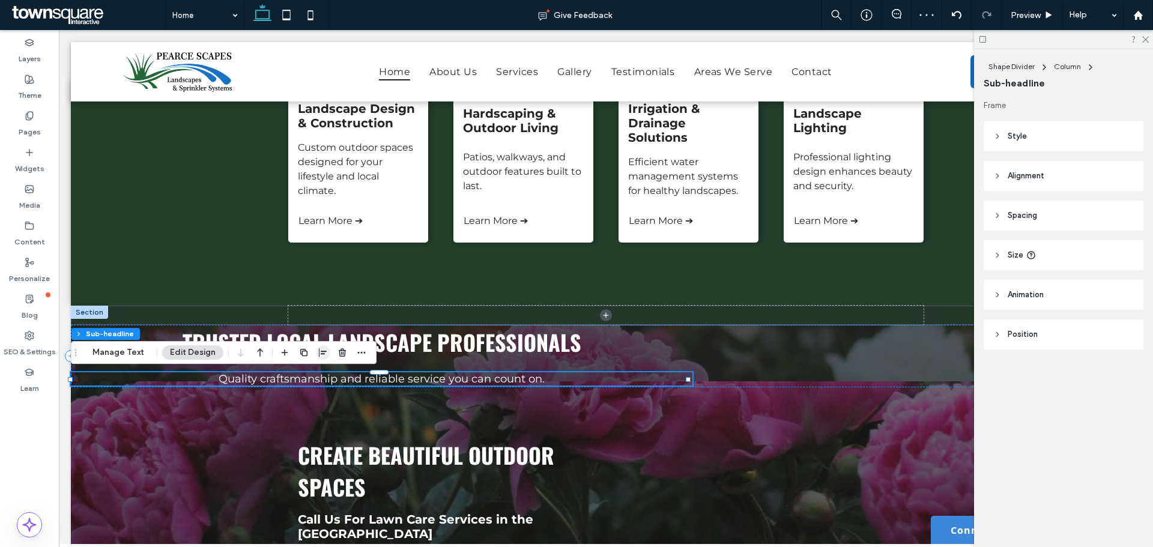
click at [320, 347] on span "button" at bounding box center [323, 352] width 14 height 14
click at [306, 378] on icon "center" at bounding box center [311, 376] width 10 height 10
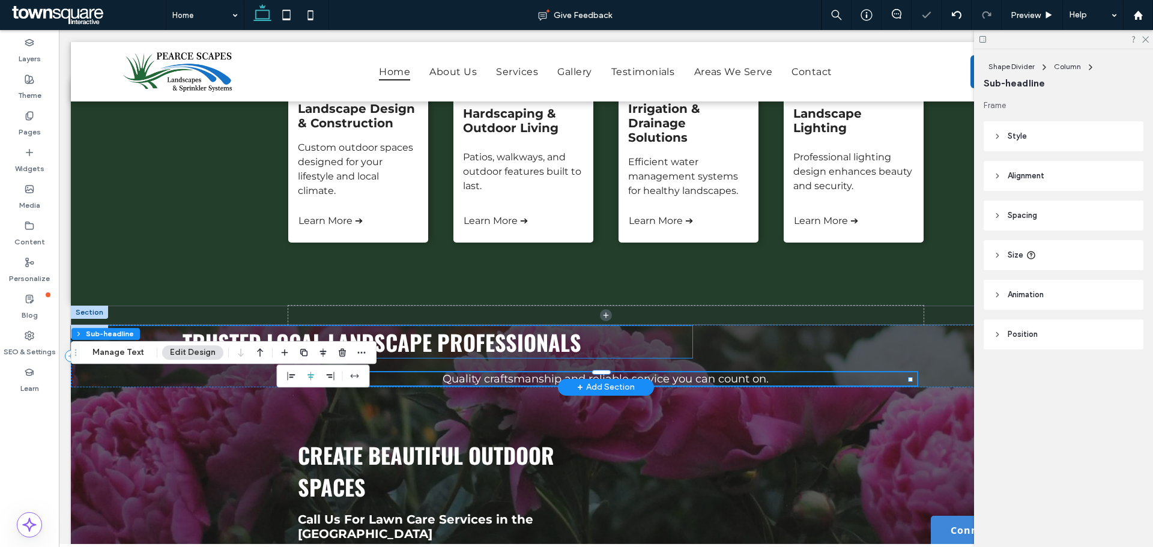
click at [440, 350] on span "Trusted Local Landscape Professionals" at bounding box center [382, 342] width 399 height 32
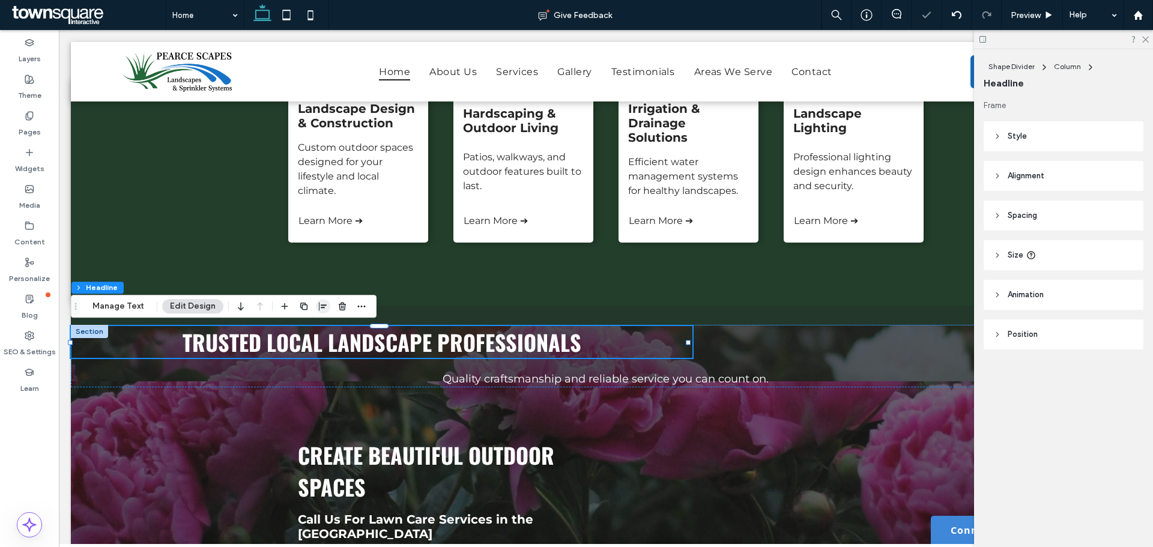
click at [316, 308] on span "button" at bounding box center [323, 306] width 14 height 14
click at [306, 327] on icon "center" at bounding box center [311, 330] width 10 height 10
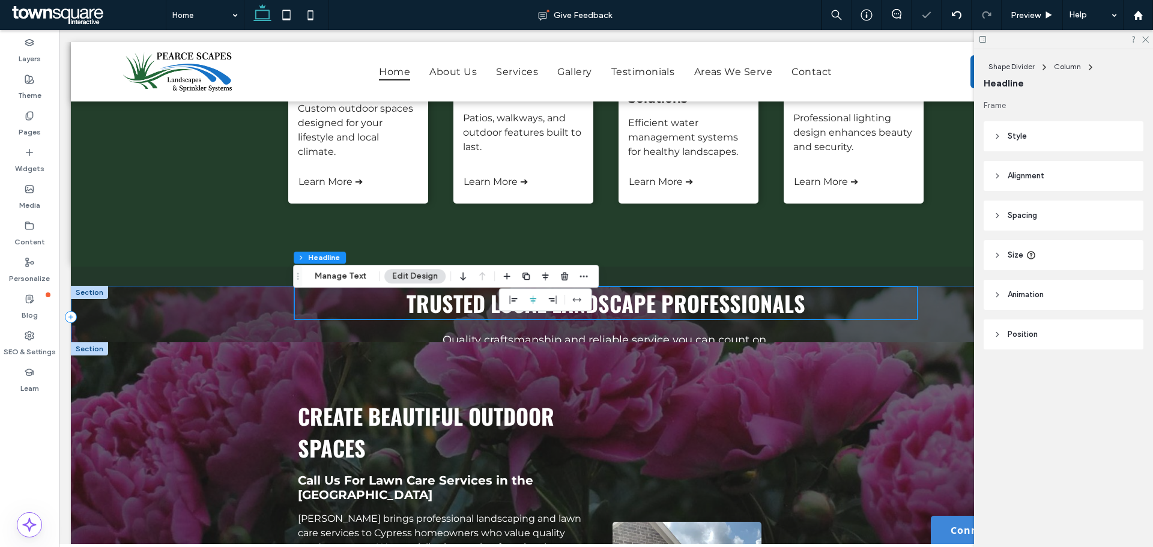
scroll to position [421, 0]
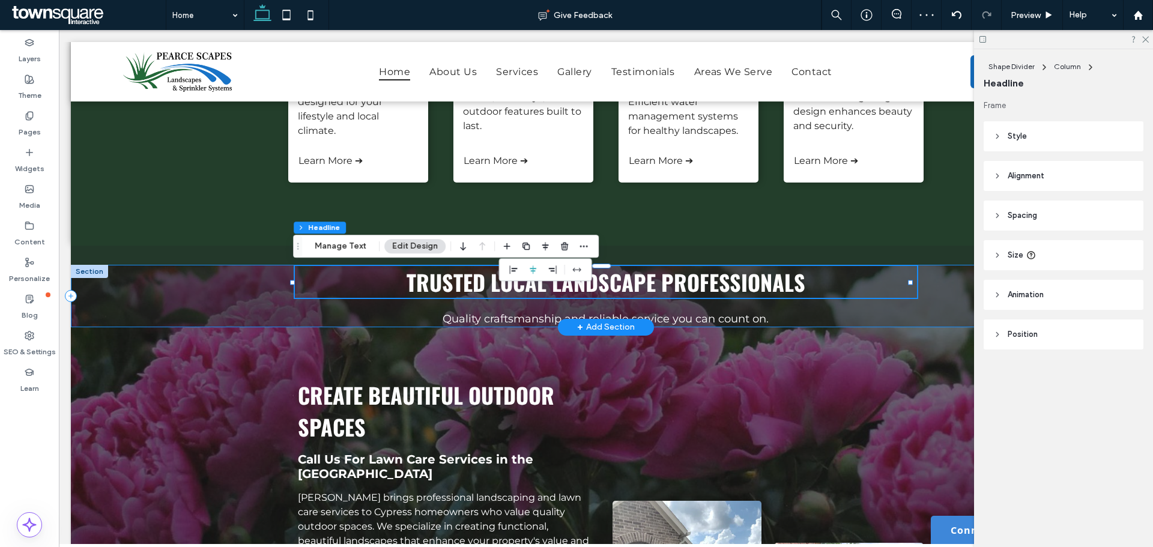
click at [145, 294] on div "Trusted Local Landscape Professionals Quality craftsmanship and reliable servic…" at bounding box center [606, 296] width 1071 height 62
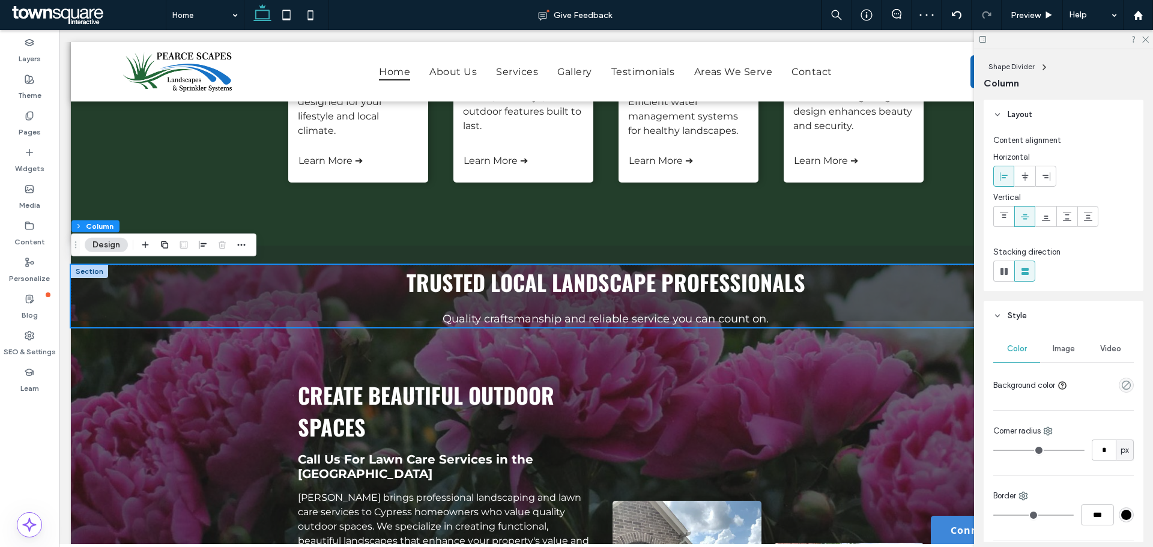
click at [1061, 351] on span "Image" at bounding box center [1064, 349] width 22 height 10
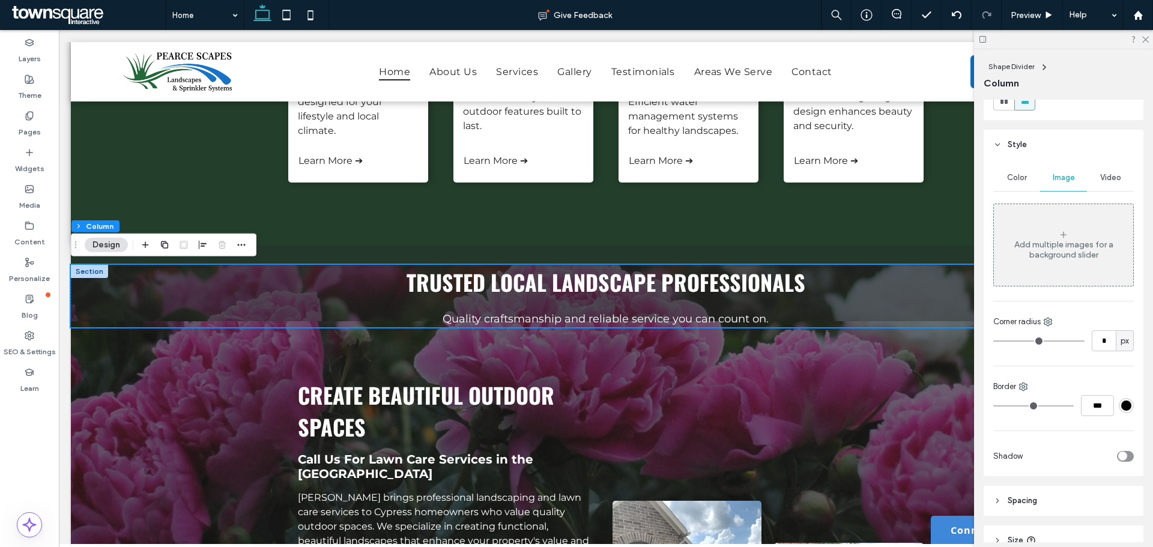
scroll to position [152, 0]
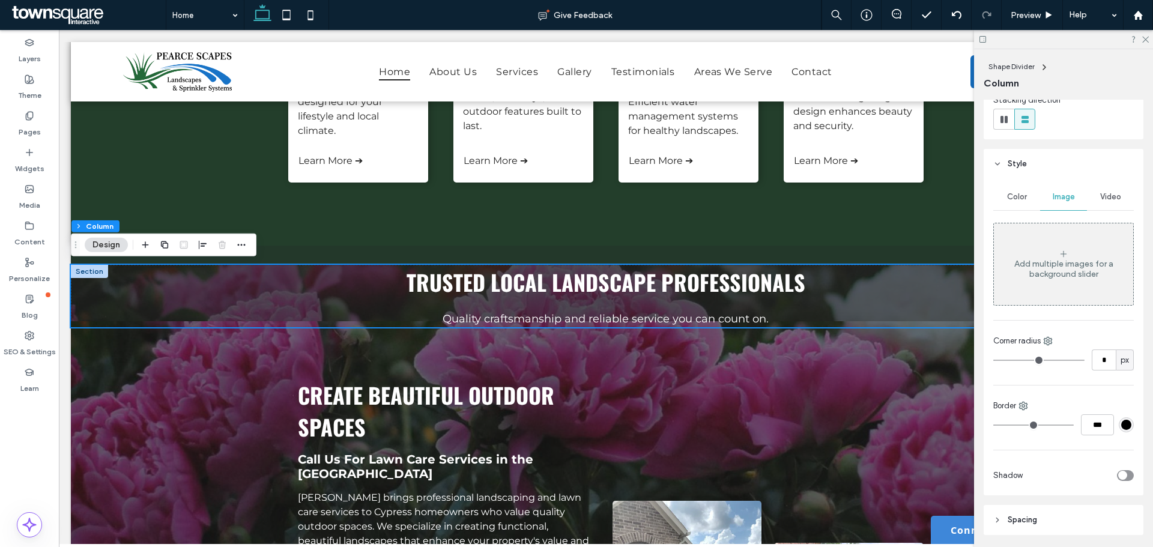
click at [117, 248] on button "Design" at bounding box center [106, 245] width 43 height 14
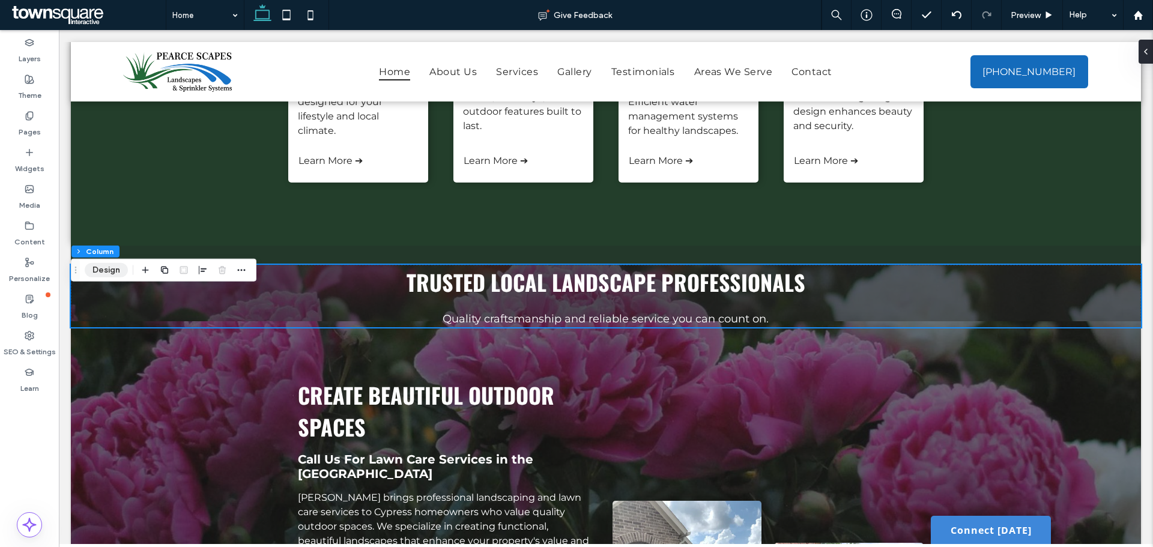
click at [111, 265] on button "Design" at bounding box center [106, 270] width 43 height 14
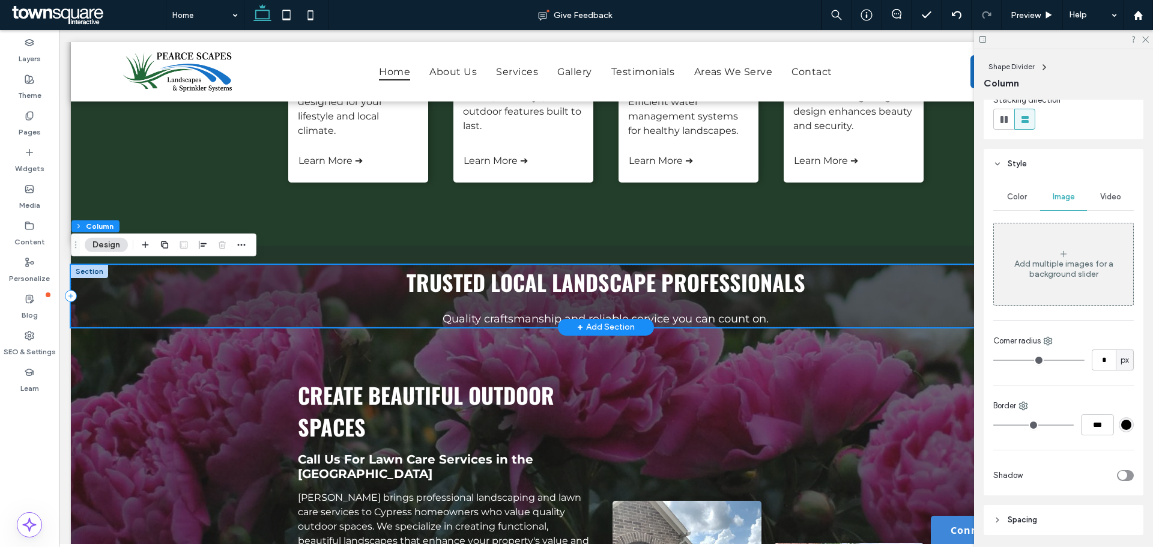
click at [243, 307] on div "Trusted Local Landscape Professionals Quality craftsmanship and reliable servic…" at bounding box center [606, 296] width 1071 height 62
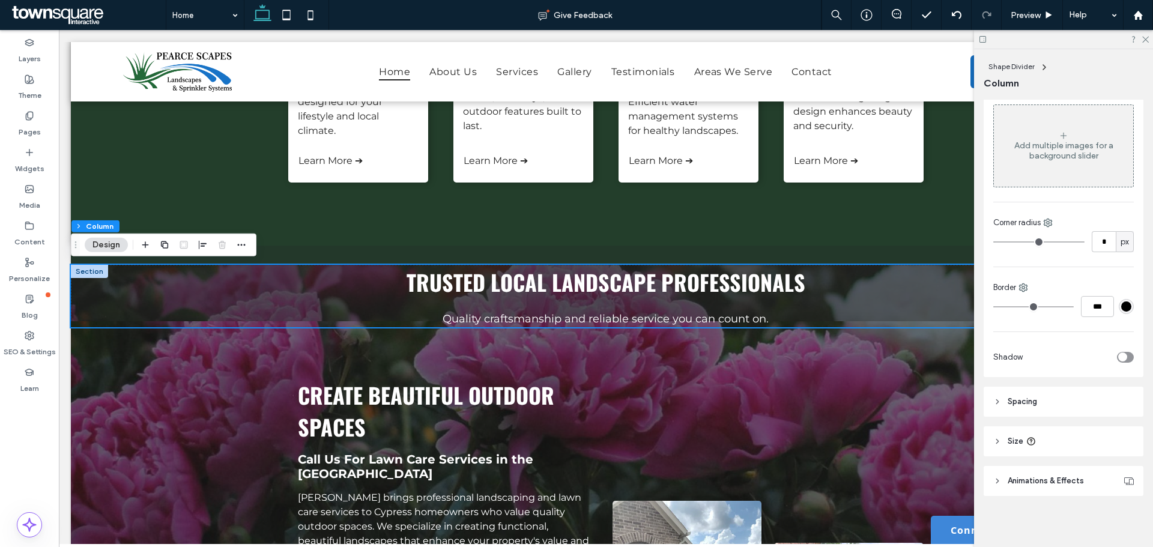
scroll to position [272, 0]
click at [1051, 445] on header "Size" at bounding box center [1064, 440] width 160 height 30
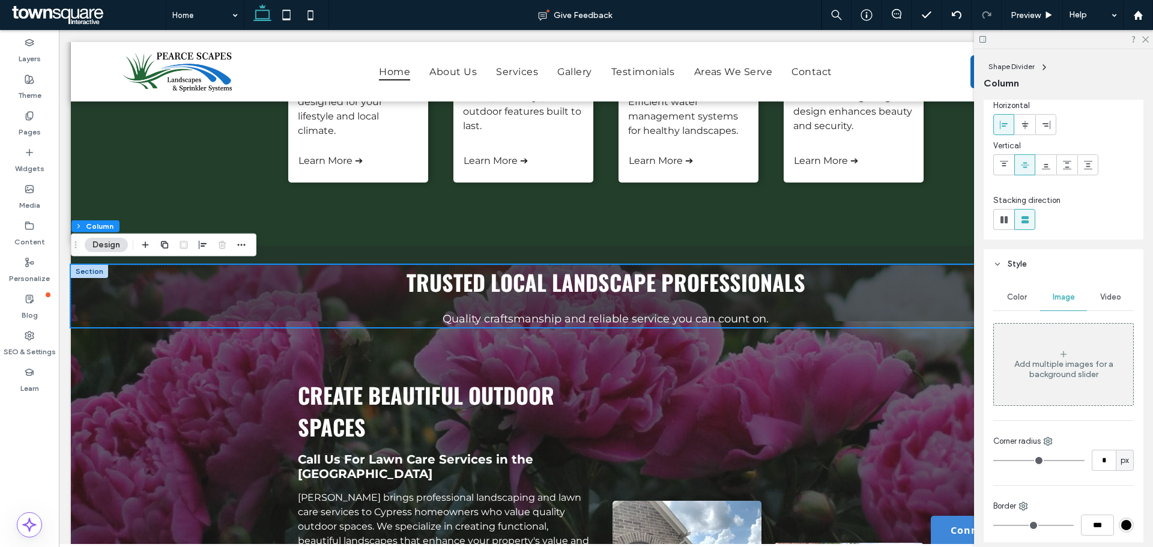
scroll to position [0, 0]
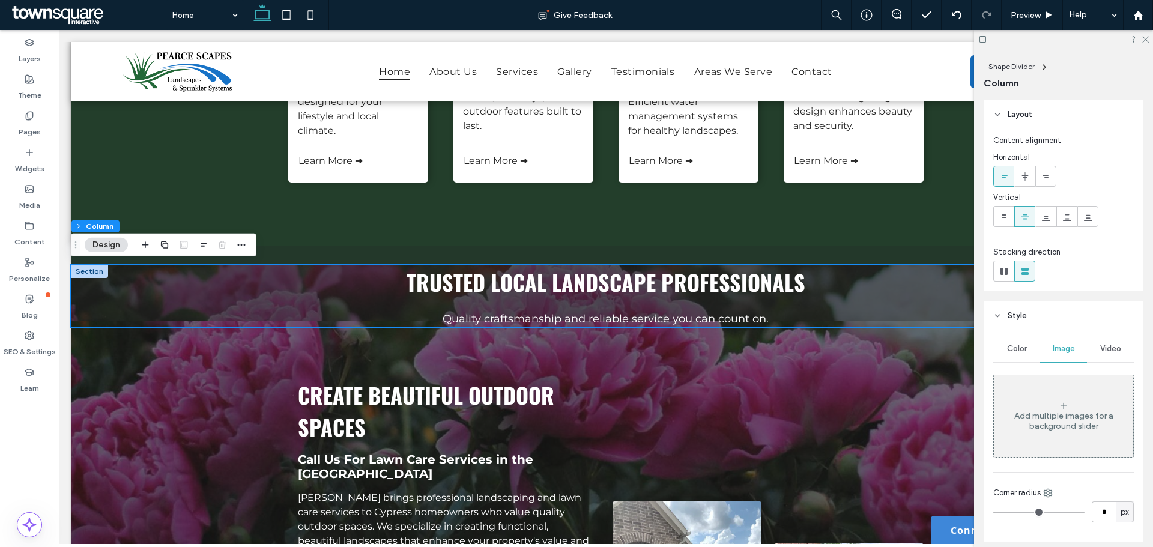
click at [1016, 345] on span "Color" at bounding box center [1017, 349] width 20 height 10
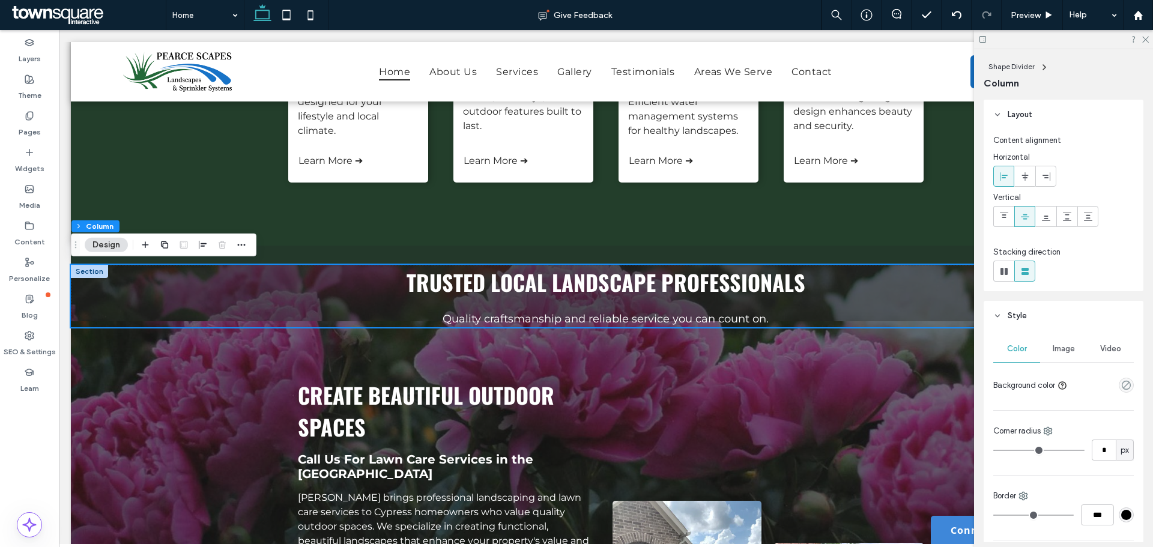
click at [1010, 311] on span "Style" at bounding box center [1017, 316] width 19 height 12
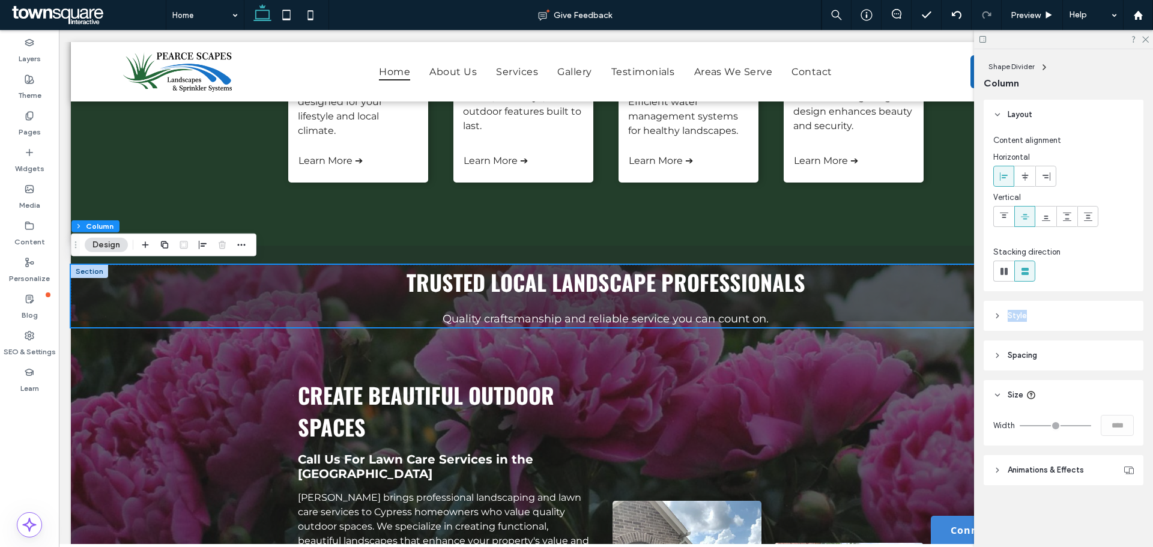
click at [1010, 311] on span "Style" at bounding box center [1017, 316] width 19 height 12
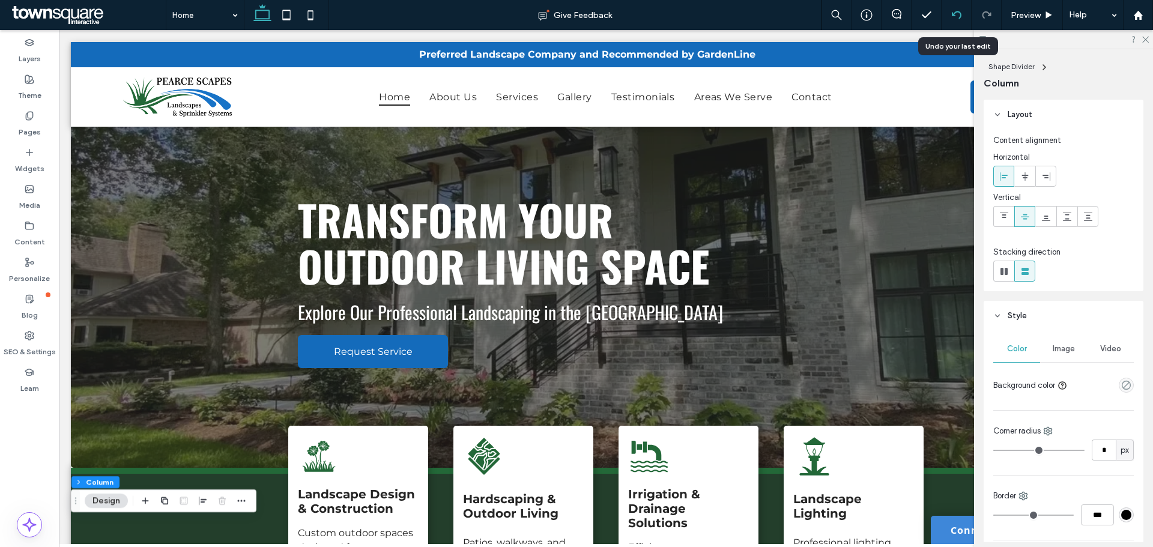
click at [952, 14] on icon at bounding box center [957, 15] width 10 height 10
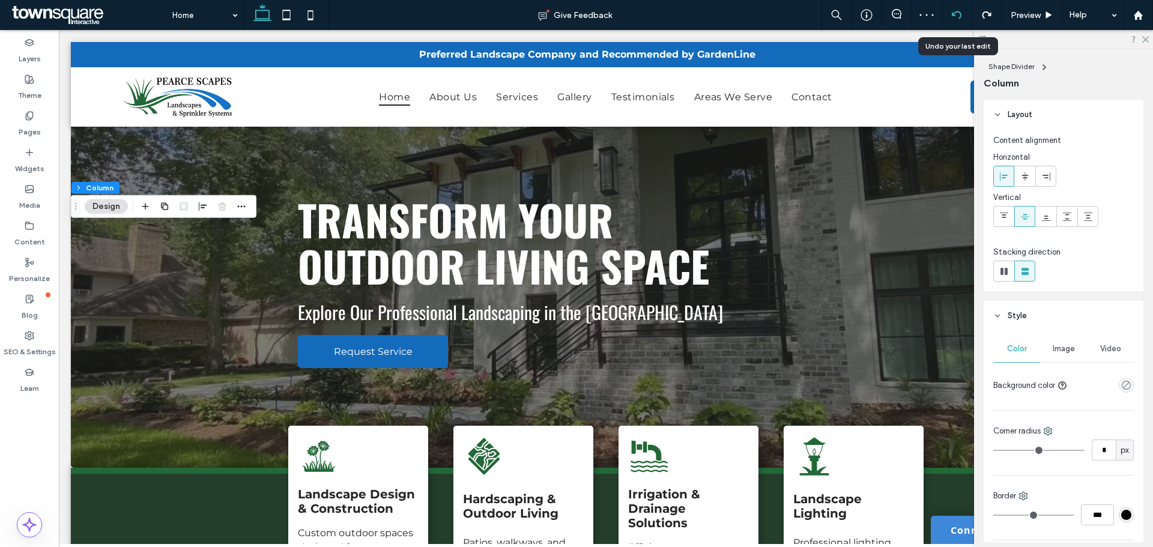
scroll to position [459, 0]
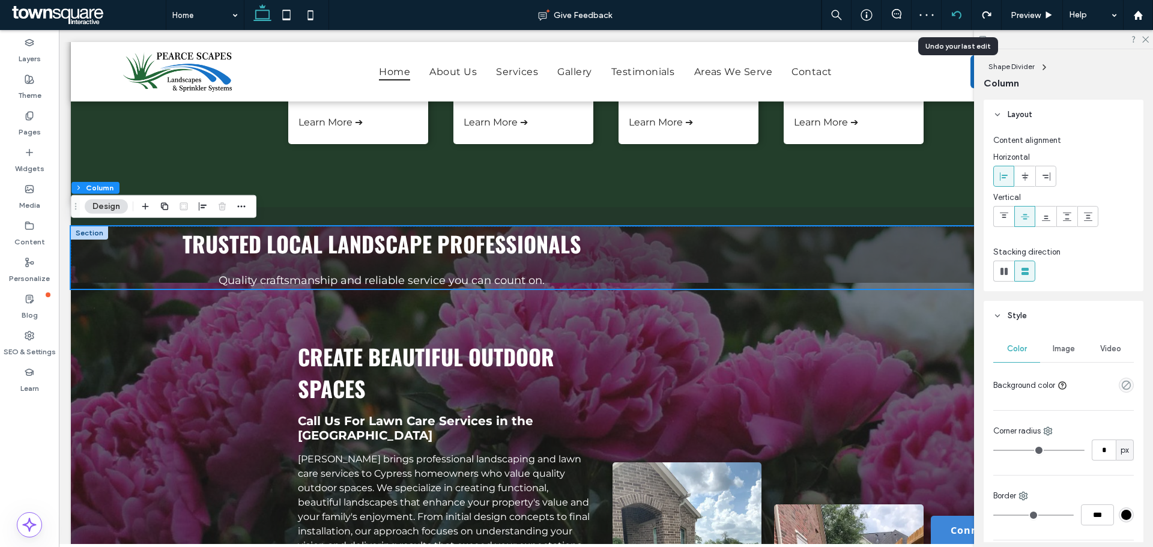
click at [952, 14] on icon at bounding box center [957, 15] width 10 height 10
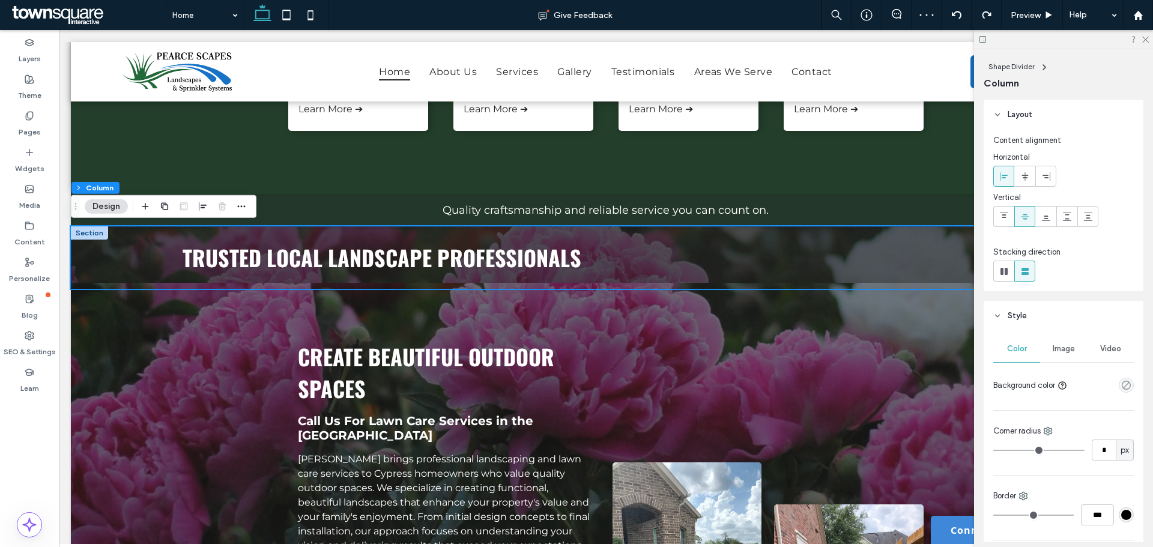
scroll to position [472, 0]
click at [962, 14] on div at bounding box center [956, 15] width 29 height 10
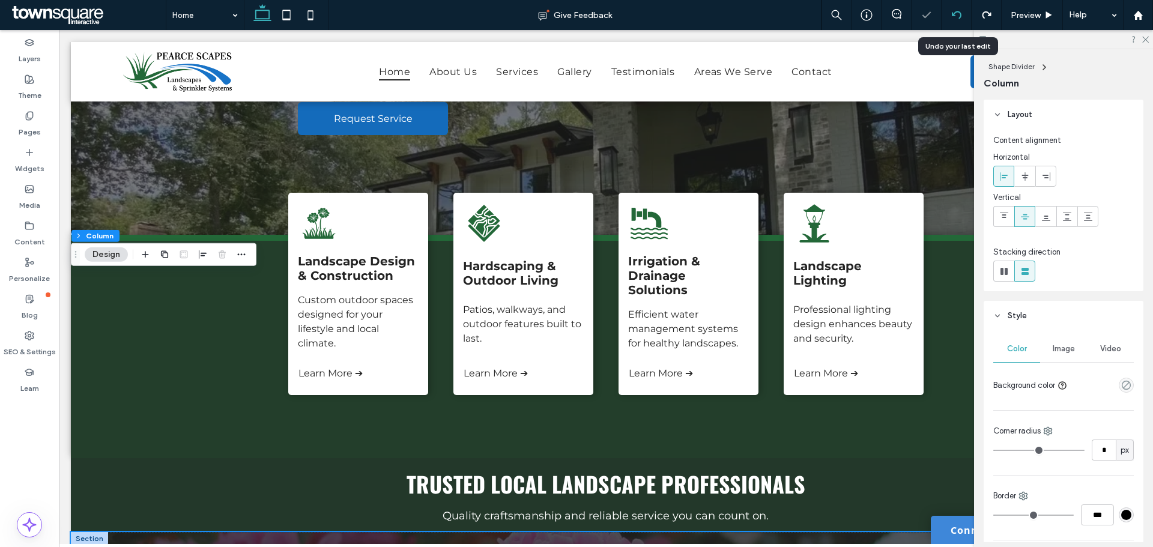
scroll to position [514, 0]
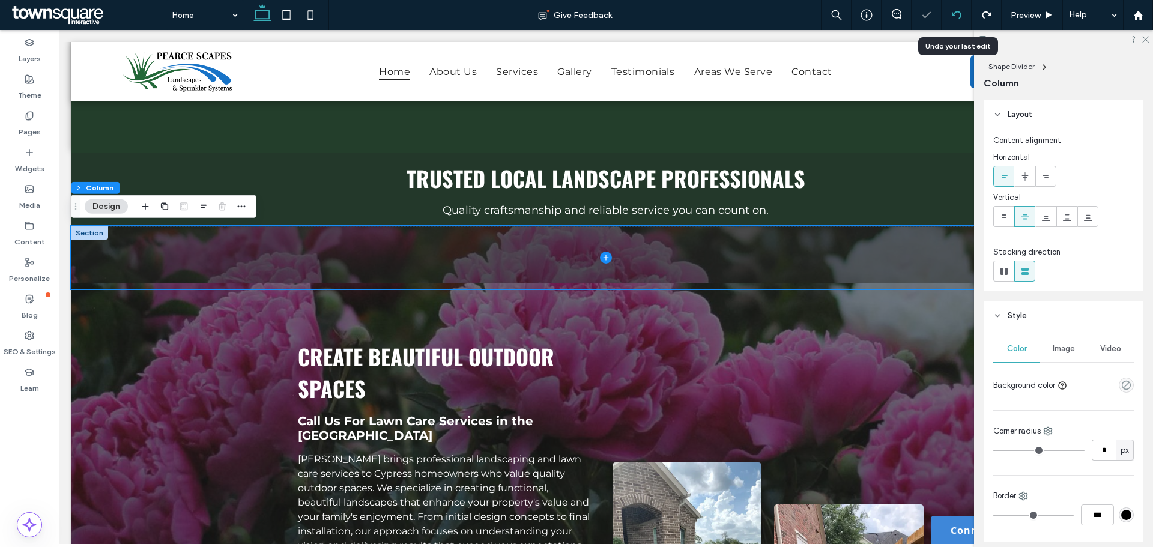
click at [962, 14] on div at bounding box center [956, 15] width 29 height 10
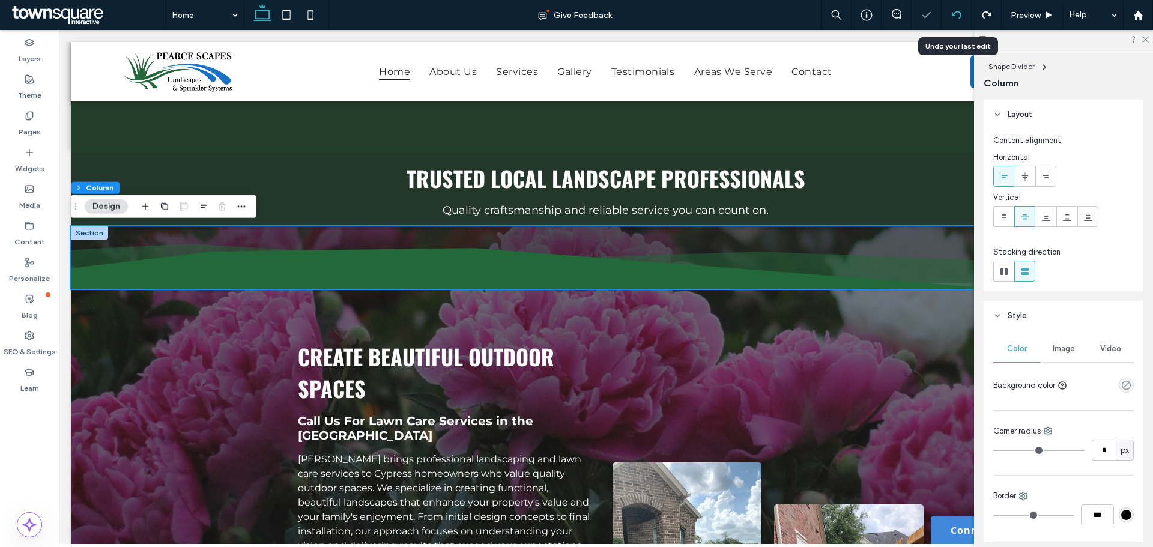
click at [955, 17] on icon at bounding box center [957, 15] width 10 height 10
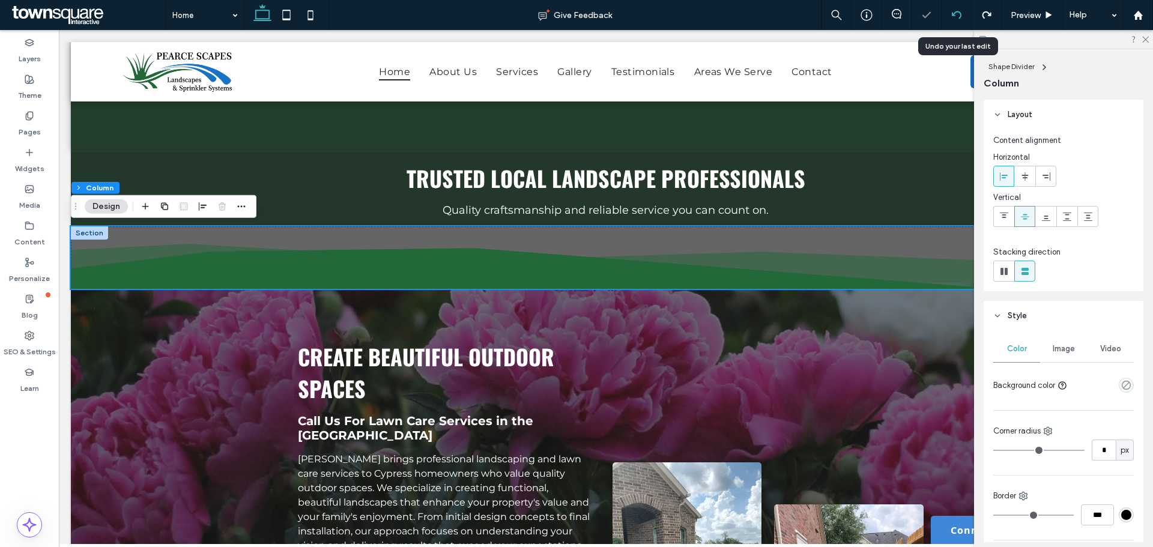
click at [955, 17] on icon at bounding box center [957, 15] width 10 height 10
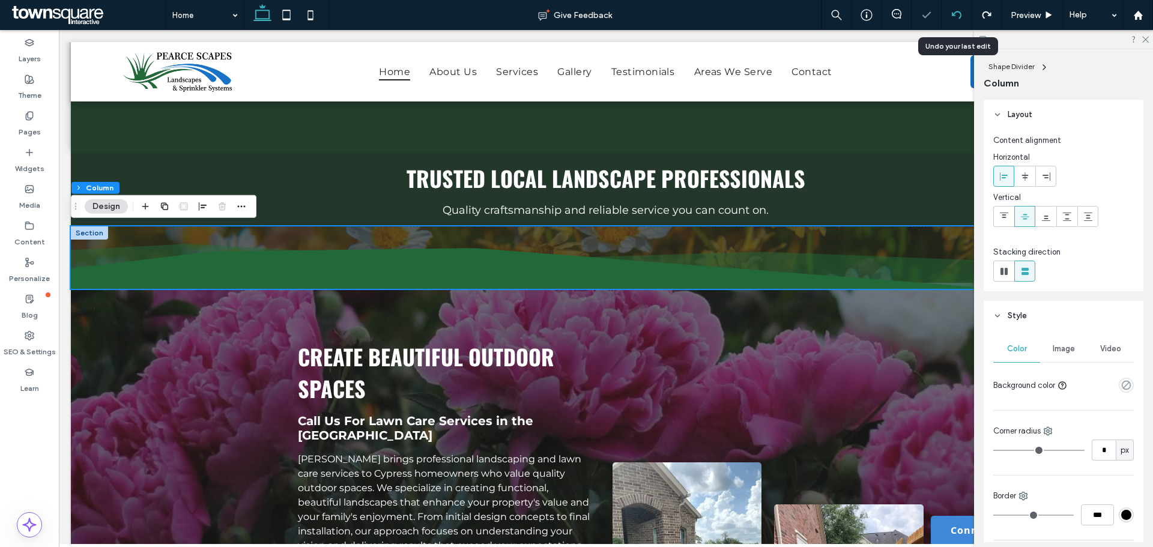
click at [955, 17] on icon at bounding box center [957, 15] width 10 height 10
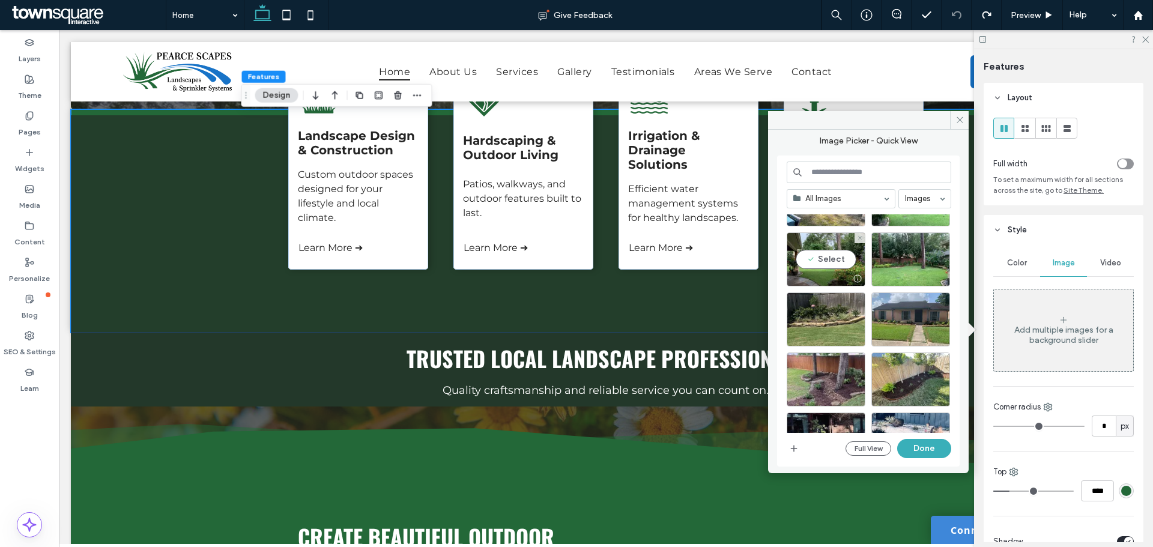
scroll to position [1862, 0]
